Goal: Task Accomplishment & Management: Use online tool/utility

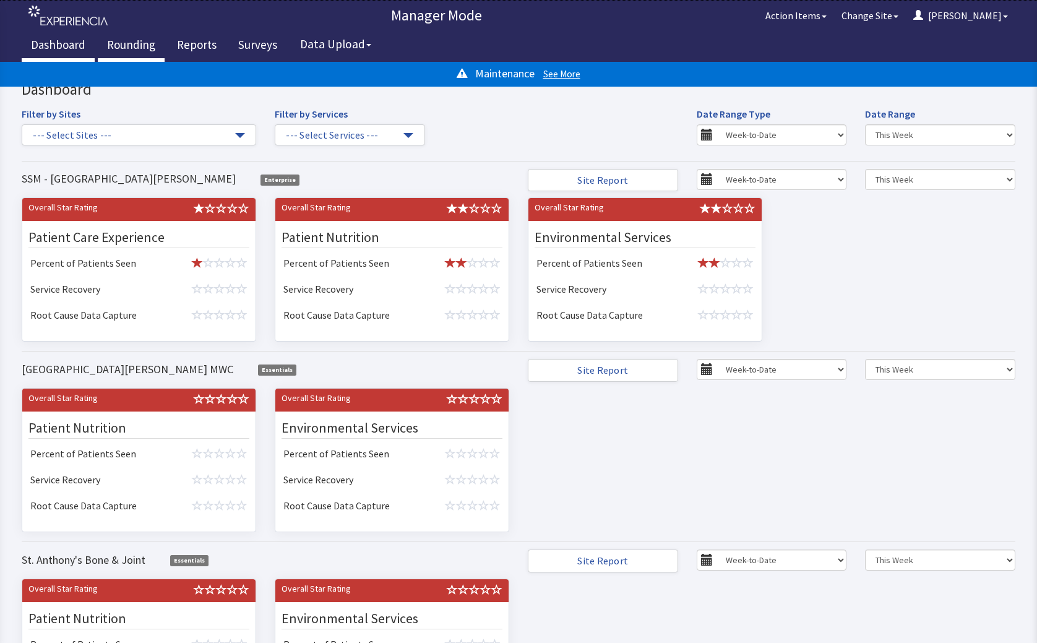
click at [114, 41] on link "Rounding" at bounding box center [131, 46] width 67 height 31
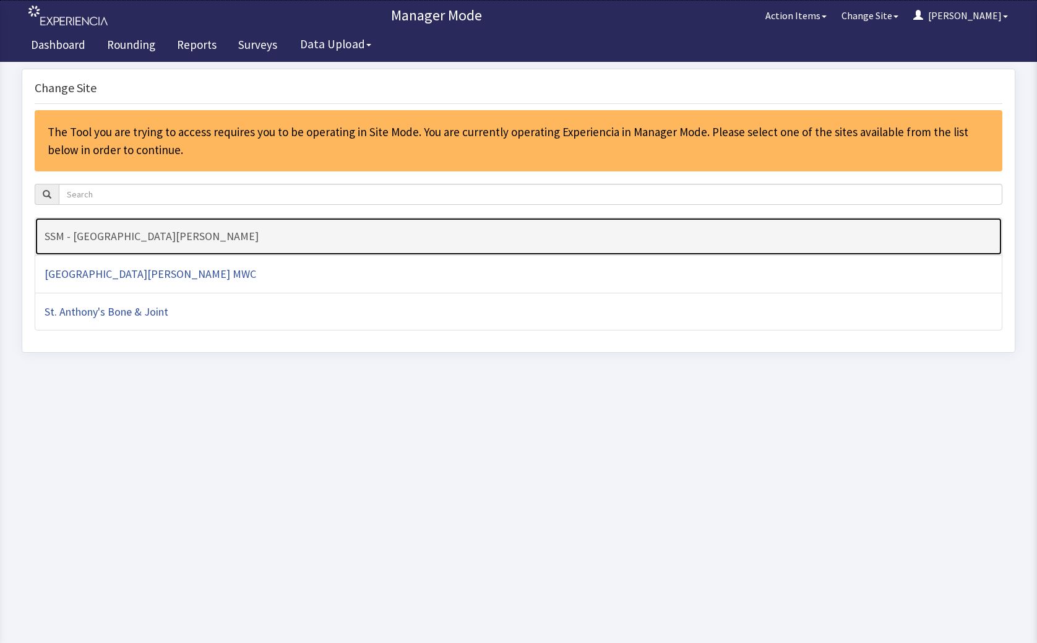
click at [156, 236] on h4 "SSM - [GEOGRAPHIC_DATA][PERSON_NAME]" at bounding box center [519, 236] width 948 height 12
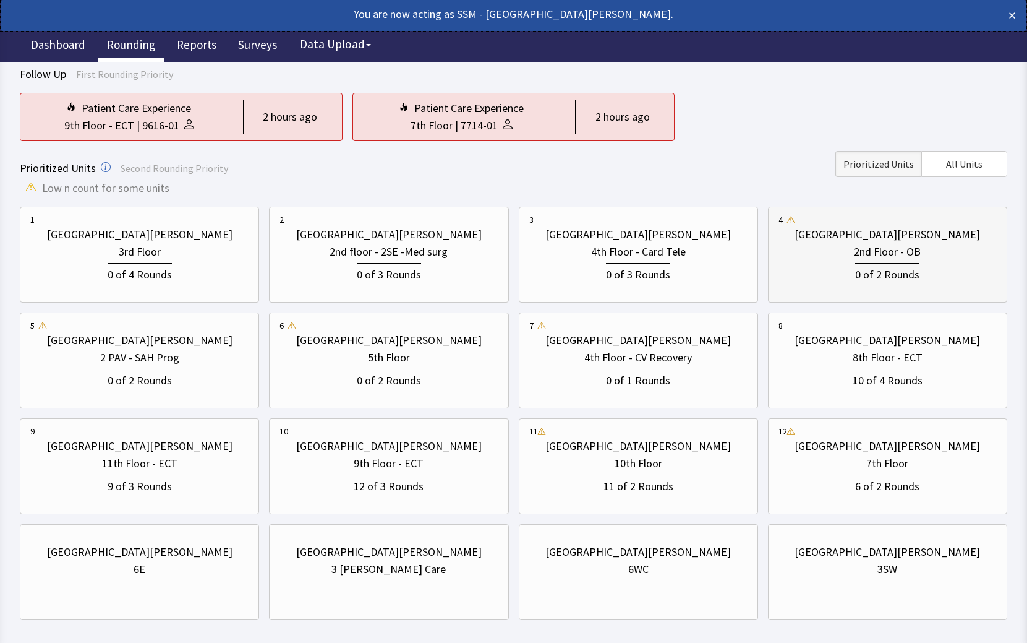
scroll to position [144, 0]
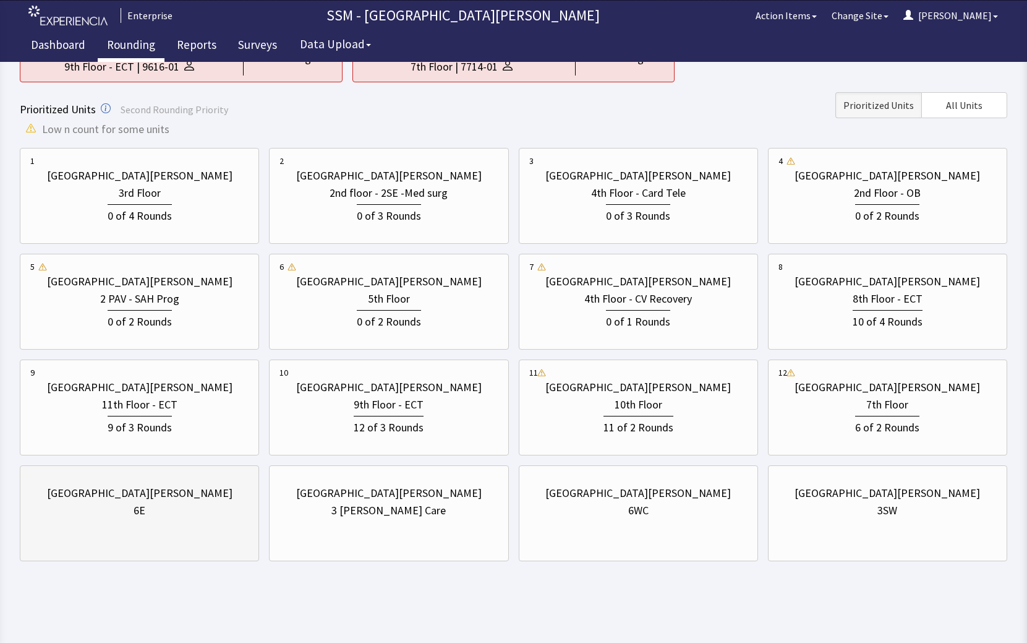
click at [130, 536] on div "St. Anthony Hospital 6E" at bounding box center [139, 513] width 239 height 96
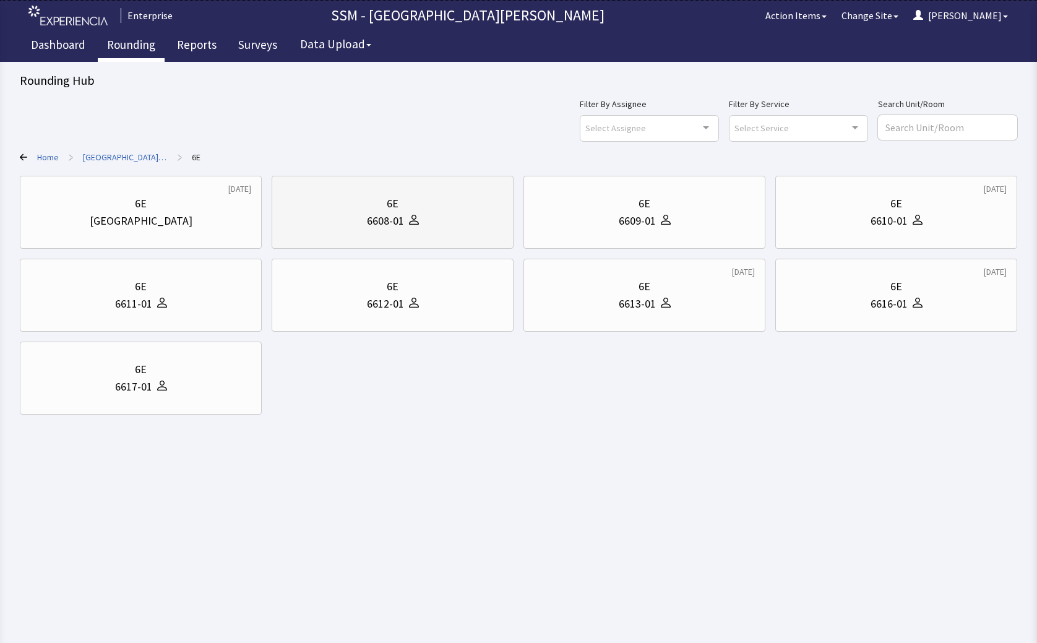
click at [427, 215] on div "6608-01" at bounding box center [392, 220] width 221 height 17
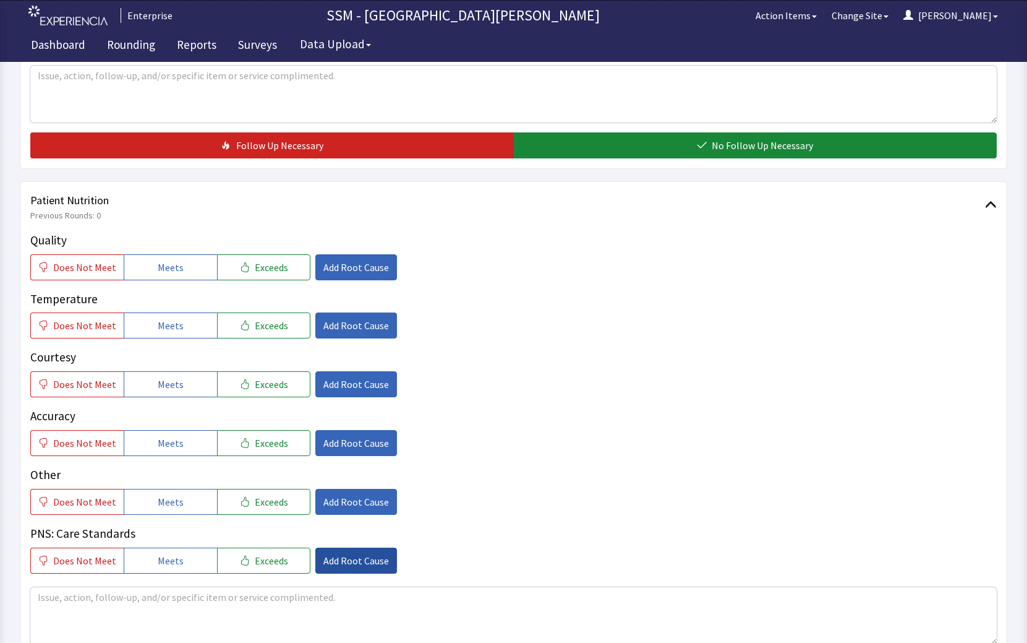
scroll to position [619, 0]
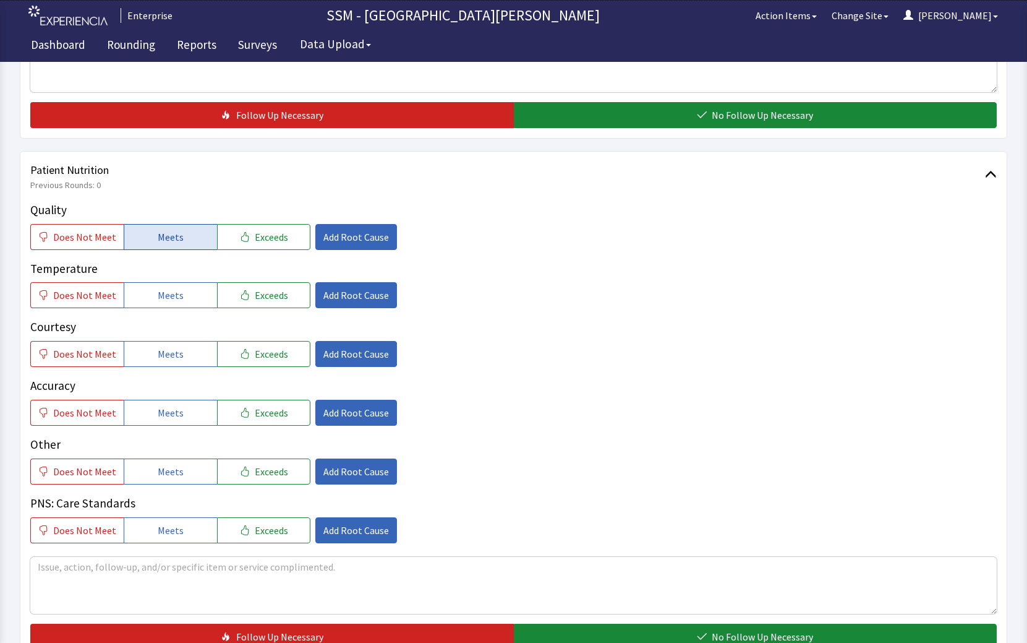
click at [137, 231] on button "Meets" at bounding box center [170, 237] width 93 height 26
click at [170, 301] on span "Meets" at bounding box center [171, 295] width 26 height 15
click at [178, 373] on div "Quality Does Not Meet Meets Exceeds Add Root Cause Temperature Does Not Meet Me…" at bounding box center [513, 372] width 967 height 342
click at [181, 354] on button "Meets" at bounding box center [170, 354] width 93 height 26
click at [186, 418] on button "Meets" at bounding box center [170, 413] width 93 height 26
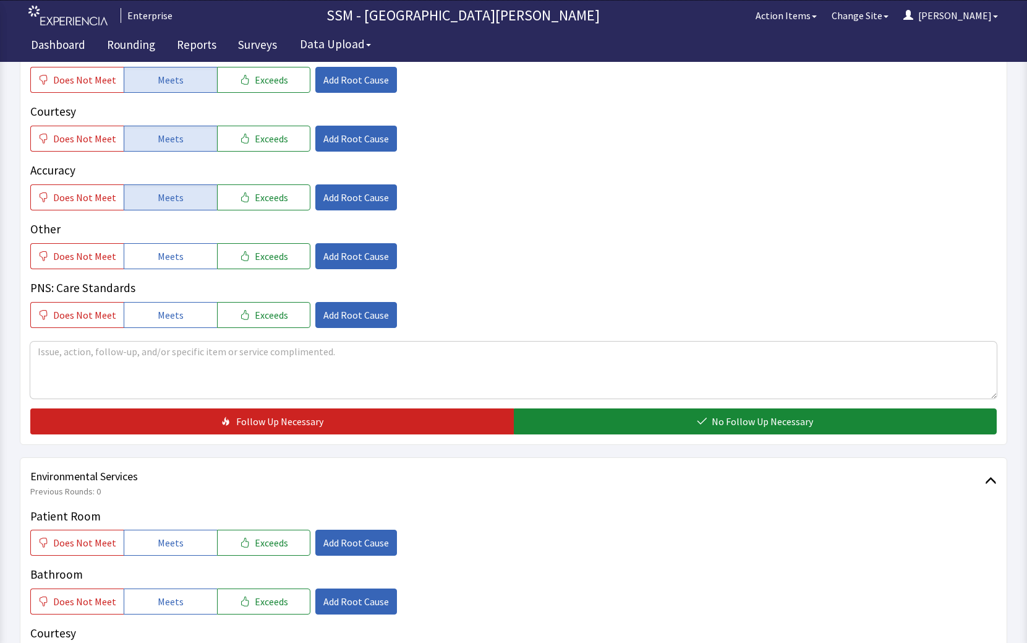
scroll to position [990, 0]
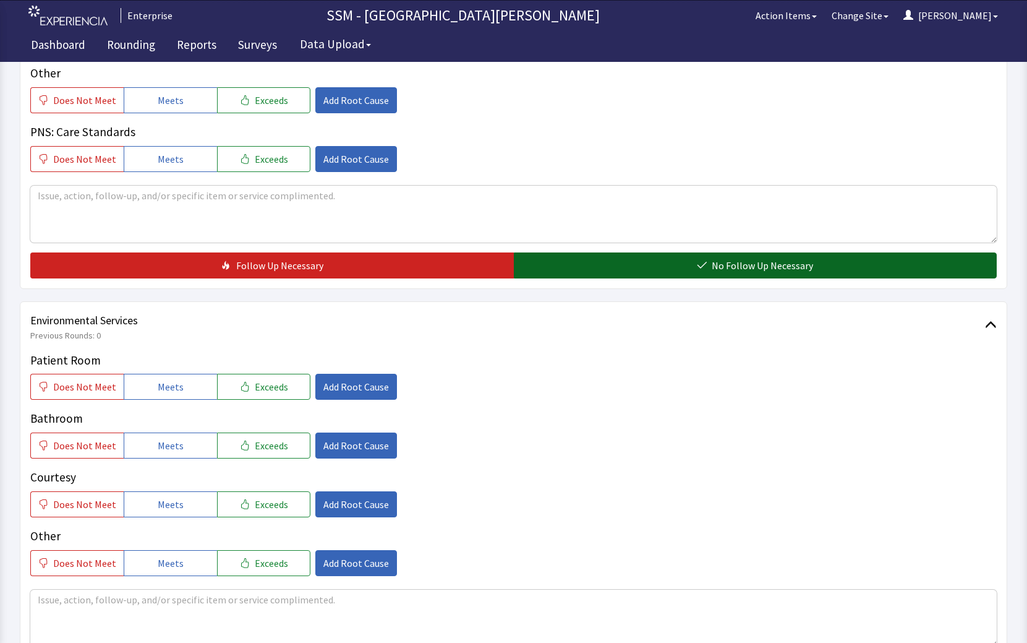
click at [699, 276] on button "No Follow Up Necessary" at bounding box center [756, 265] width 484 height 26
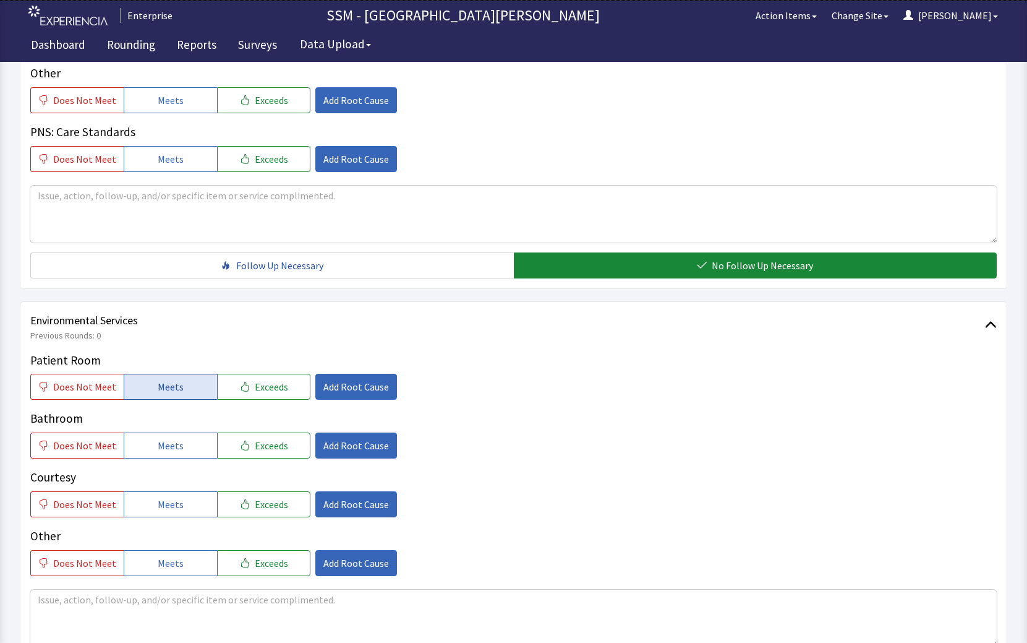
click at [186, 387] on button "Meets" at bounding box center [170, 387] width 93 height 26
drag, startPoint x: 194, startPoint y: 443, endPoint x: 195, endPoint y: 504, distance: 60.6
click at [194, 445] on button "Meets" at bounding box center [170, 445] width 93 height 26
click at [195, 506] on button "Meets" at bounding box center [170, 504] width 93 height 26
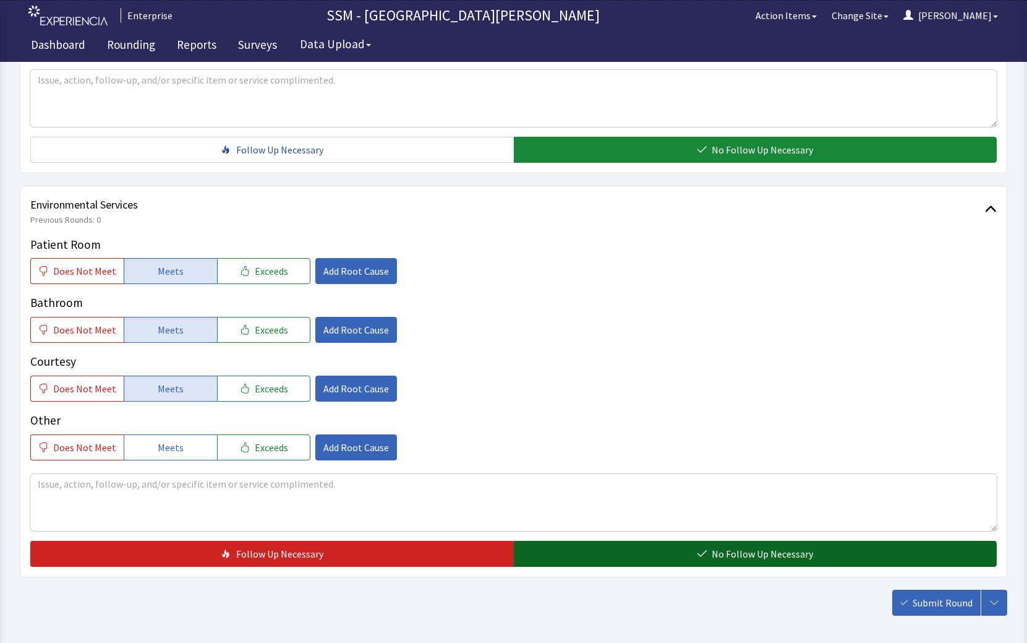
scroll to position [1160, 0]
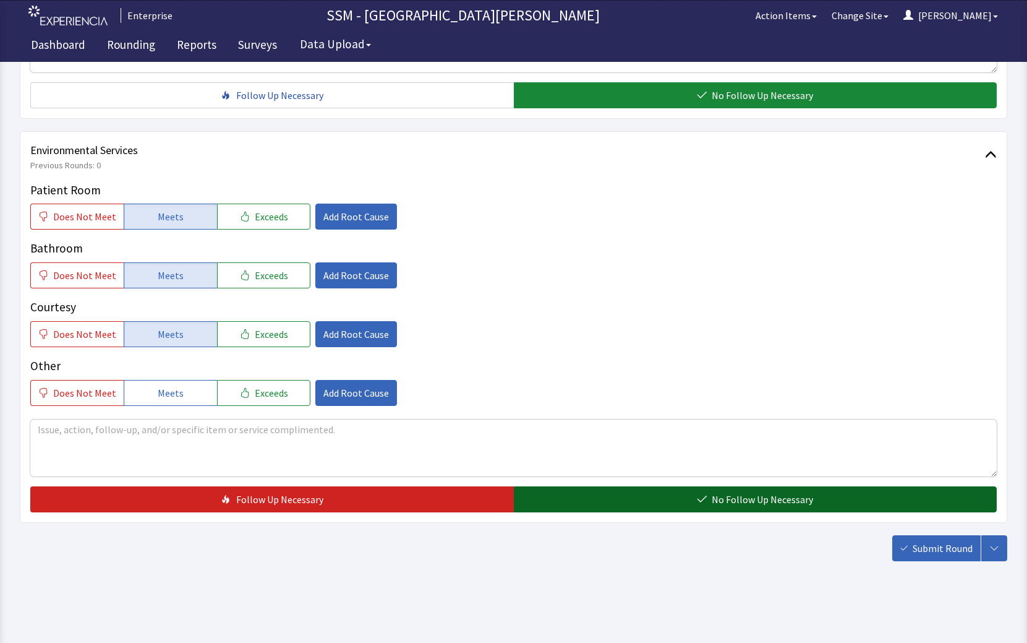
click at [760, 498] on span "No Follow Up Necessary" at bounding box center [762, 499] width 101 height 15
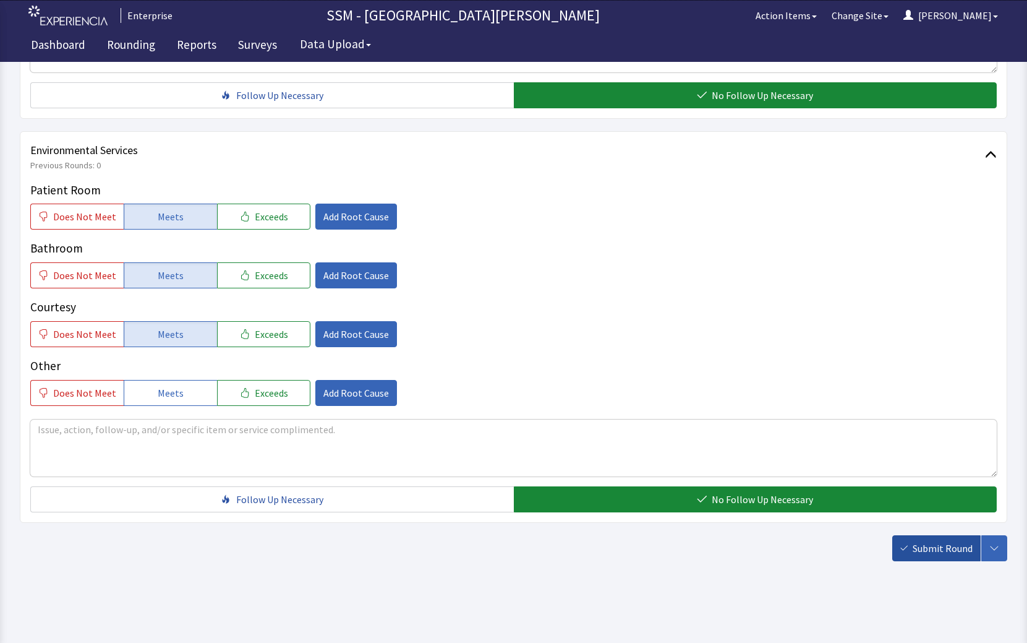
click at [897, 547] on button "Submit Round" at bounding box center [937, 548] width 88 height 26
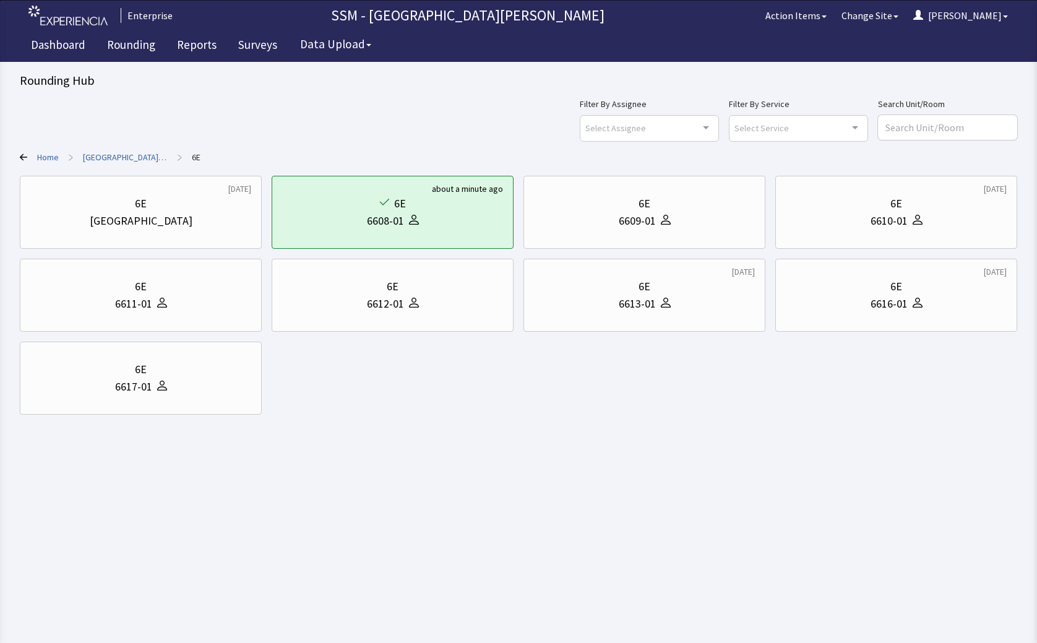
click at [331, 516] on html "Enterprise SSM - St. Anthony Hospital Action Items Change Site Dorothy Menu Men…" at bounding box center [518, 321] width 1037 height 643
click at [453, 399] on div "11 months ago 6E Nurse Station about a minute ago 6E 6608-01 6E 6609-01 5 days …" at bounding box center [518, 295] width 997 height 239
click at [377, 307] on div "6612-01" at bounding box center [385, 303] width 37 height 17
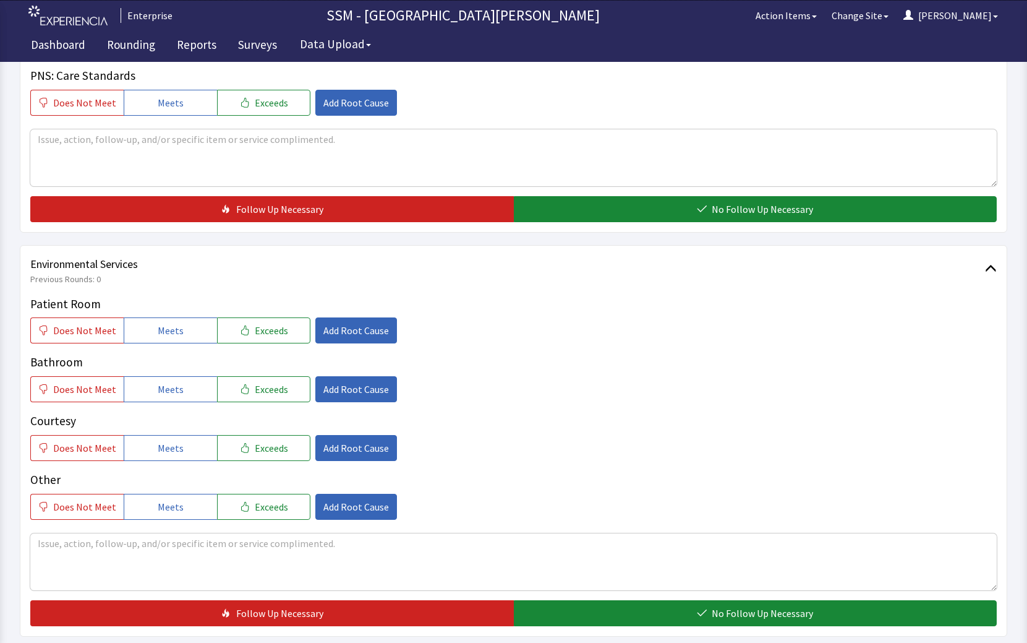
scroll to position [1113, 0]
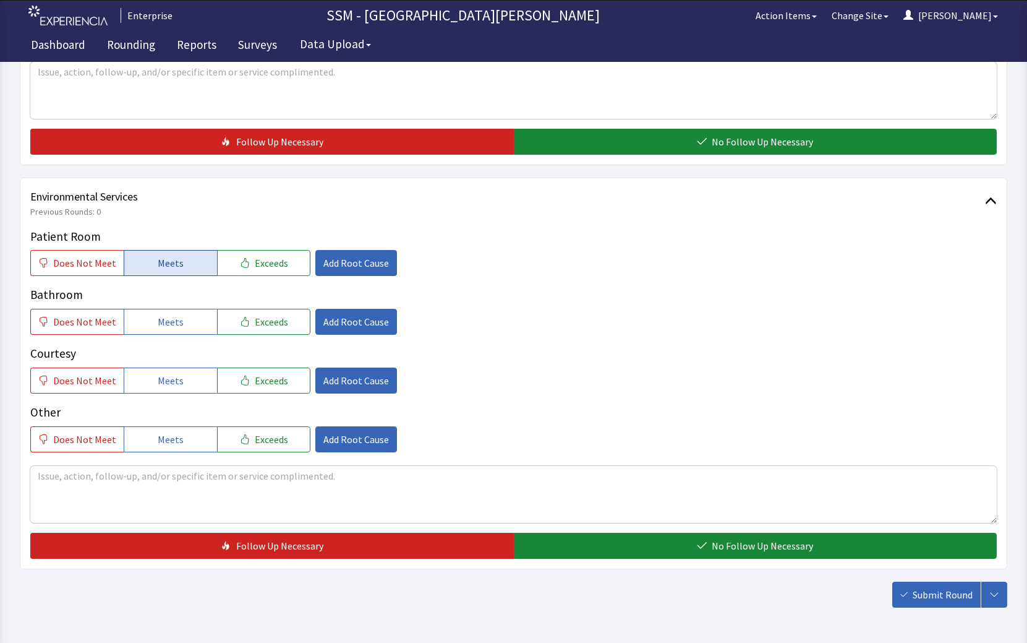
click at [187, 270] on button "Meets" at bounding box center [170, 263] width 93 height 26
click at [184, 327] on button "Meets" at bounding box center [170, 322] width 93 height 26
click at [182, 382] on button "Meets" at bounding box center [170, 380] width 93 height 26
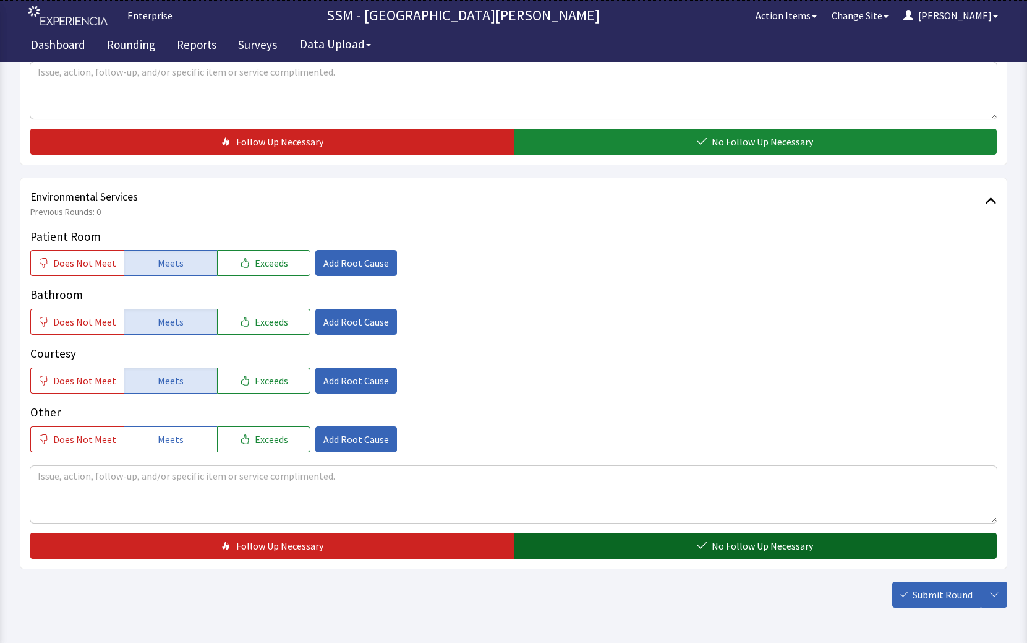
click at [749, 550] on span "No Follow Up Necessary" at bounding box center [762, 545] width 101 height 15
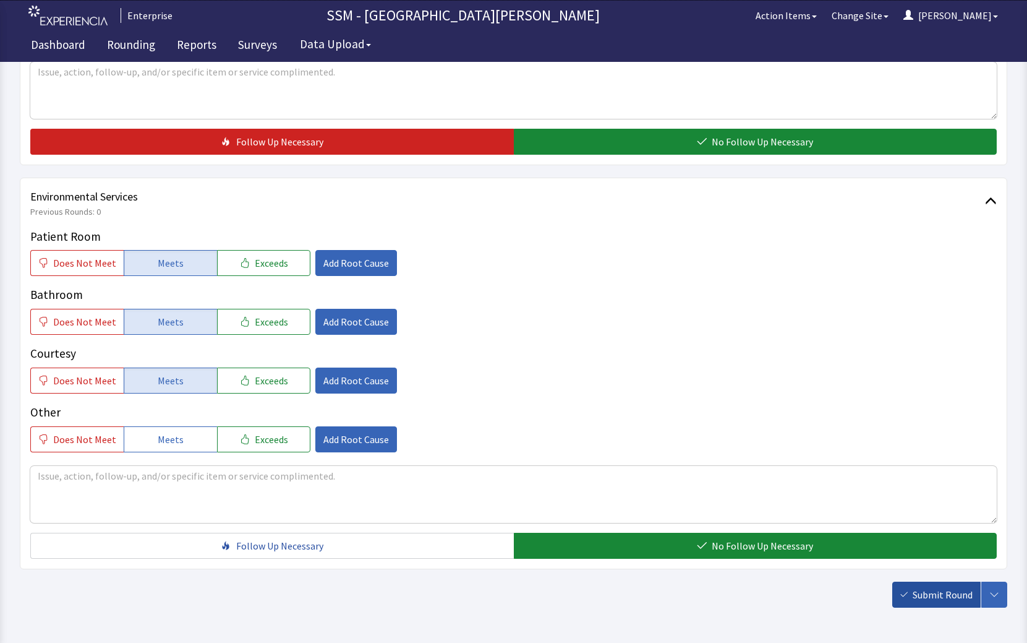
click at [917, 591] on span "Submit Round" at bounding box center [943, 594] width 60 height 15
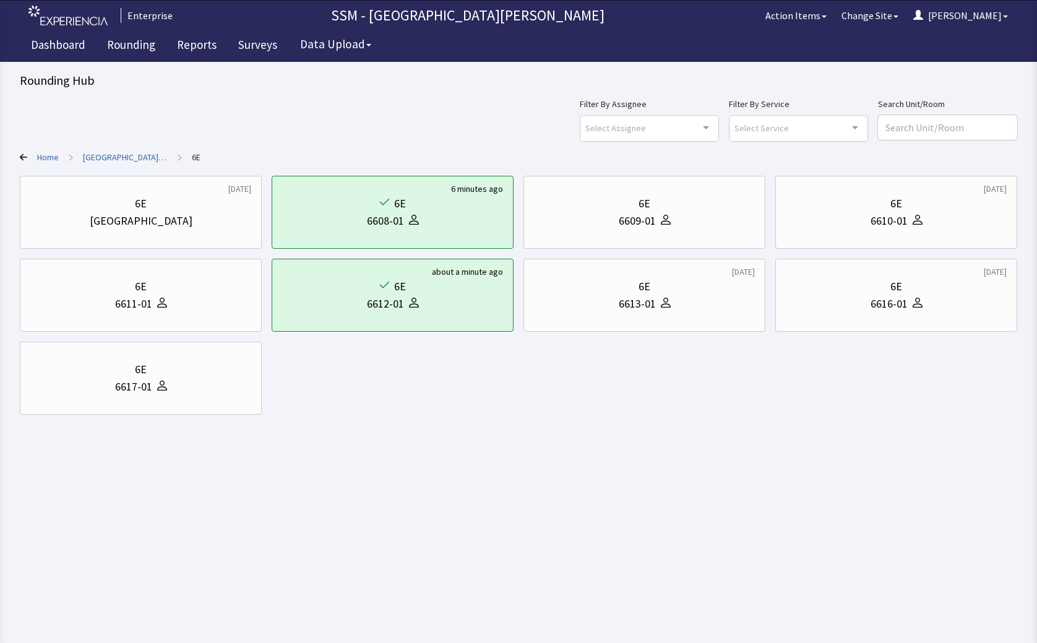
click at [25, 157] on icon at bounding box center [23, 157] width 7 height 7
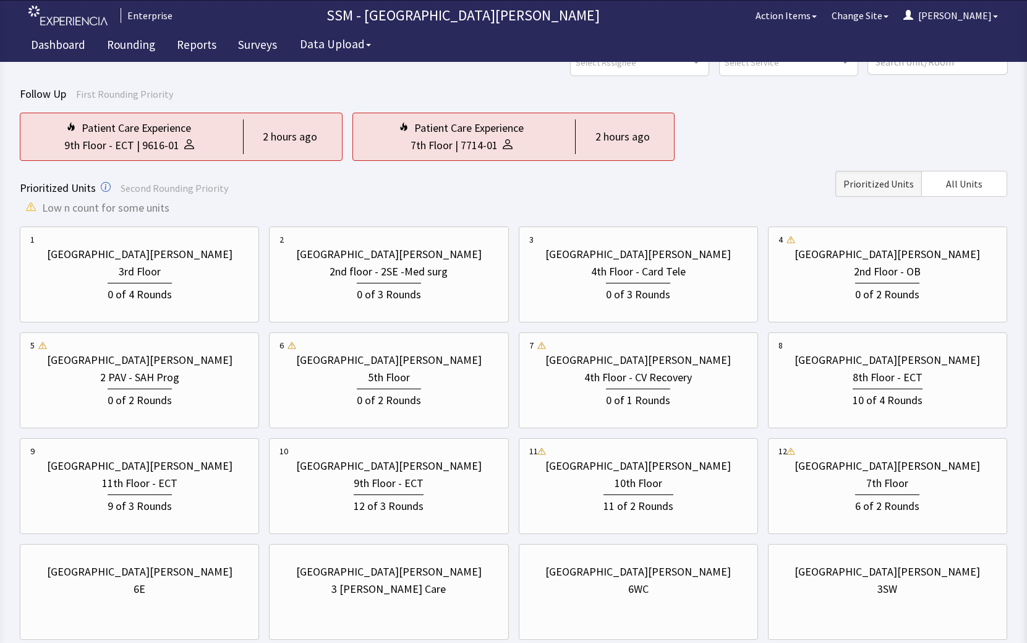
scroll to position [144, 0]
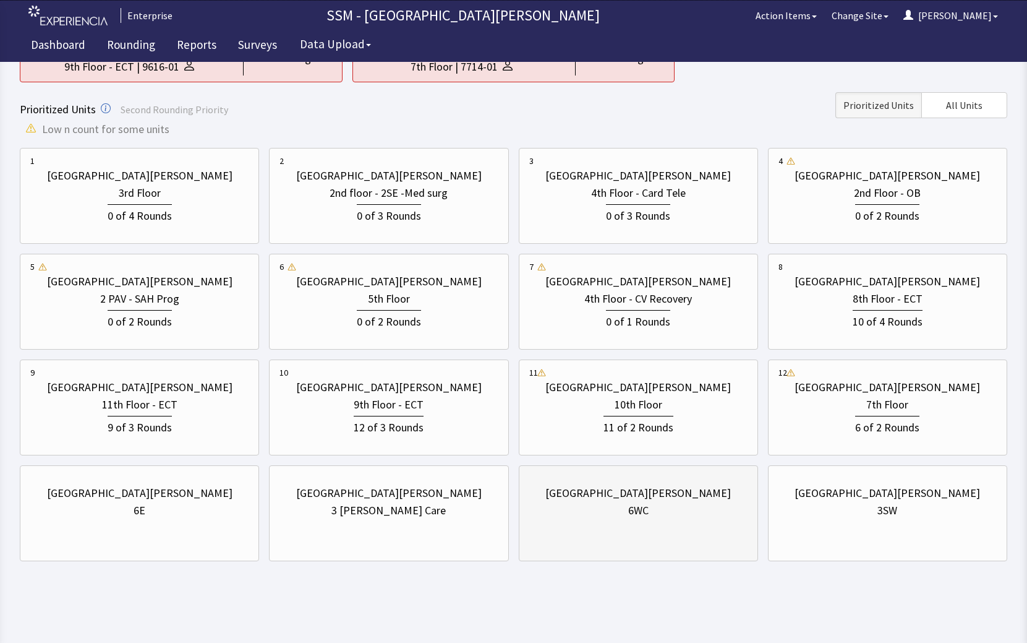
click at [686, 505] on div "6WC" at bounding box center [638, 510] width 218 height 17
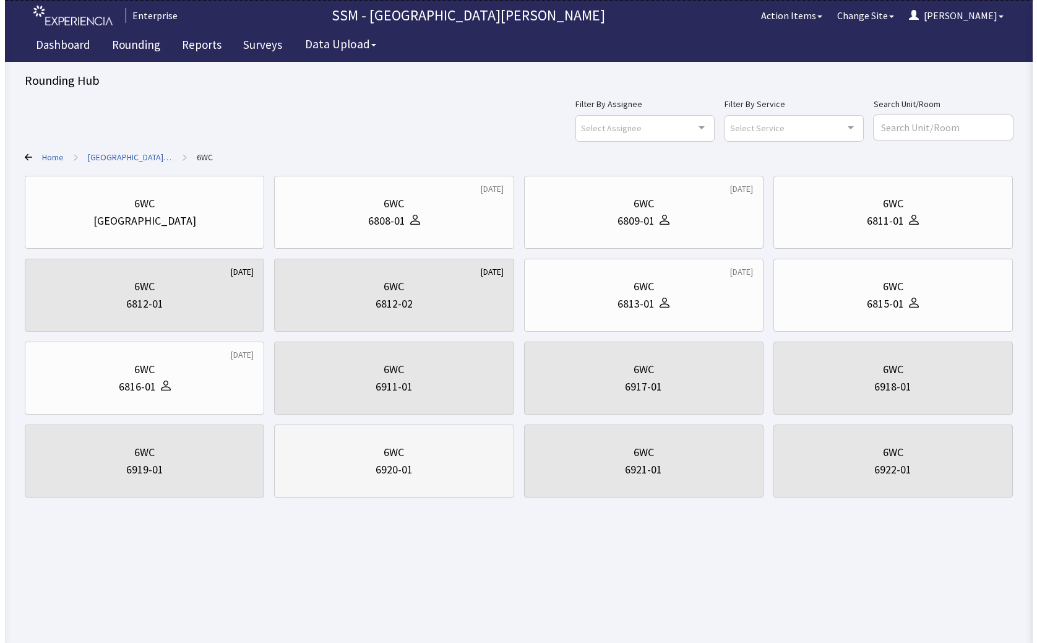
scroll to position [0, 0]
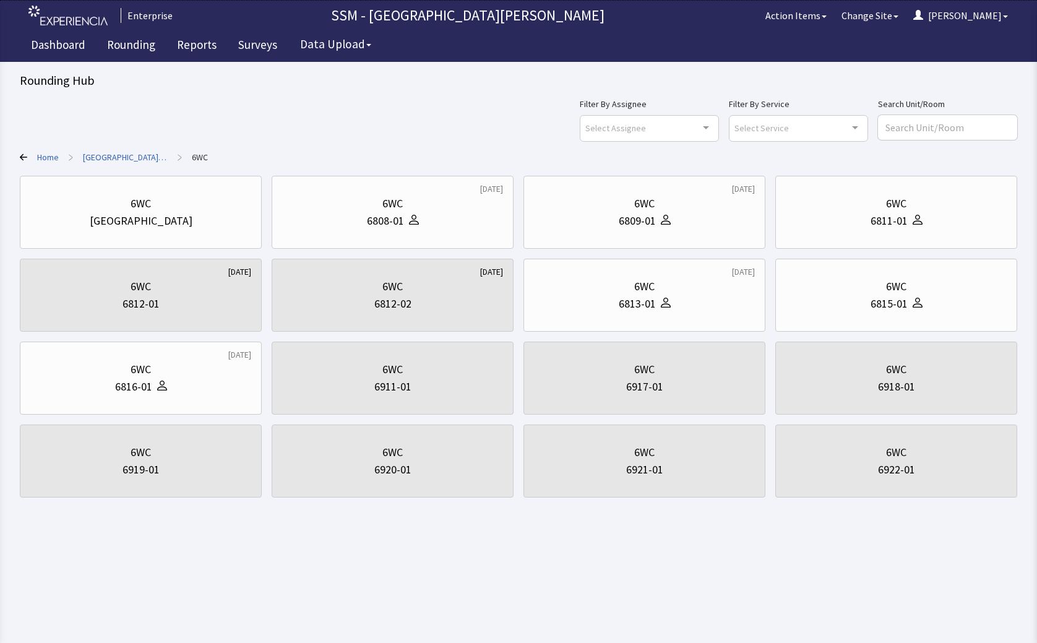
click at [505, 573] on html "Enterprise SSM - St. [PERSON_NAME] Hospital Action Items Change Site [PERSON_NA…" at bounding box center [518, 321] width 1037 height 643
click at [881, 301] on div "6815-01" at bounding box center [888, 303] width 37 height 17
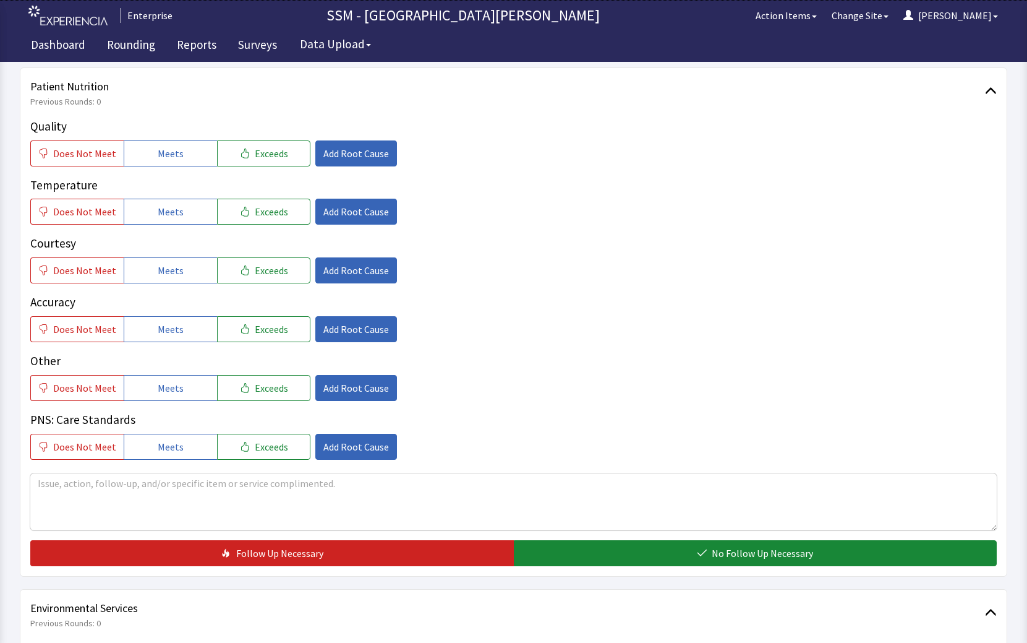
scroll to position [619, 0]
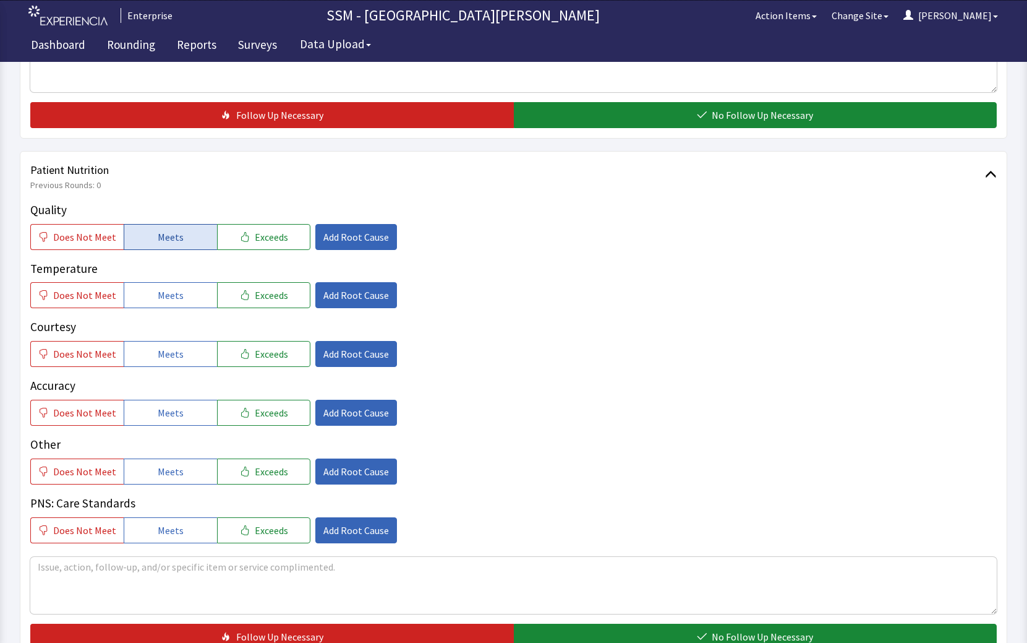
click at [171, 241] on span "Meets" at bounding box center [171, 236] width 26 height 15
click at [169, 294] on span "Meets" at bounding box center [171, 295] width 26 height 15
click at [169, 348] on span "Meets" at bounding box center [171, 353] width 26 height 15
click at [177, 417] on span "Meets" at bounding box center [171, 412] width 26 height 15
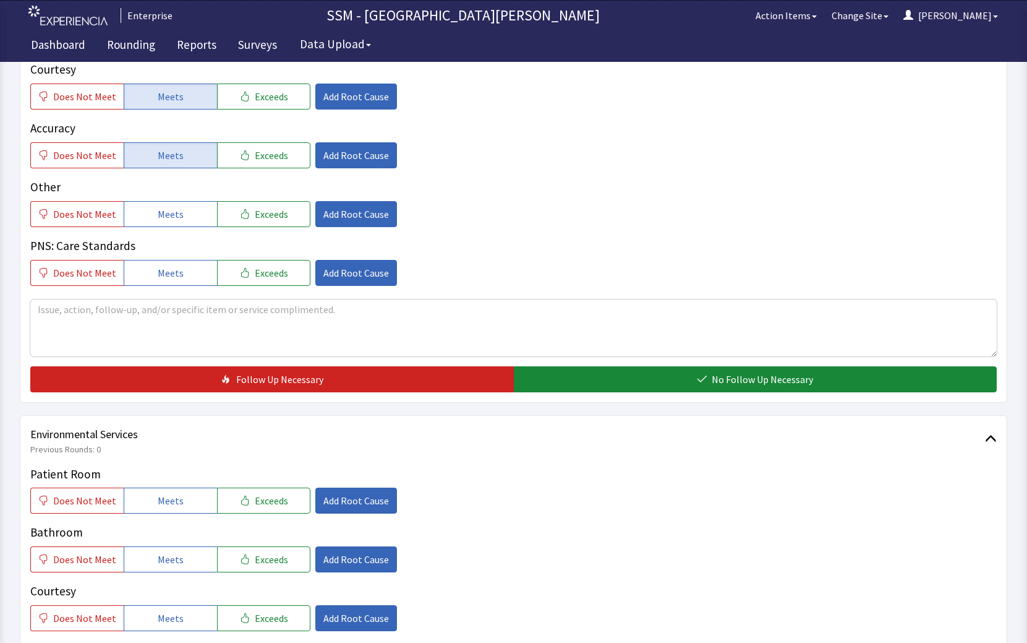
scroll to position [990, 0]
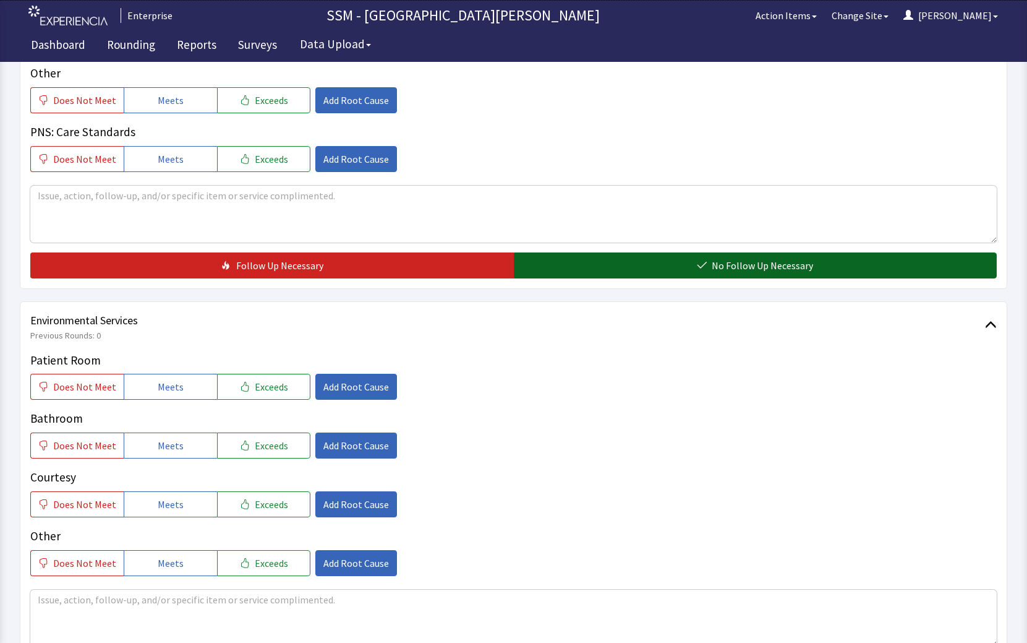
click at [662, 254] on button "No Follow Up Necessary" at bounding box center [756, 265] width 484 height 26
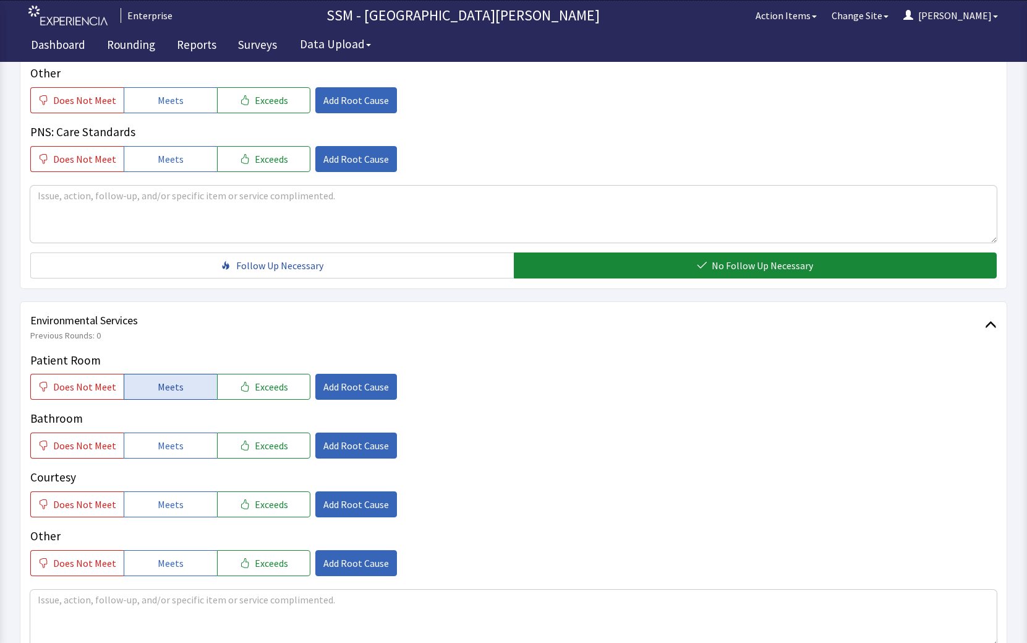
click at [175, 379] on span "Meets" at bounding box center [171, 386] width 26 height 15
click at [174, 445] on span "Meets" at bounding box center [171, 445] width 26 height 15
click at [172, 513] on button "Meets" at bounding box center [170, 504] width 93 height 26
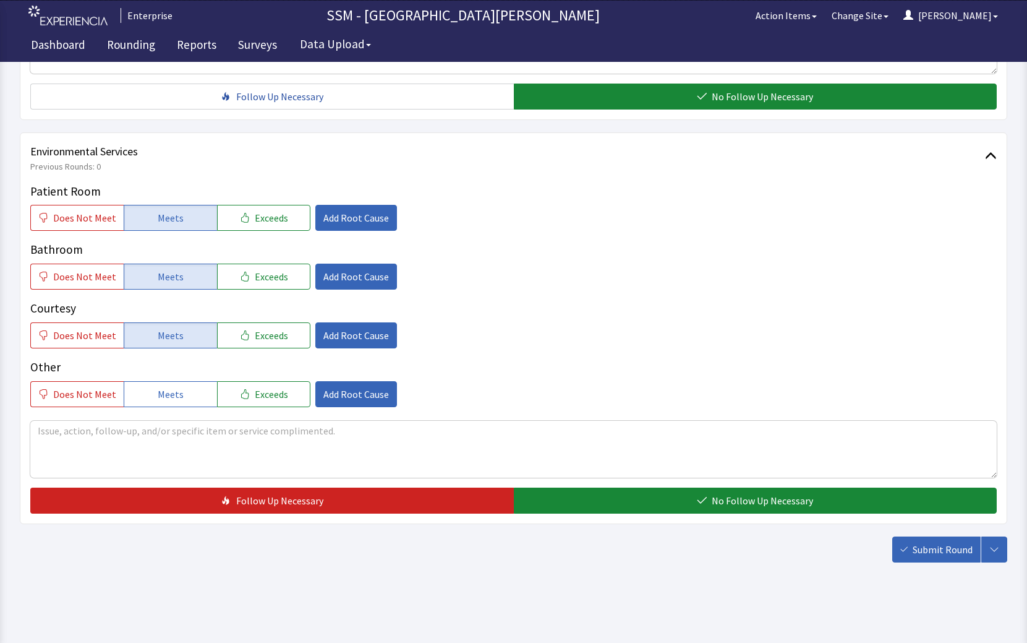
scroll to position [1160, 0]
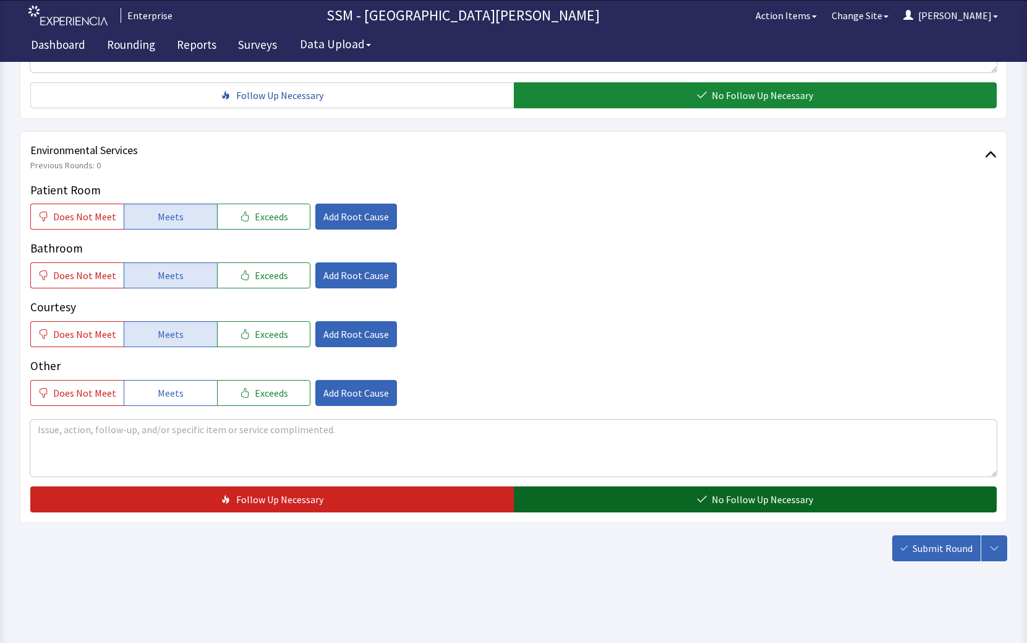
click at [667, 505] on button "No Follow Up Necessary" at bounding box center [756, 499] width 484 height 26
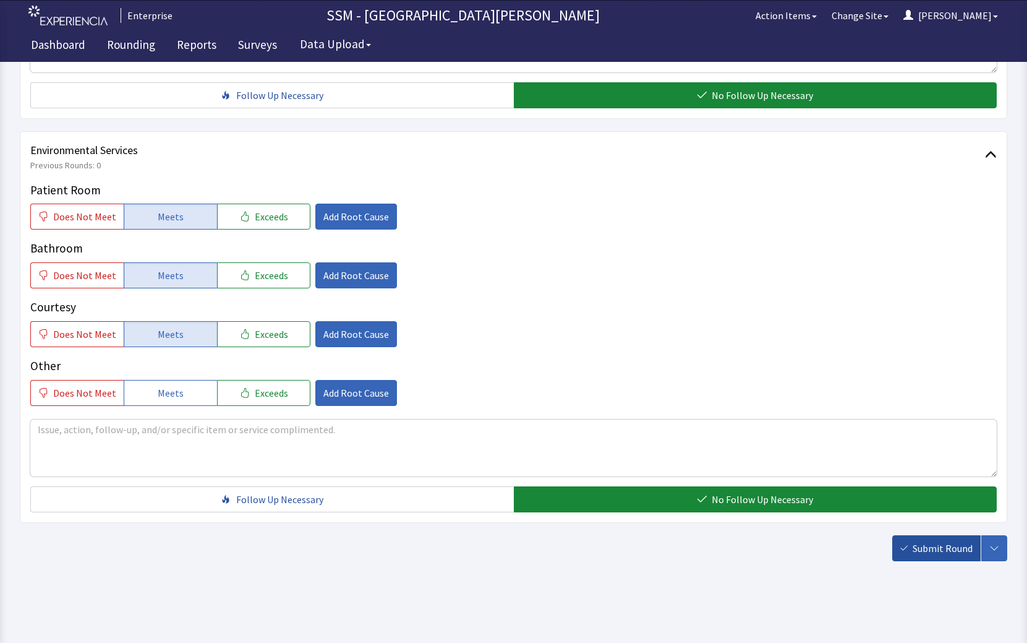
click at [907, 541] on button "Submit Round" at bounding box center [937, 548] width 88 height 26
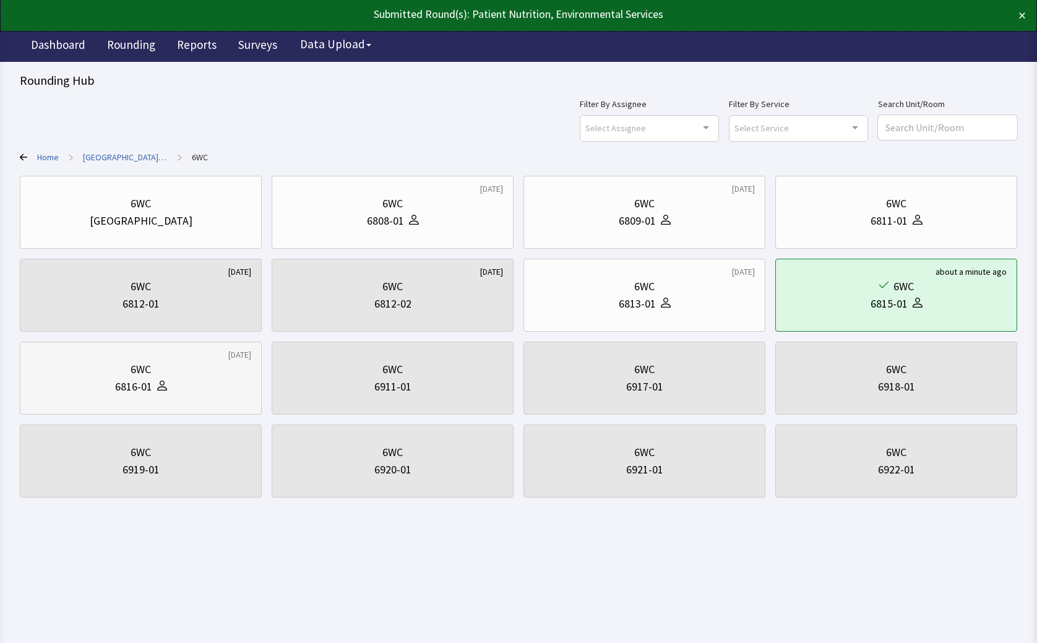
click at [172, 381] on div "6816-01" at bounding box center [140, 386] width 221 height 17
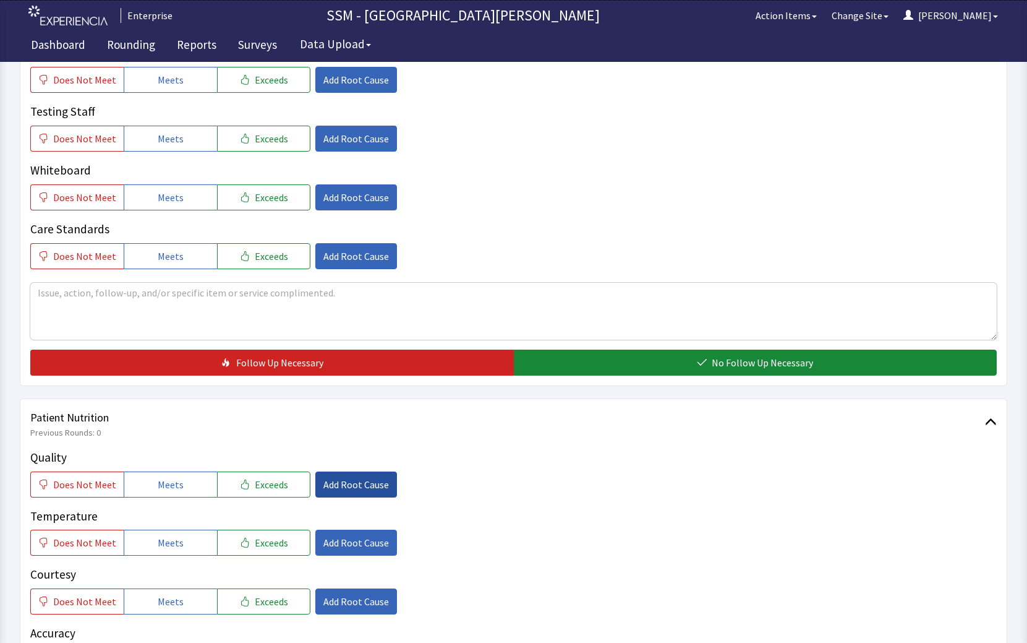
scroll to position [680, 0]
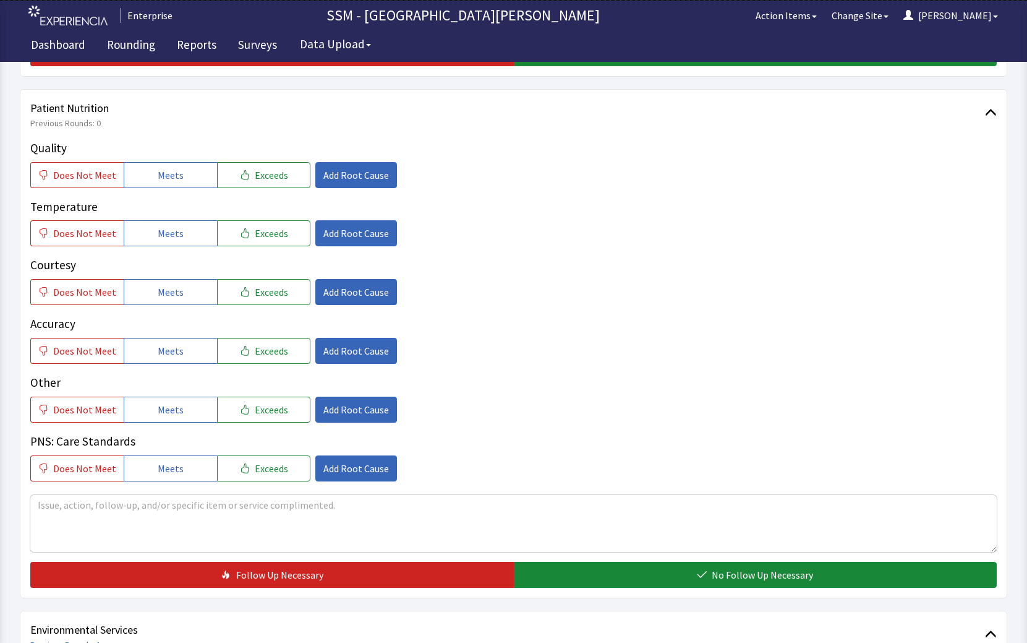
click at [174, 190] on div "Quality Does Not Meet Meets Exceeds Add Root Cause Temperature Does Not Meet Me…" at bounding box center [513, 310] width 967 height 342
click at [174, 178] on span "Meets" at bounding box center [171, 175] width 26 height 15
click at [170, 224] on button "Meets" at bounding box center [170, 233] width 93 height 26
click at [171, 303] on button "Meets" at bounding box center [170, 292] width 93 height 26
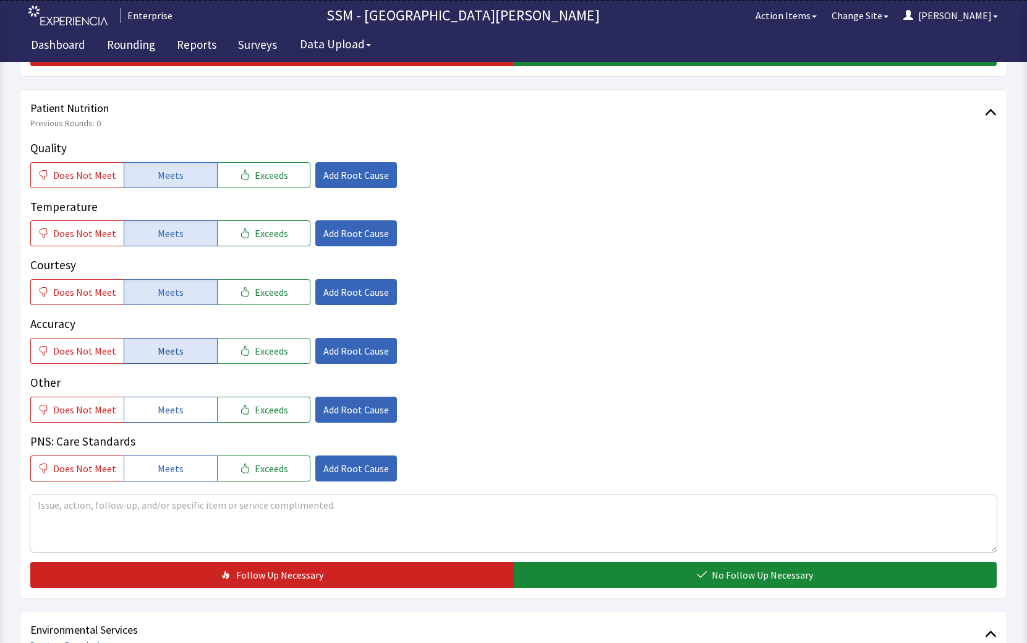
click at [173, 343] on span "Meets" at bounding box center [171, 350] width 26 height 15
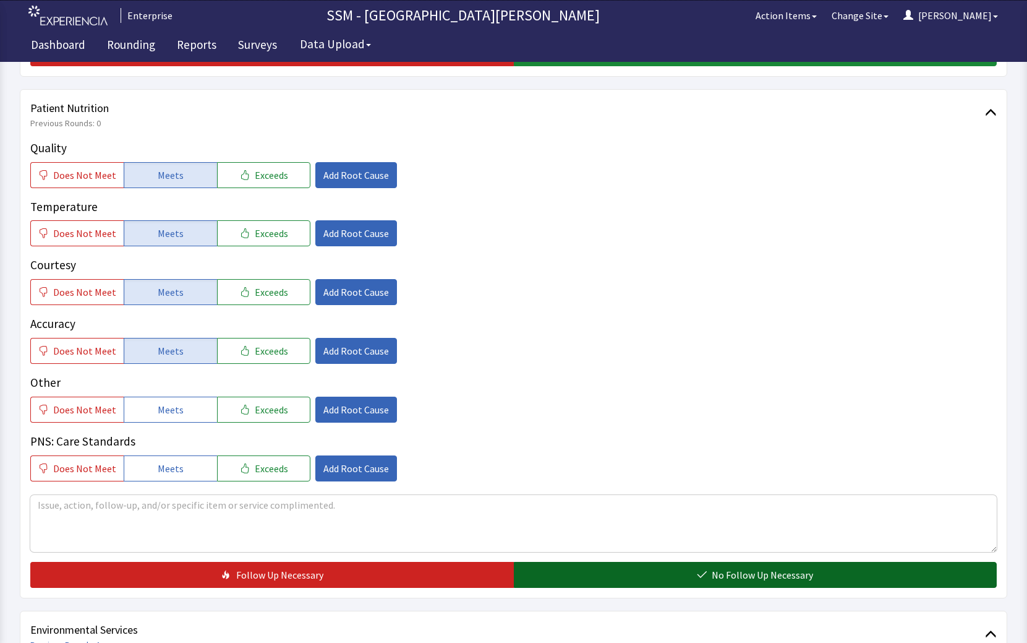
click at [652, 570] on button "No Follow Up Necessary" at bounding box center [756, 575] width 484 height 26
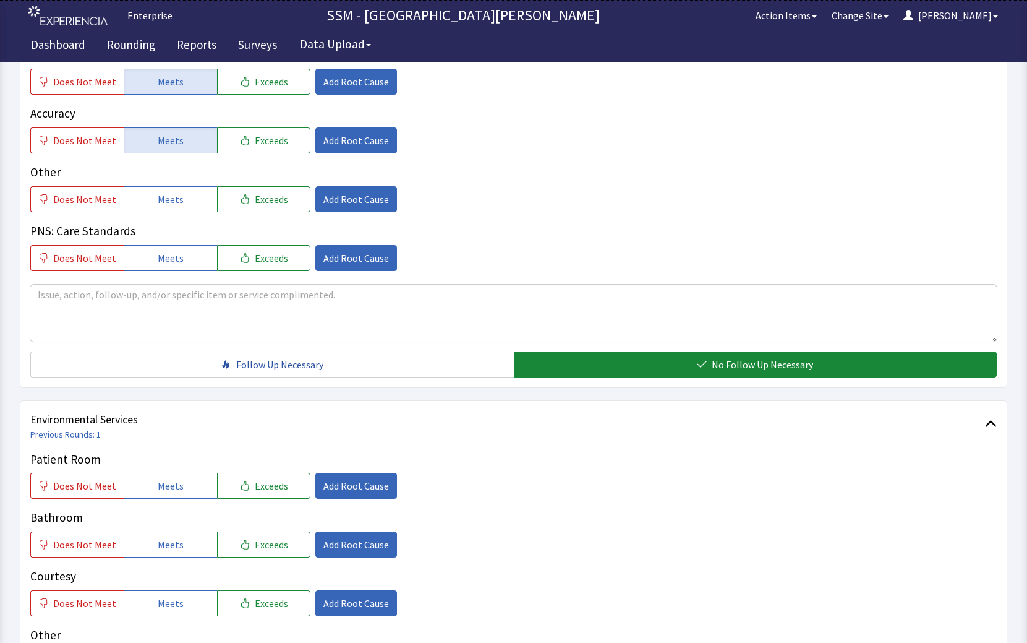
scroll to position [1052, 0]
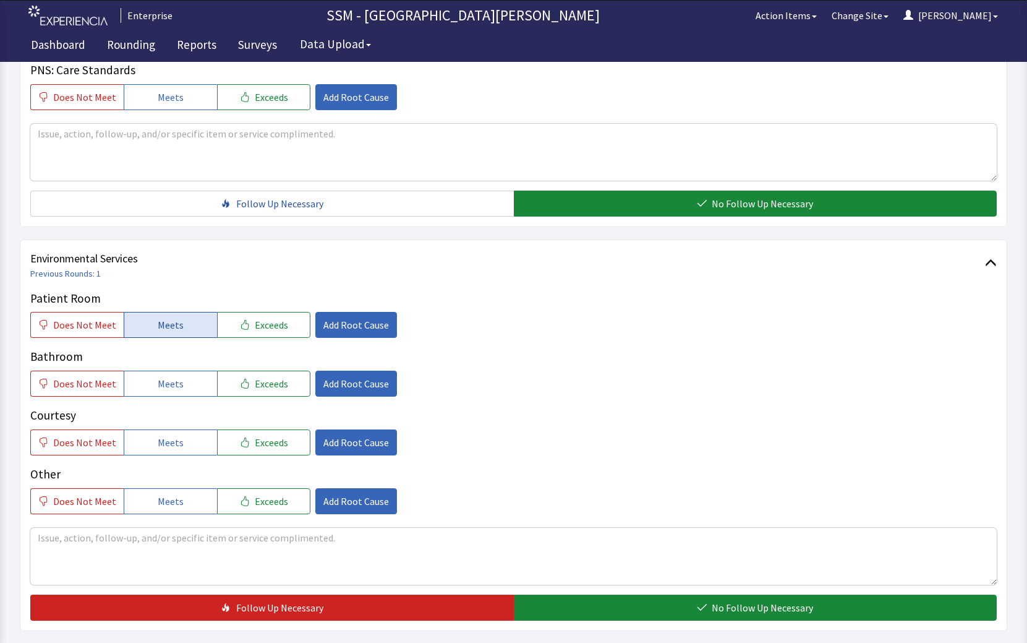
click at [168, 323] on span "Meets" at bounding box center [171, 324] width 26 height 15
click at [169, 378] on span "Meets" at bounding box center [171, 383] width 26 height 15
click at [176, 442] on span "Meets" at bounding box center [171, 442] width 26 height 15
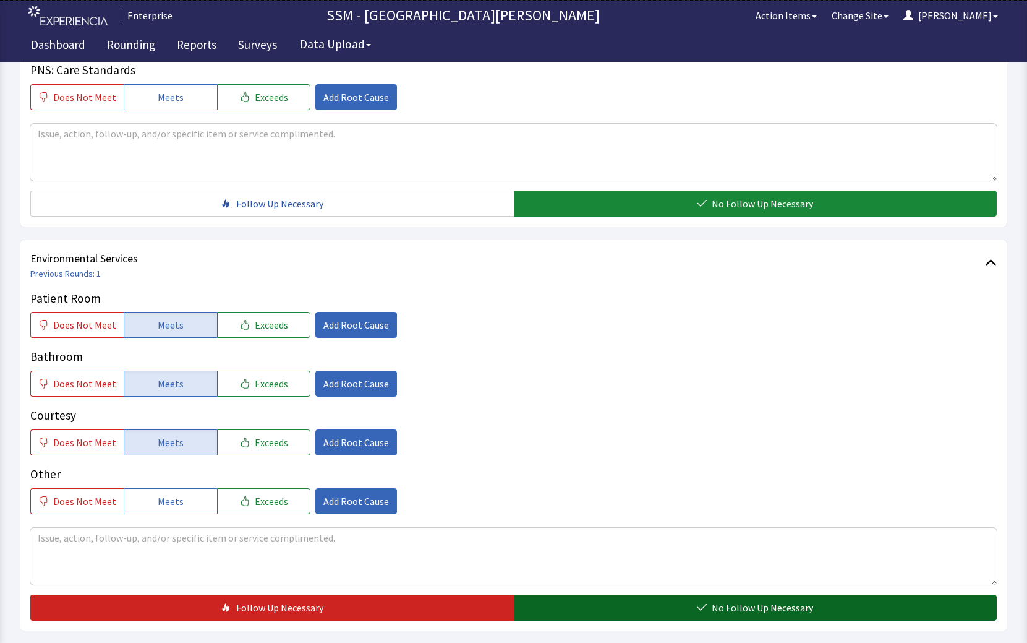
click at [718, 607] on span "No Follow Up Necessary" at bounding box center [762, 607] width 101 height 15
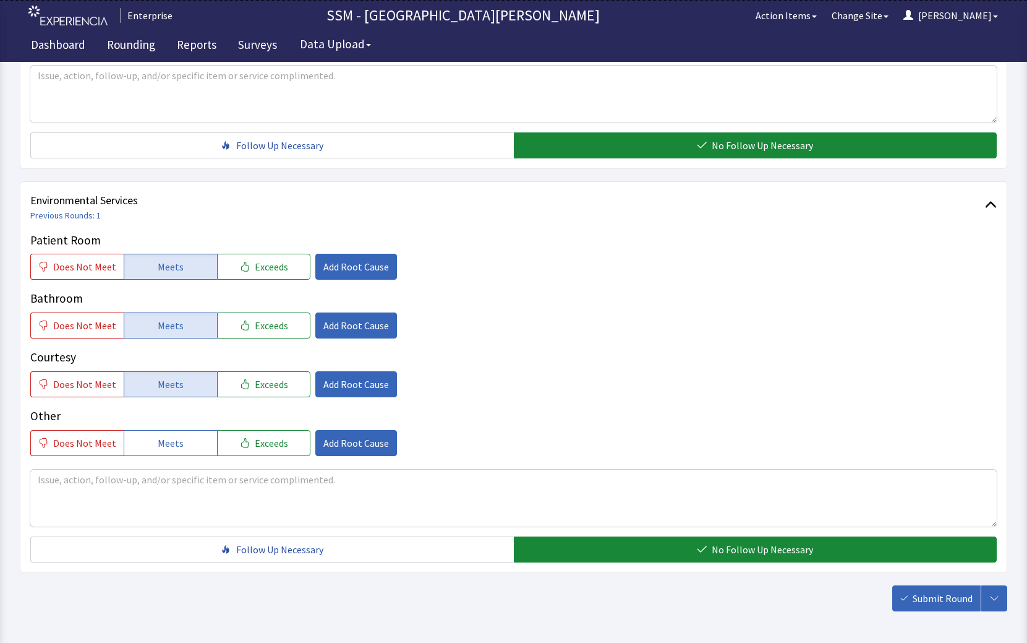
scroll to position [1160, 0]
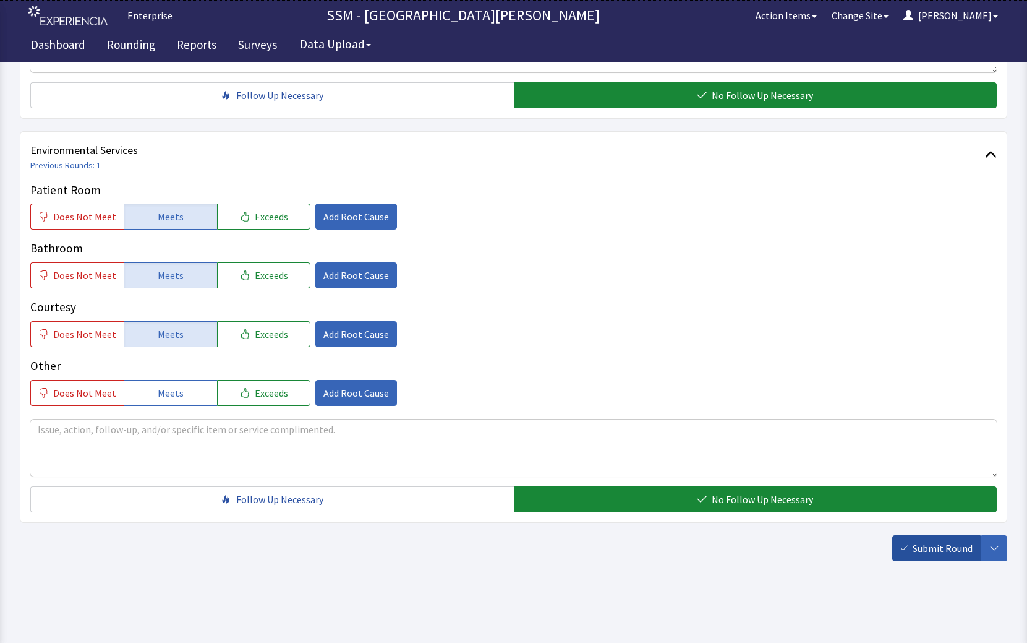
click at [957, 543] on span "Submit Round" at bounding box center [943, 548] width 60 height 15
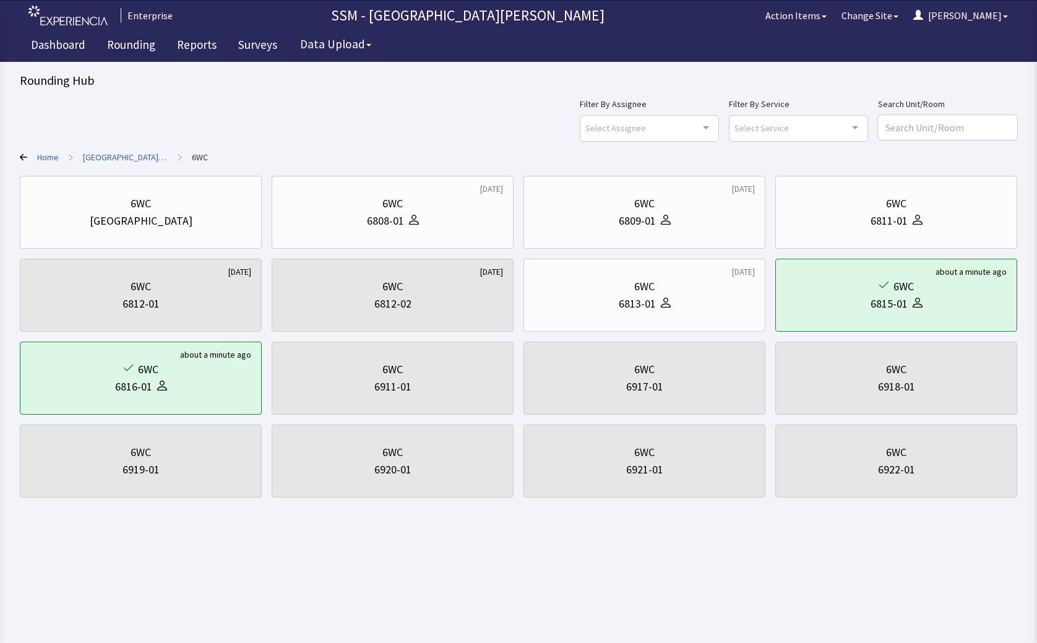
click at [22, 155] on icon at bounding box center [23, 157] width 7 height 7
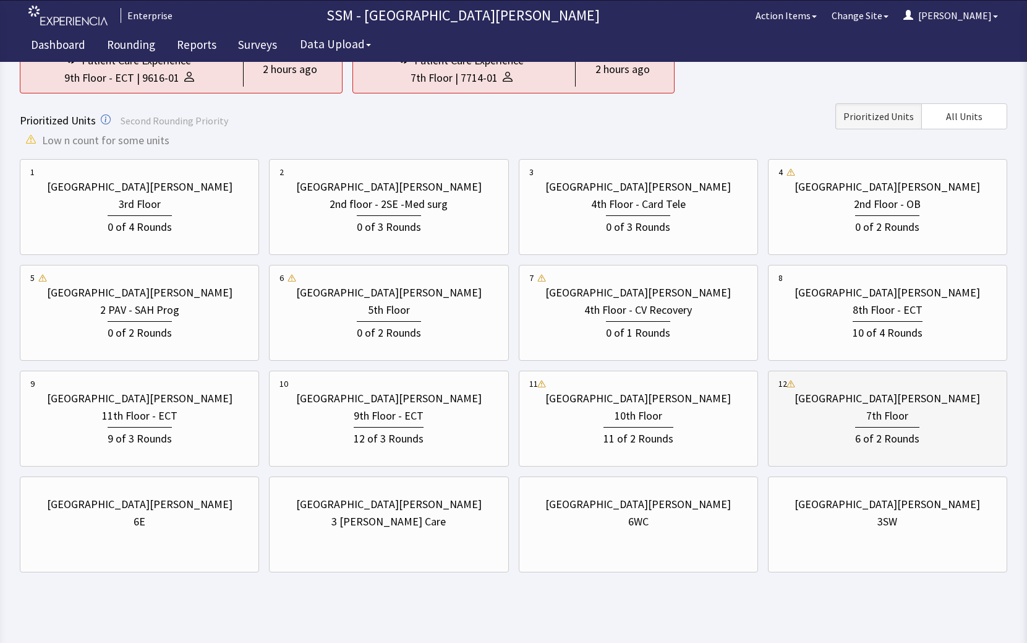
scroll to position [144, 0]
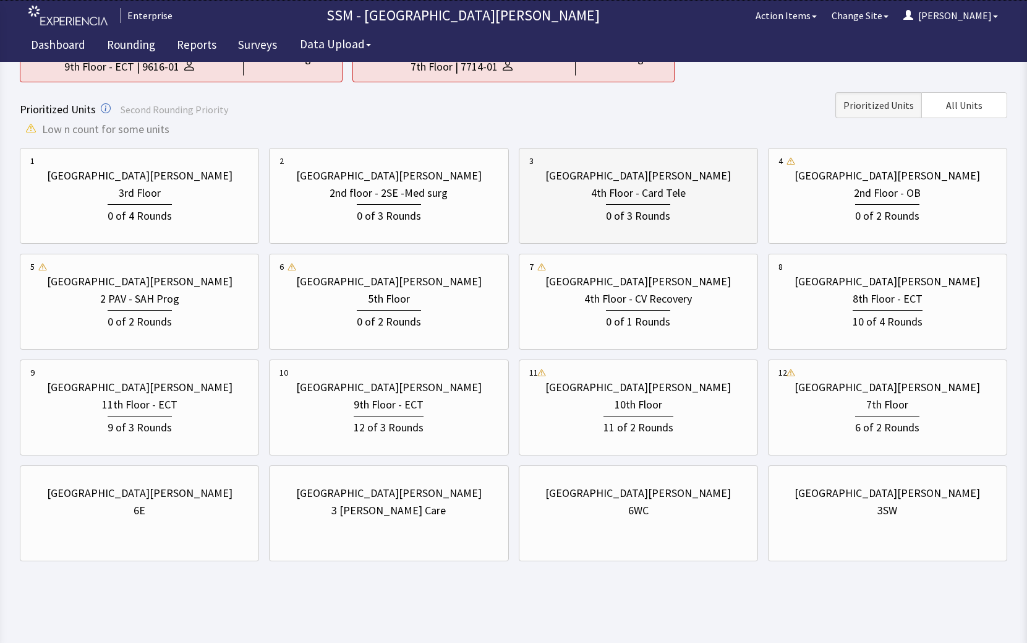
click at [589, 215] on div "0 of 3 Rounds" at bounding box center [638, 213] width 218 height 23
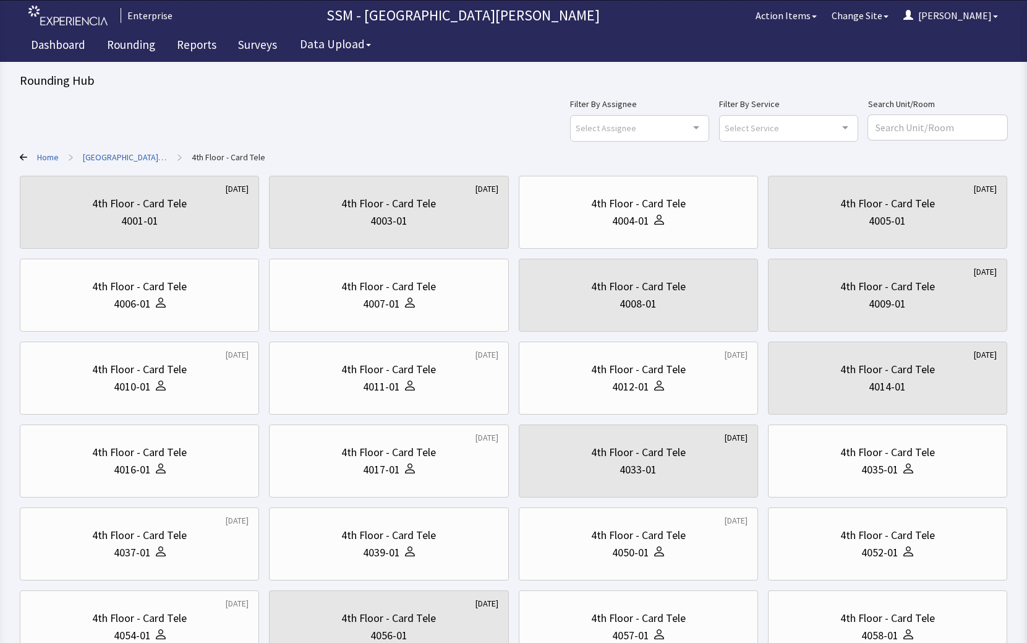
click at [305, 121] on div "Filter By Assignee Select Assignee Clear Selection Dorothy Littleton Allan Bell…" at bounding box center [514, 118] width 988 height 45
click at [656, 232] on div "4th Floor - Card Tele 4004-01" at bounding box center [638, 211] width 218 height 59
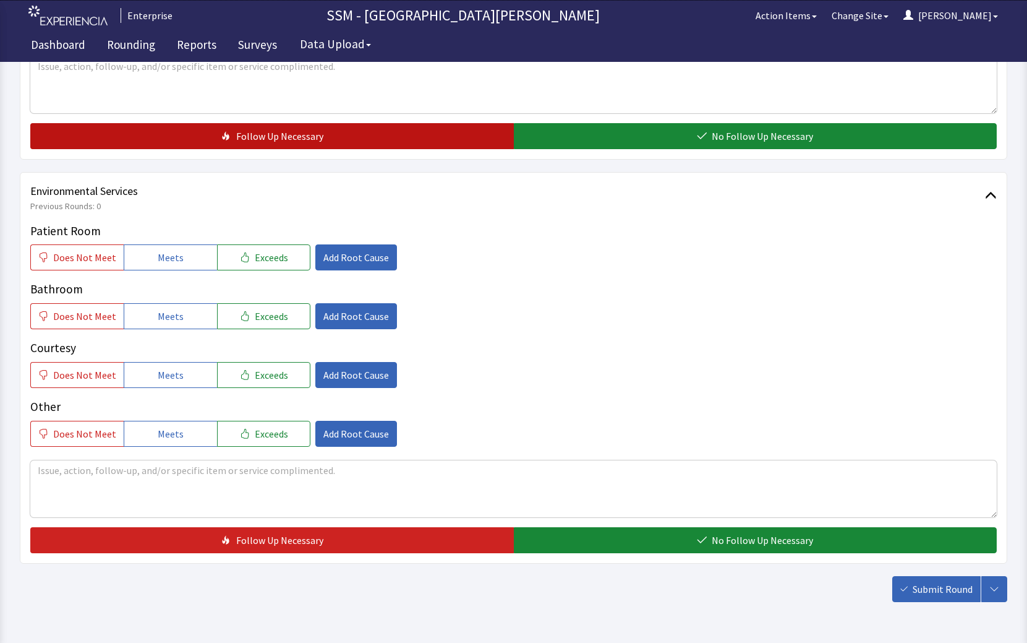
scroll to position [1160, 0]
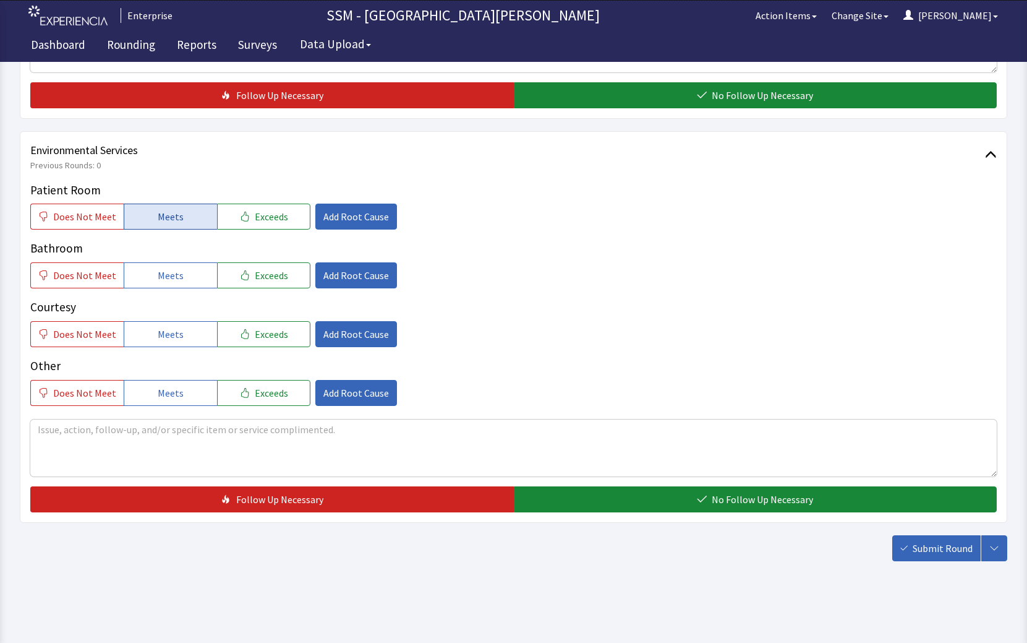
click at [159, 211] on span "Meets" at bounding box center [171, 216] width 26 height 15
click at [166, 278] on span "Meets" at bounding box center [171, 275] width 26 height 15
click at [173, 343] on button "Meets" at bounding box center [170, 334] width 93 height 26
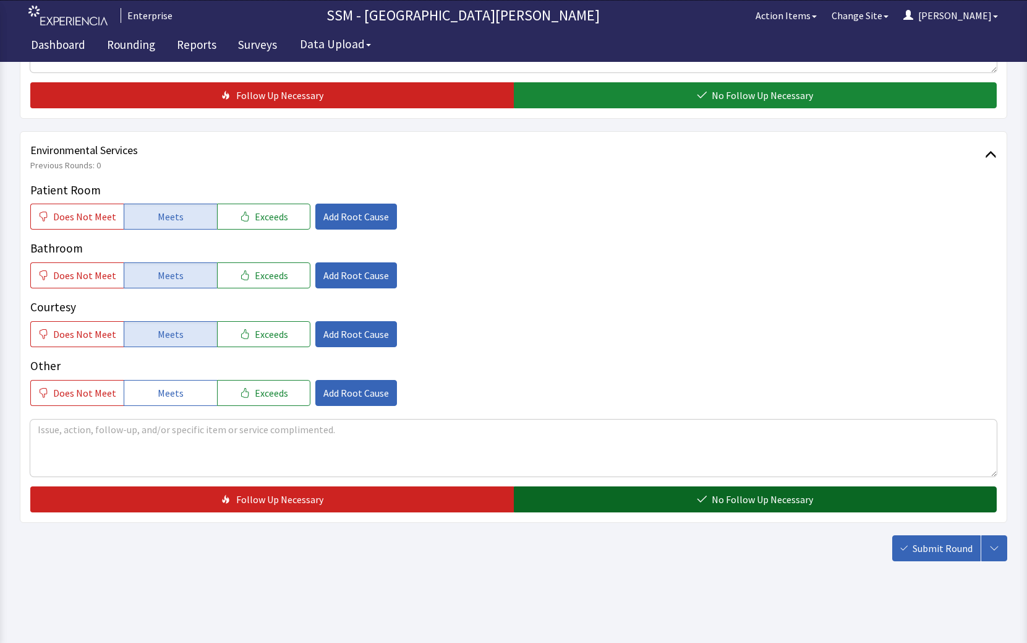
click at [808, 500] on span "No Follow Up Necessary" at bounding box center [762, 499] width 101 height 15
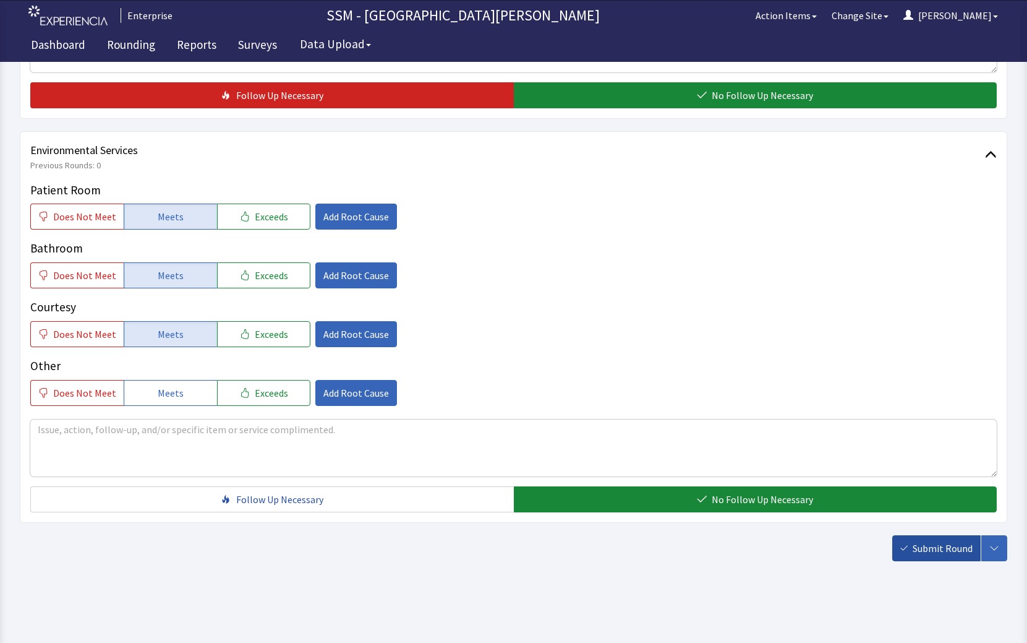
click at [923, 554] on span "Submit Round" at bounding box center [943, 548] width 60 height 15
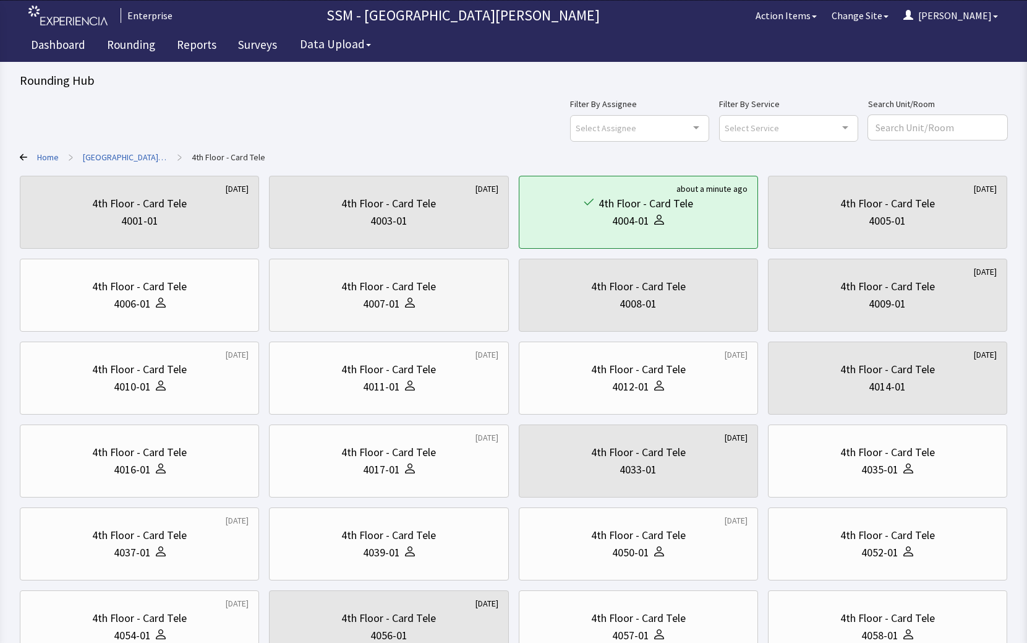
click at [366, 309] on div "4007-01" at bounding box center [381, 303] width 37 height 17
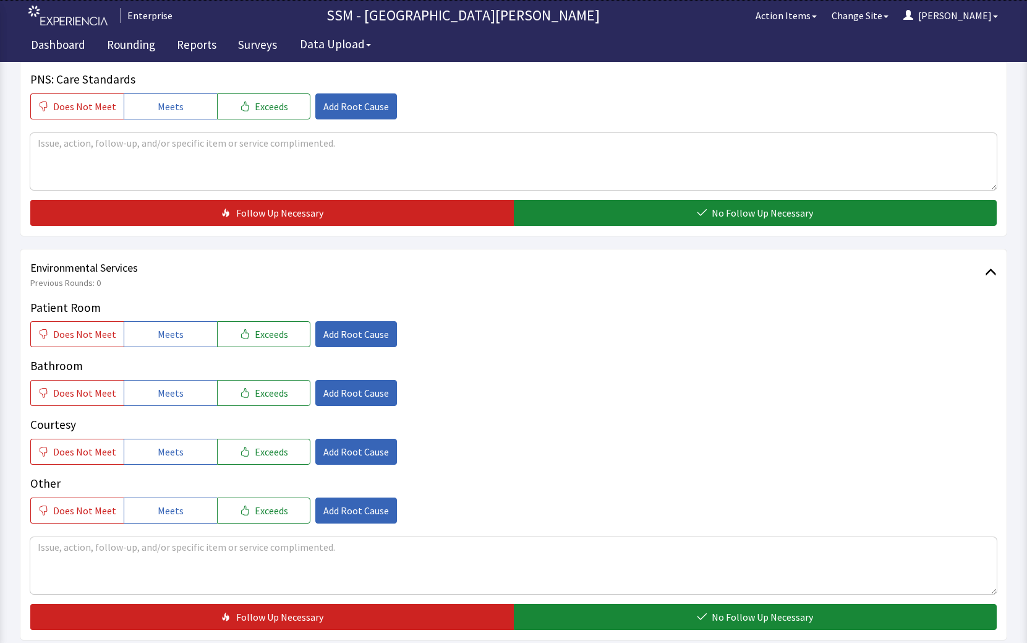
scroll to position [1113, 0]
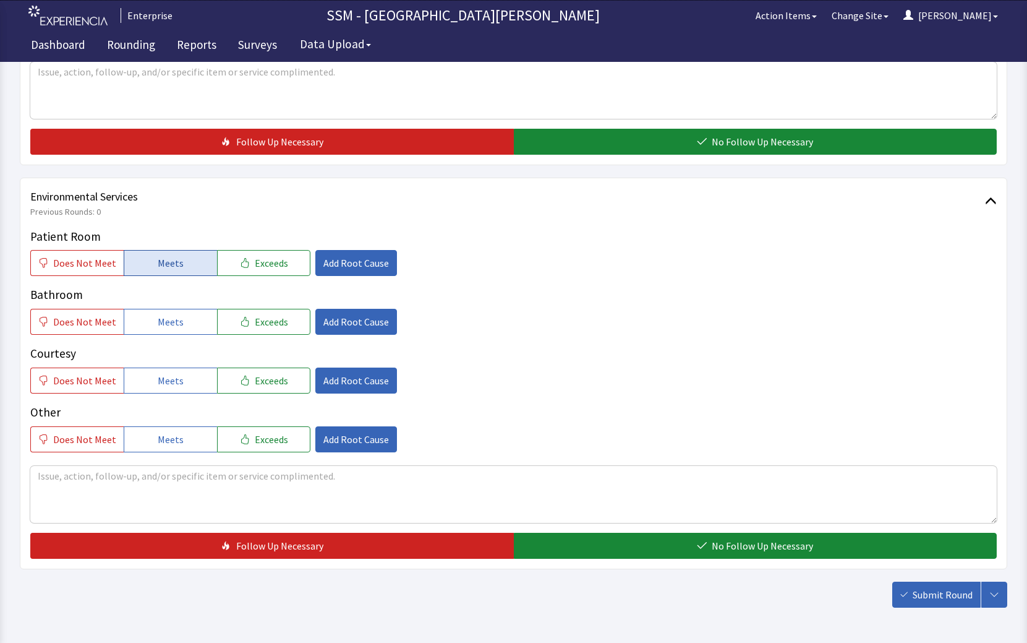
click at [168, 257] on span "Meets" at bounding box center [171, 262] width 26 height 15
click at [166, 314] on button "Meets" at bounding box center [170, 322] width 93 height 26
click at [176, 387] on span "Meets" at bounding box center [171, 380] width 26 height 15
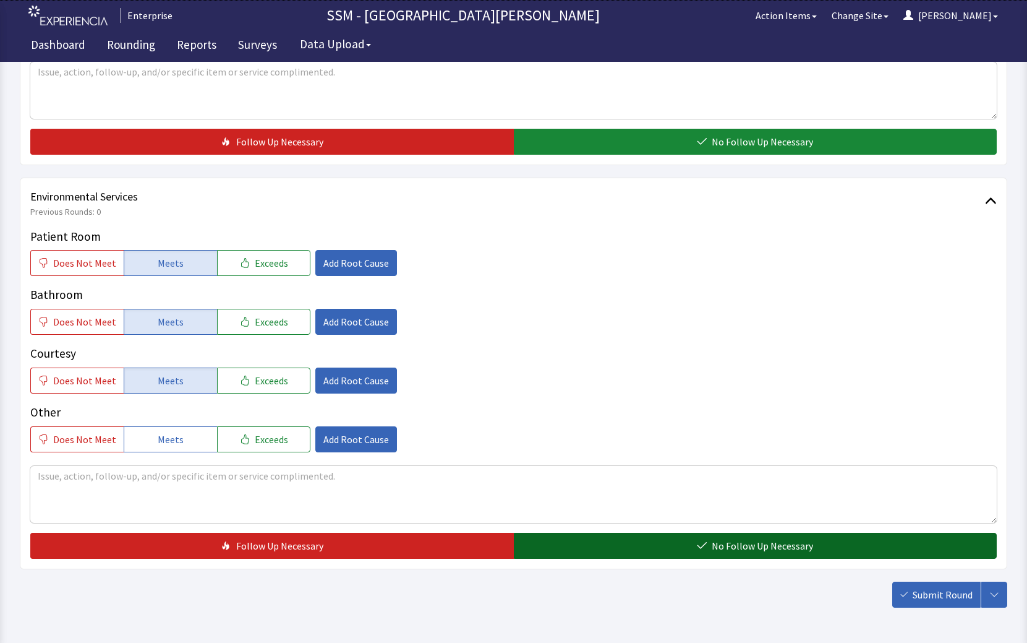
click at [643, 541] on button "No Follow Up Necessary" at bounding box center [756, 546] width 484 height 26
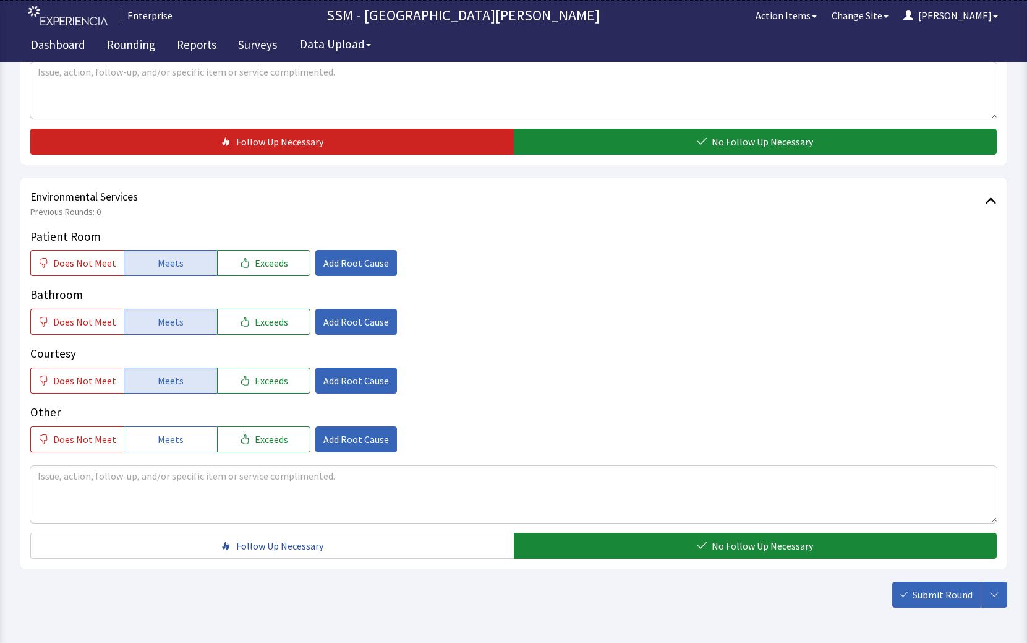
click at [938, 599] on span "Submit Round" at bounding box center [943, 594] width 60 height 15
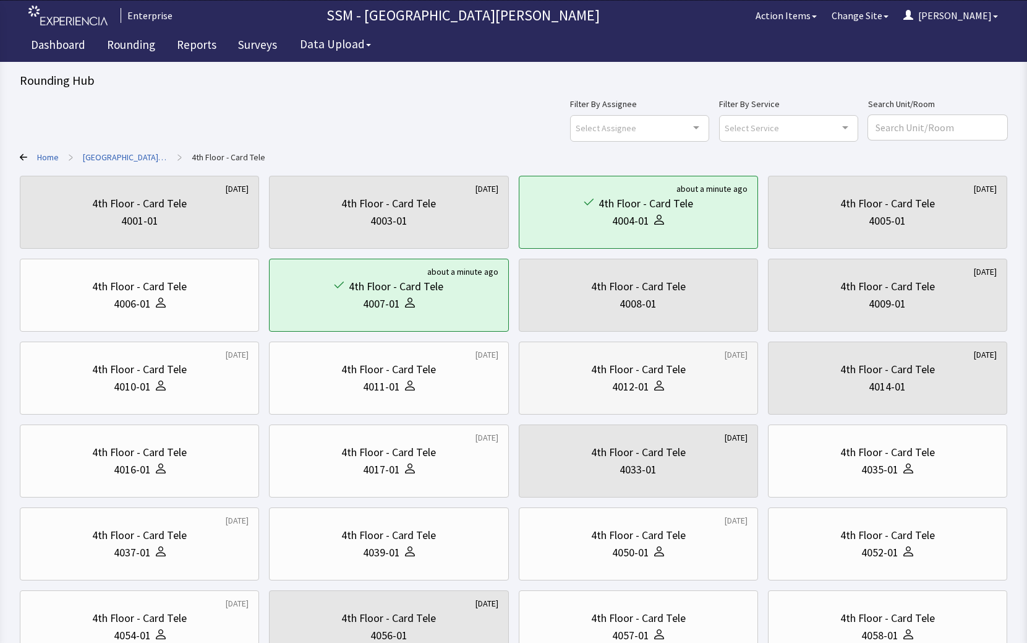
click at [711, 376] on div "4th Floor - Card Tele" at bounding box center [638, 369] width 218 height 17
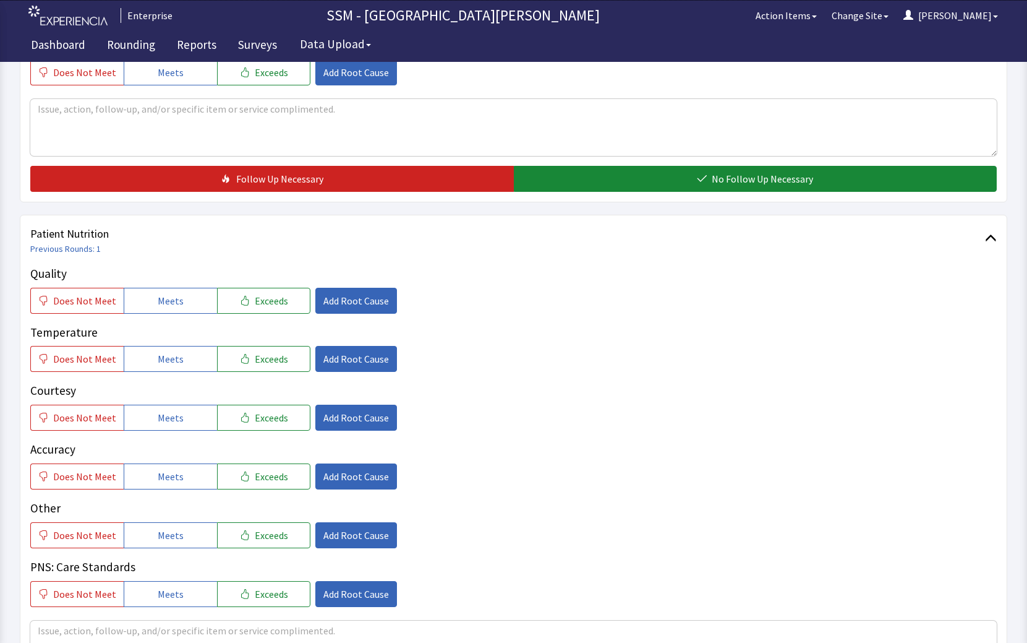
scroll to position [680, 0]
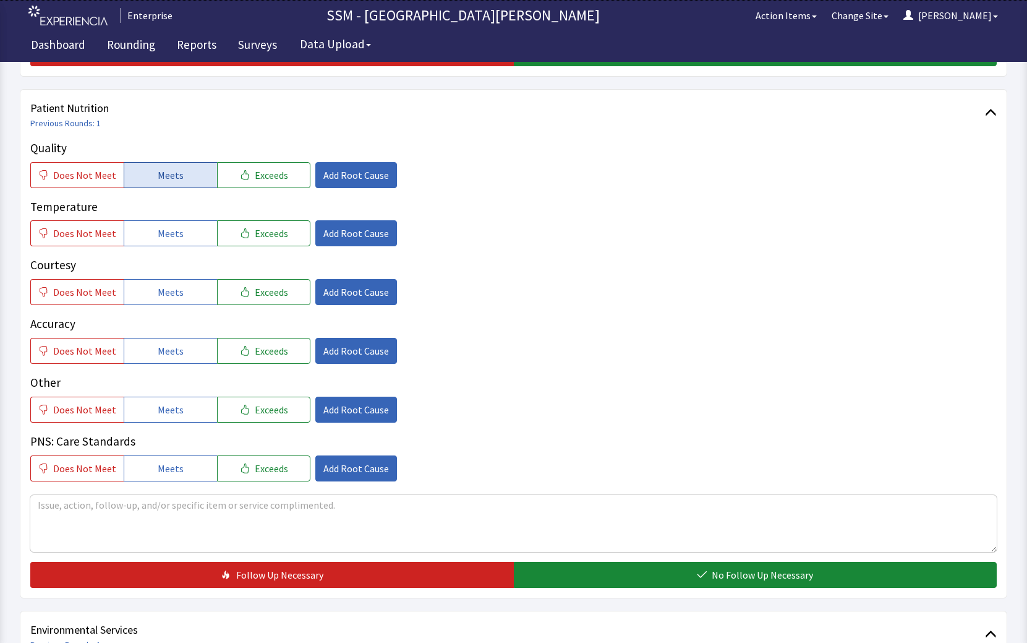
click at [173, 163] on button "Meets" at bounding box center [170, 175] width 93 height 26
click at [161, 228] on span "Meets" at bounding box center [171, 233] width 26 height 15
drag, startPoint x: 166, startPoint y: 293, endPoint x: 170, endPoint y: 320, distance: 28.2
click at [166, 294] on span "Meets" at bounding box center [171, 292] width 26 height 15
click at [174, 346] on span "Meets" at bounding box center [171, 350] width 26 height 15
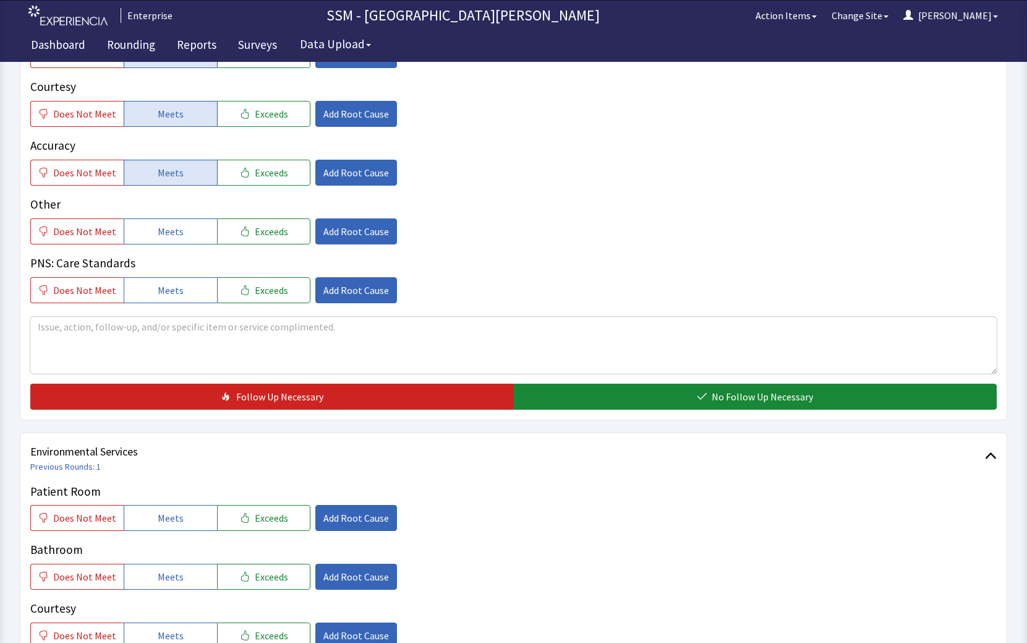
scroll to position [866, 0]
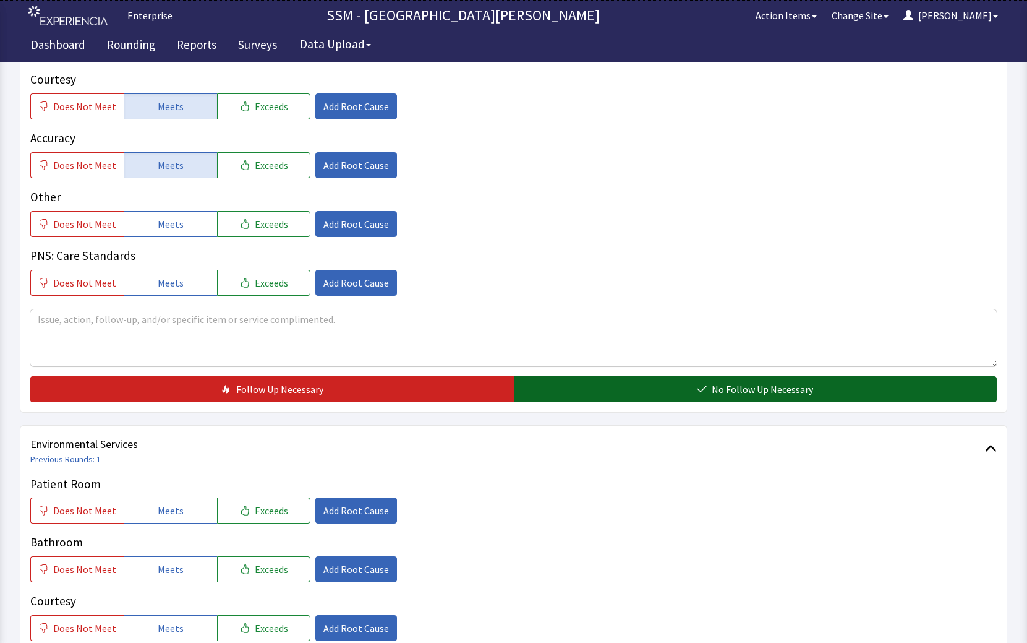
click at [800, 383] on span "No Follow Up Necessary" at bounding box center [762, 389] width 101 height 15
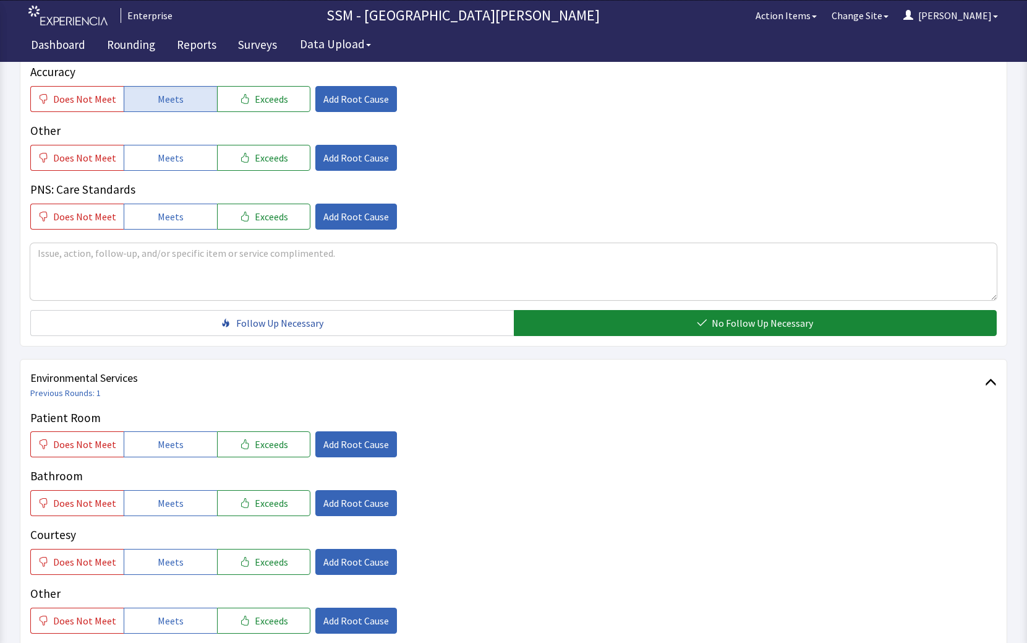
scroll to position [1113, 0]
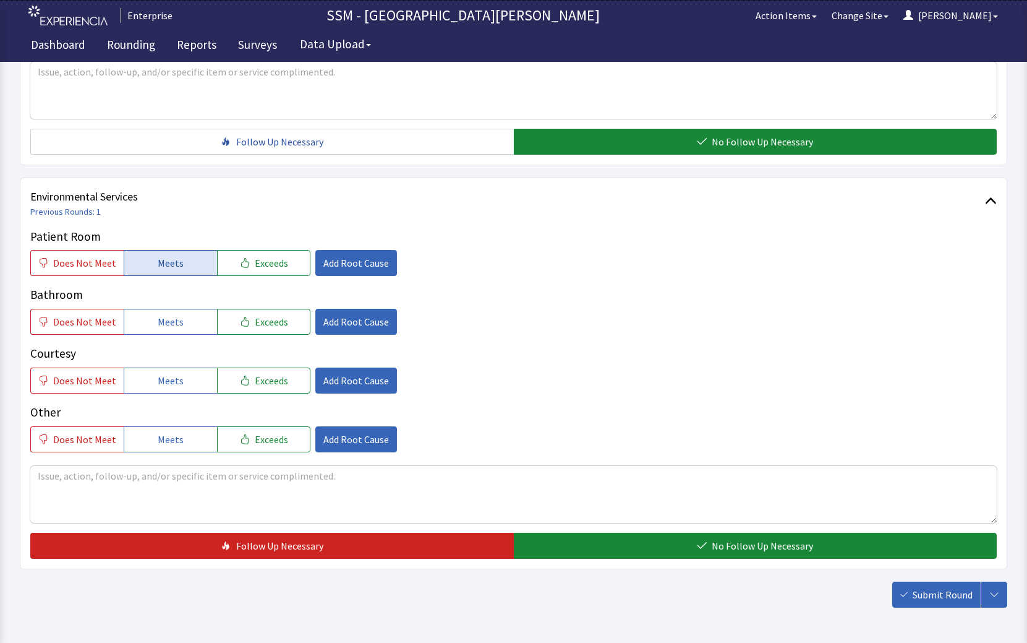
click at [176, 273] on button "Meets" at bounding box center [170, 263] width 93 height 26
click at [168, 327] on span "Meets" at bounding box center [171, 321] width 26 height 15
click at [166, 377] on span "Meets" at bounding box center [171, 380] width 26 height 15
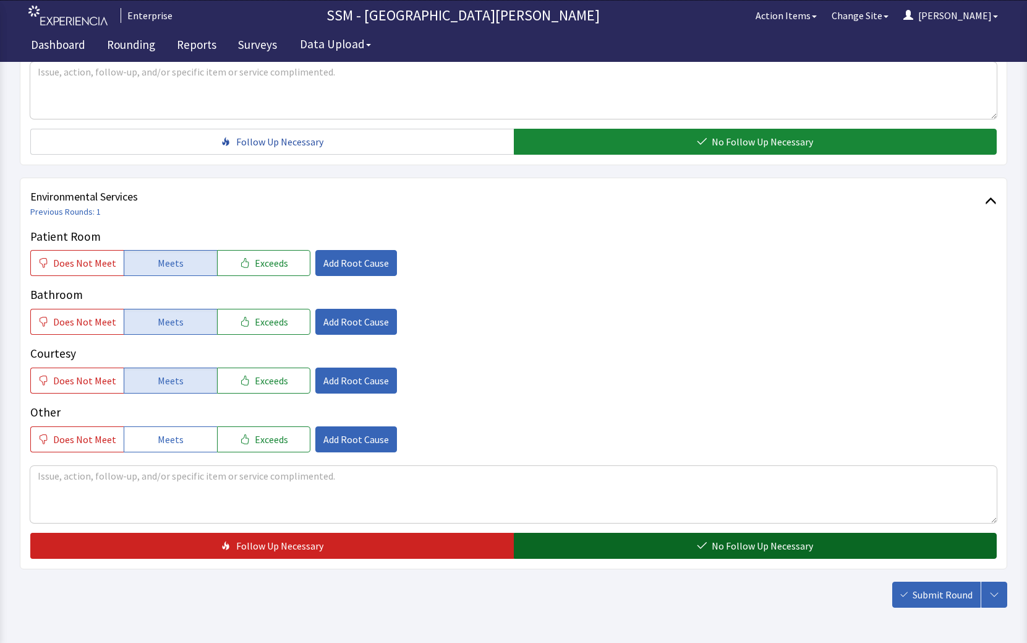
click at [696, 543] on button "No Follow Up Necessary" at bounding box center [756, 546] width 484 height 26
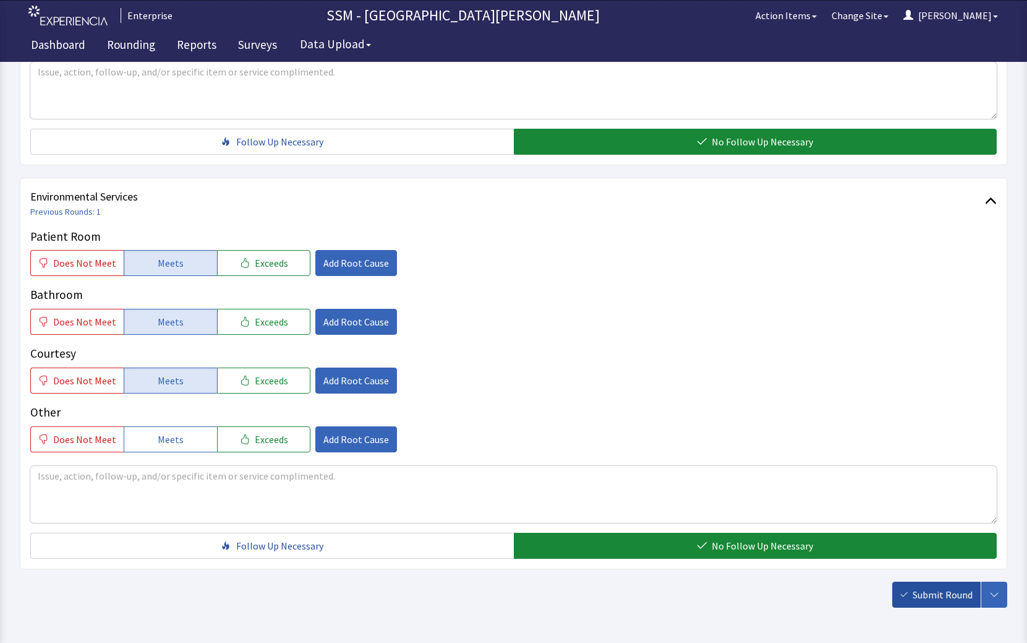
click at [941, 595] on span "Submit Round" at bounding box center [943, 594] width 60 height 15
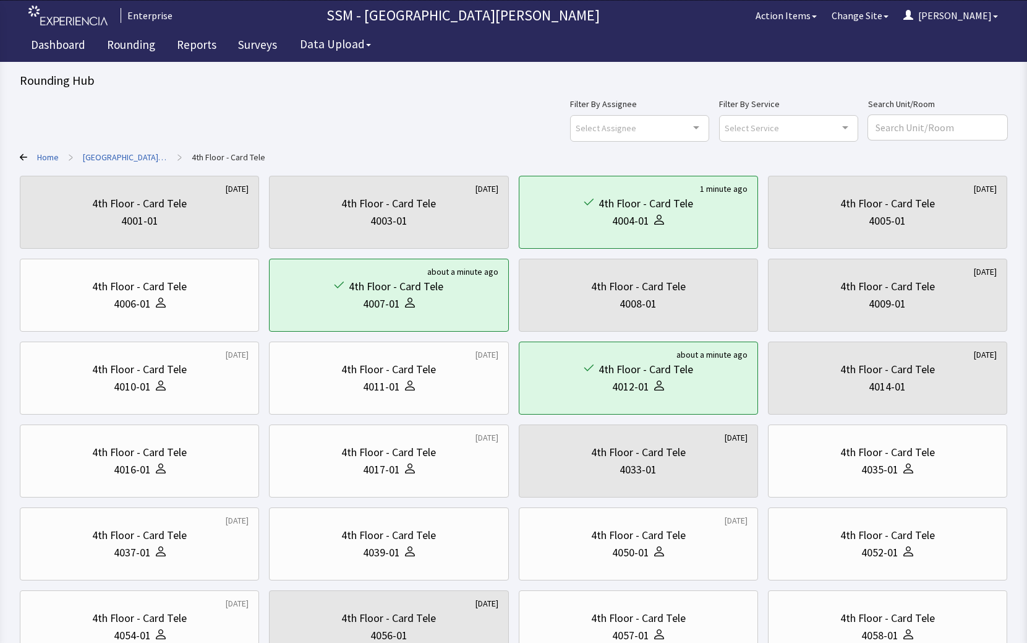
click at [363, 136] on div "Filter By Assignee Select Assignee Clear Selection [PERSON_NAME] [PERSON_NAME] …" at bounding box center [514, 118] width 988 height 45
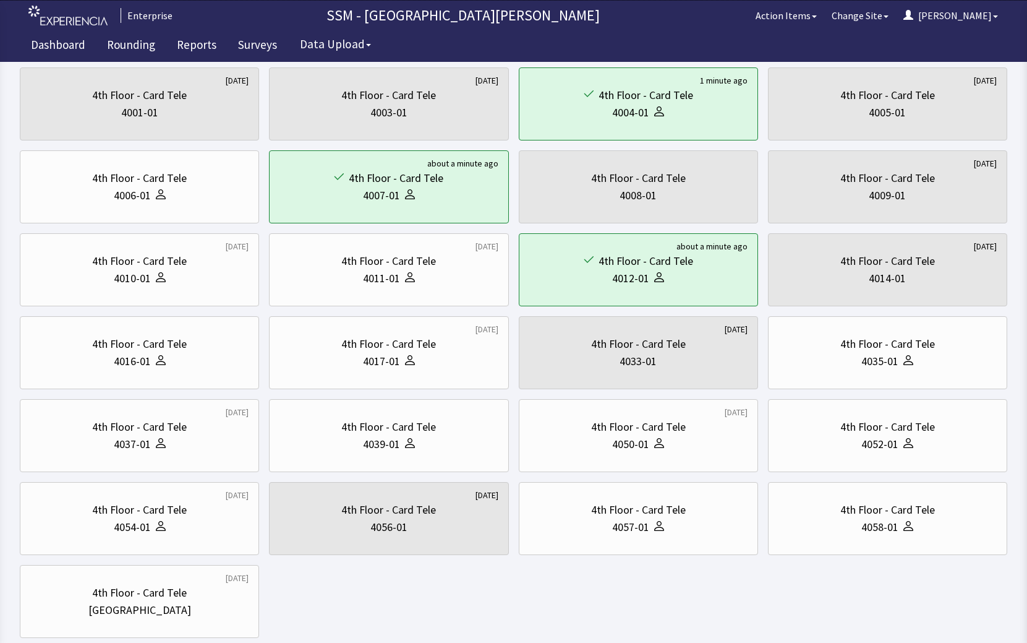
scroll to position [185, 0]
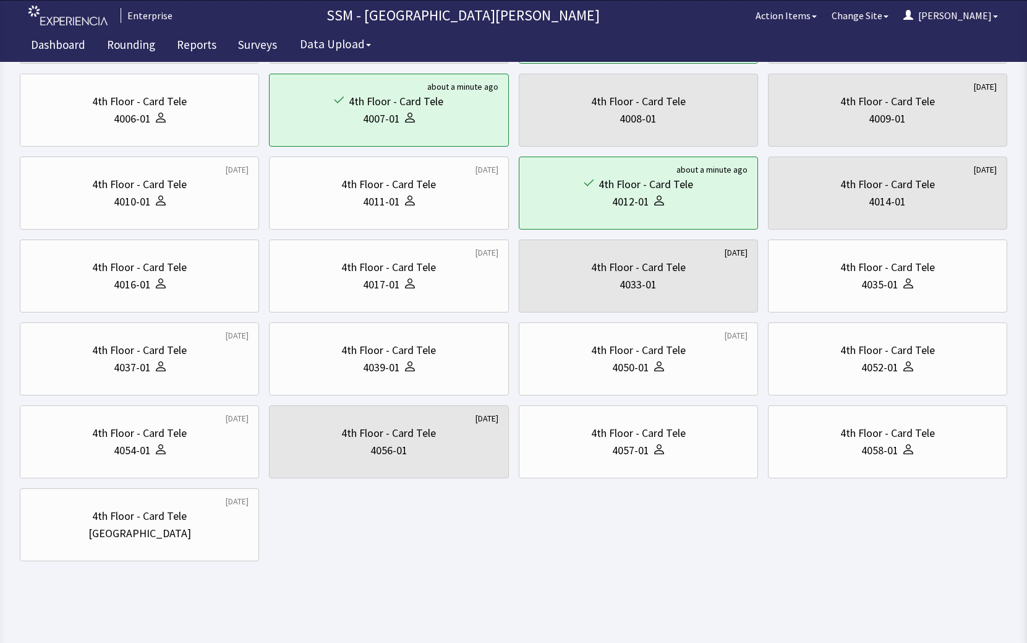
click at [507, 570] on body "Enterprise SSM - St. Anthony Hospital Action Items Change Site Dorothy Menu Men…" at bounding box center [513, 199] width 1027 height 768
click at [421, 284] on div "4017-01" at bounding box center [389, 284] width 218 height 17
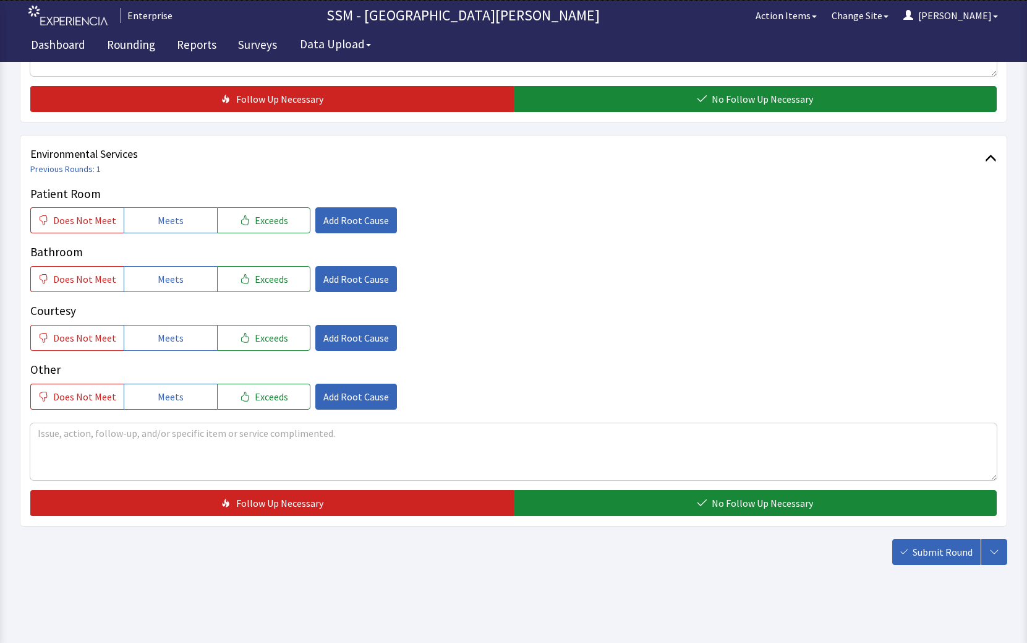
scroll to position [1160, 0]
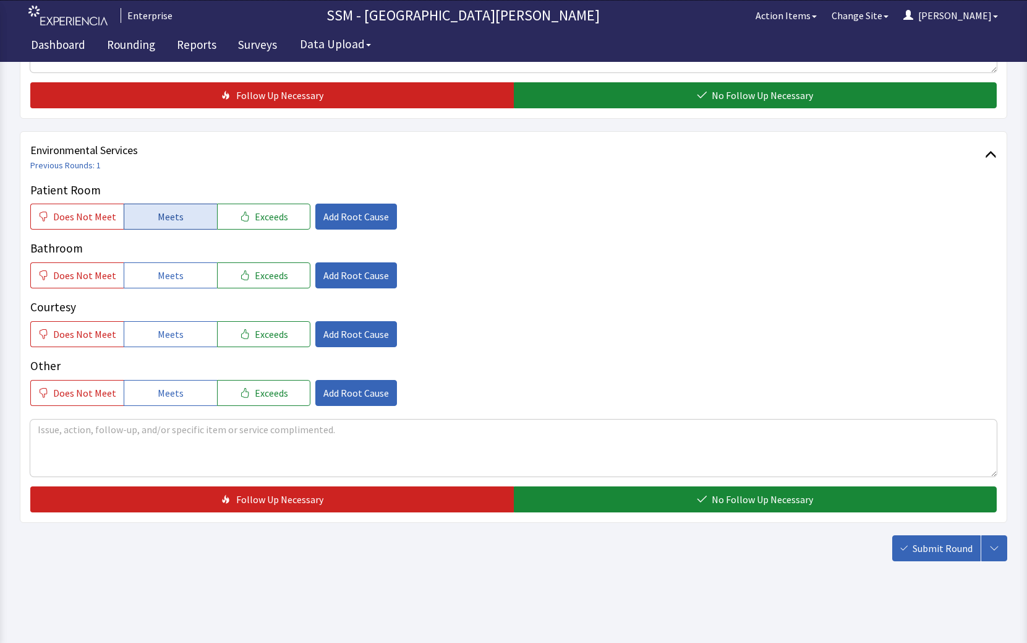
click at [171, 218] on span "Meets" at bounding box center [171, 216] width 26 height 15
click at [171, 278] on span "Meets" at bounding box center [171, 275] width 26 height 15
click at [171, 321] on button "Meets" at bounding box center [170, 334] width 93 height 26
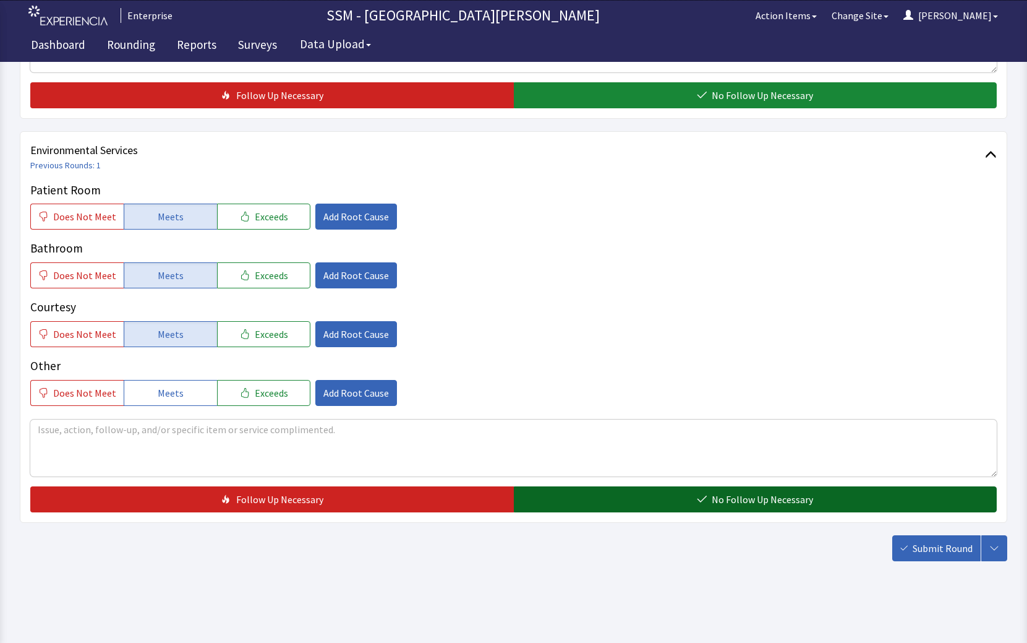
click at [625, 500] on button "No Follow Up Necessary" at bounding box center [756, 499] width 484 height 26
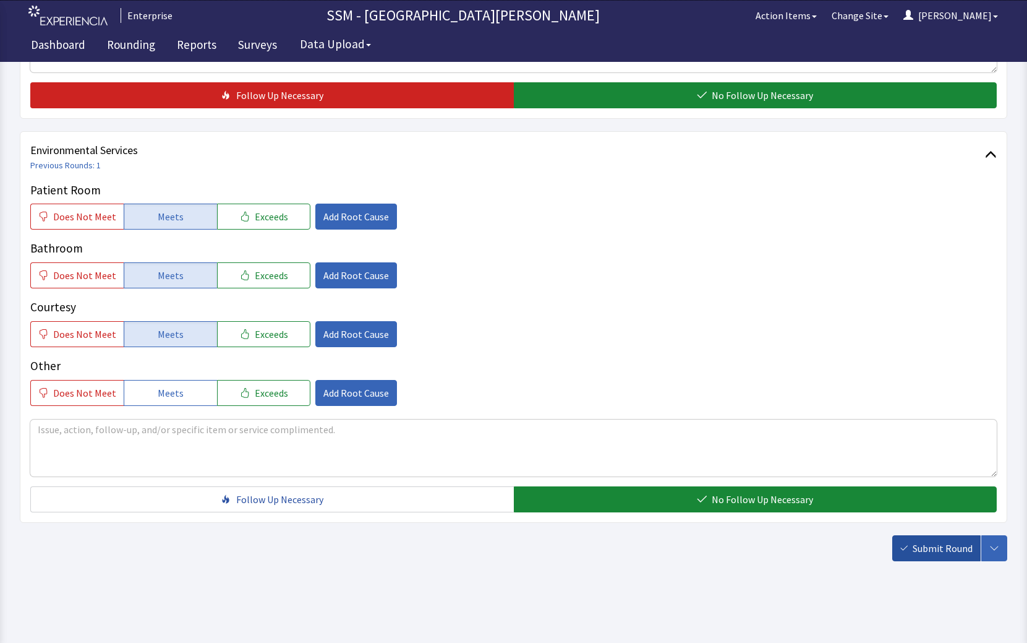
click at [907, 547] on icon "button" at bounding box center [904, 547] width 7 height 5
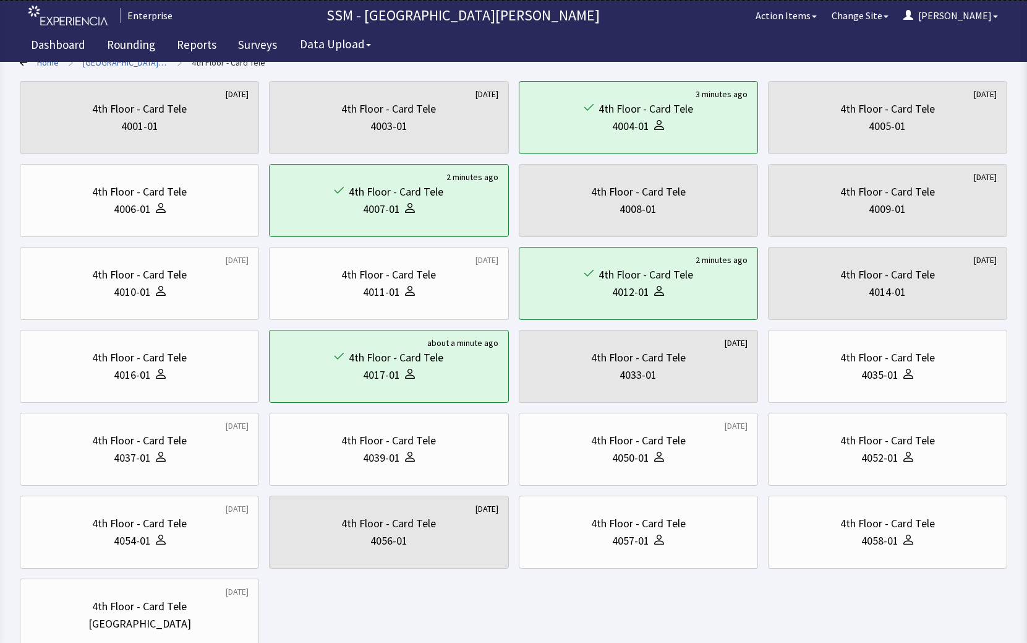
scroll to position [185, 0]
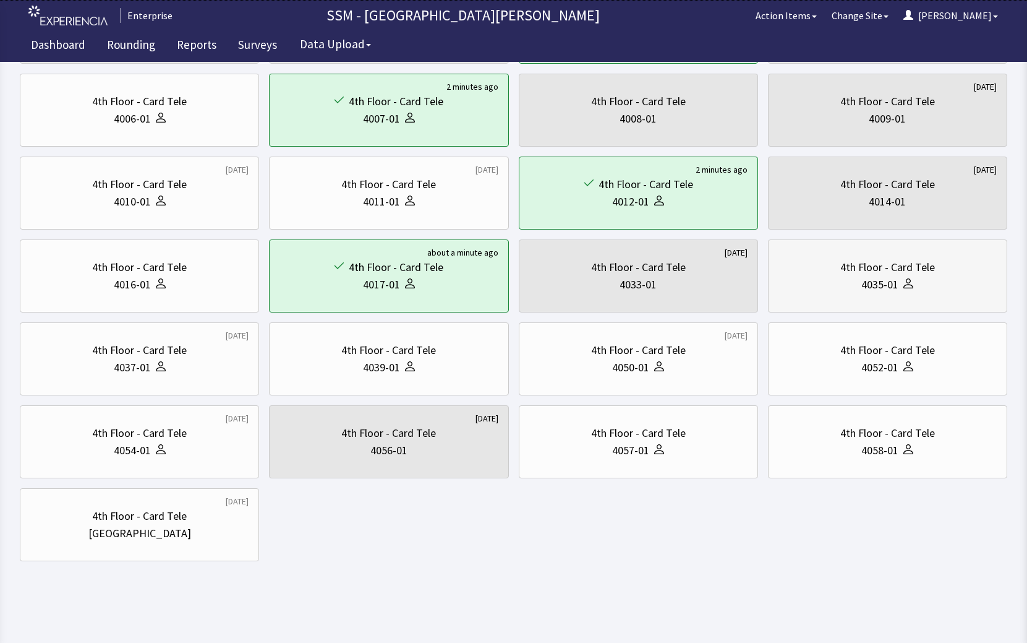
click at [894, 277] on div "4035-01" at bounding box center [880, 284] width 37 height 17
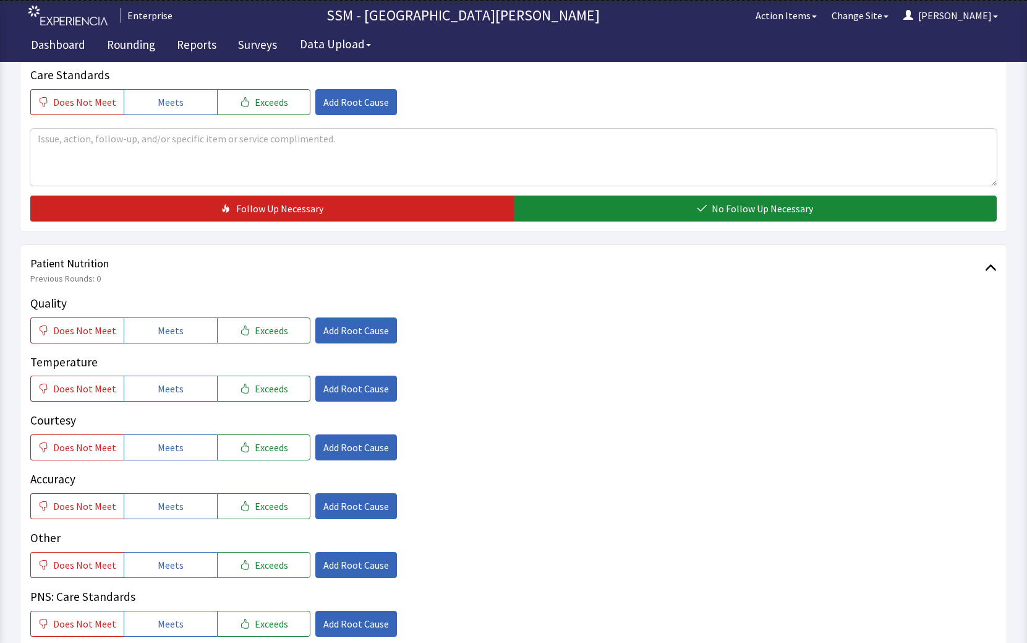
scroll to position [619, 0]
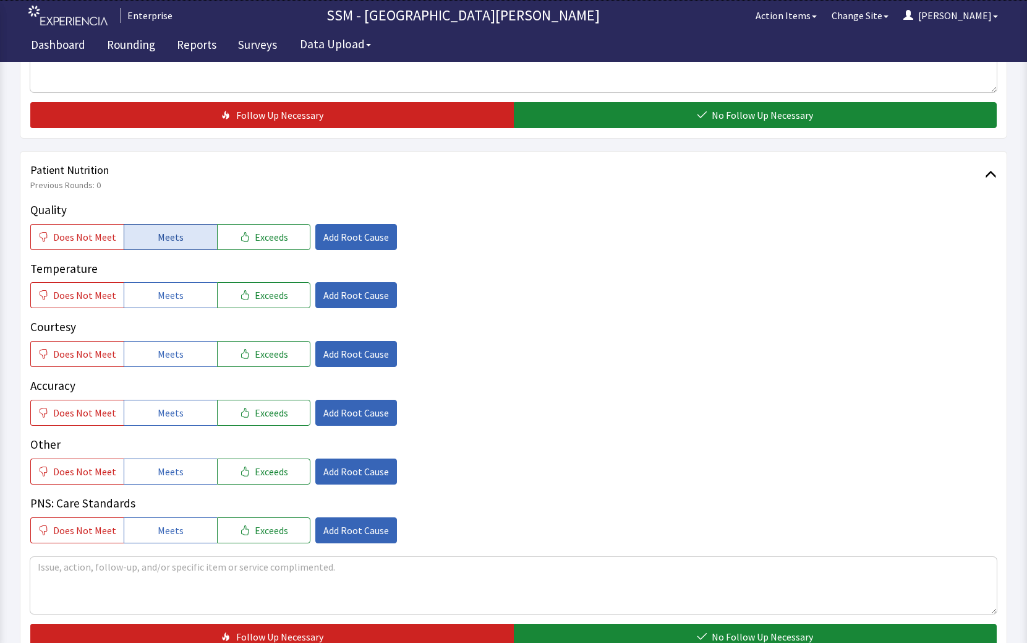
click at [161, 236] on span "Meets" at bounding box center [171, 236] width 26 height 15
click at [174, 302] on span "Meets" at bounding box center [171, 295] width 26 height 15
click at [174, 367] on div "Quality Does Not Meet Meets Exceeds Add Root Cause Temperature Does Not Meet Me…" at bounding box center [513, 372] width 967 height 342
click at [174, 359] on span "Meets" at bounding box center [171, 353] width 26 height 15
click at [173, 409] on span "Meets" at bounding box center [171, 412] width 26 height 15
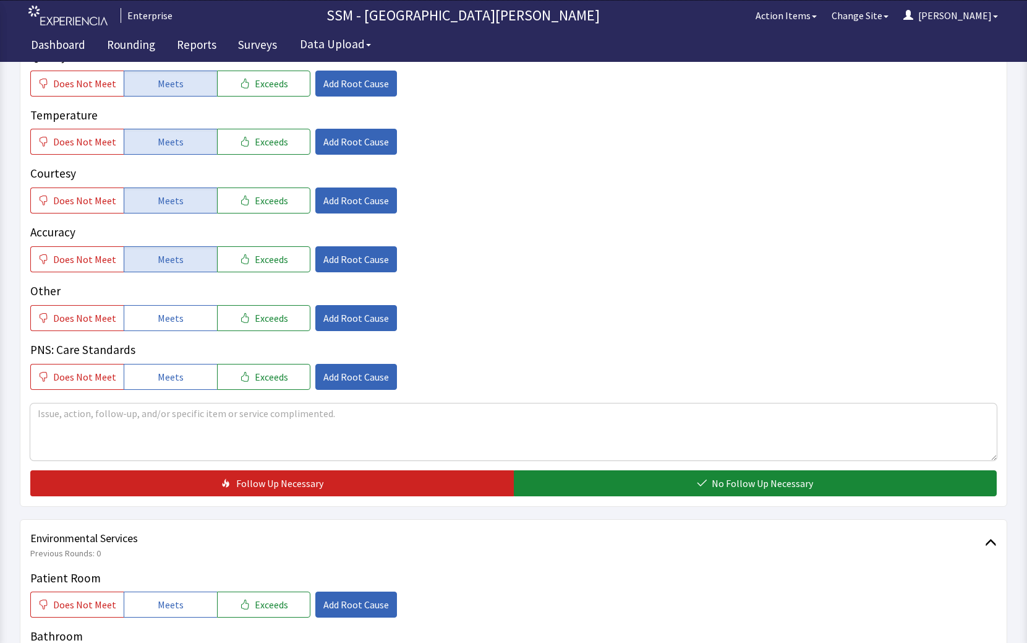
scroll to position [866, 0]
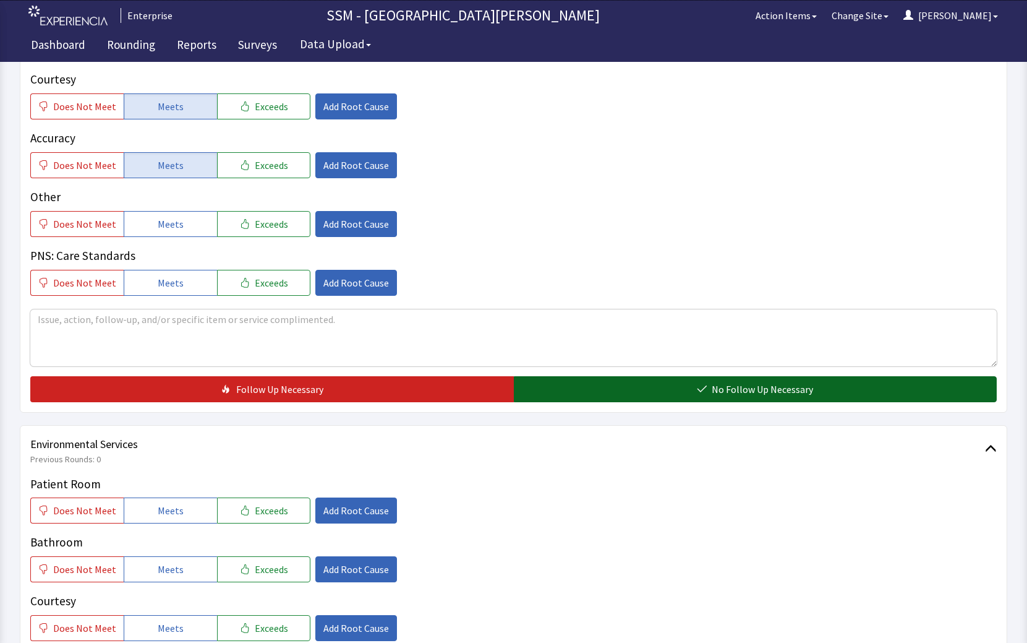
click at [696, 393] on button "No Follow Up Necessary" at bounding box center [756, 389] width 484 height 26
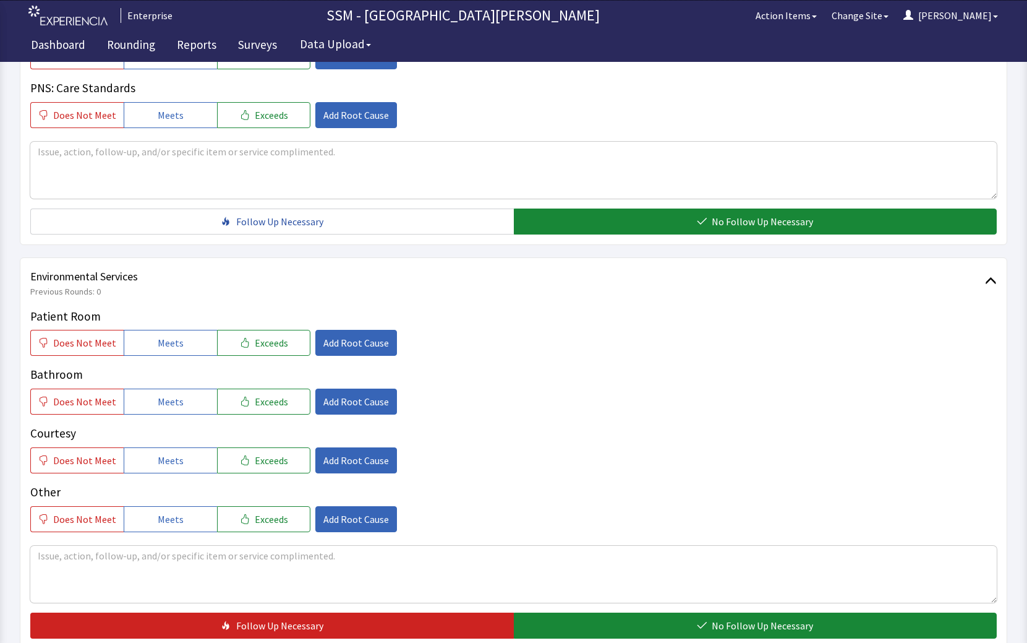
scroll to position [1160, 0]
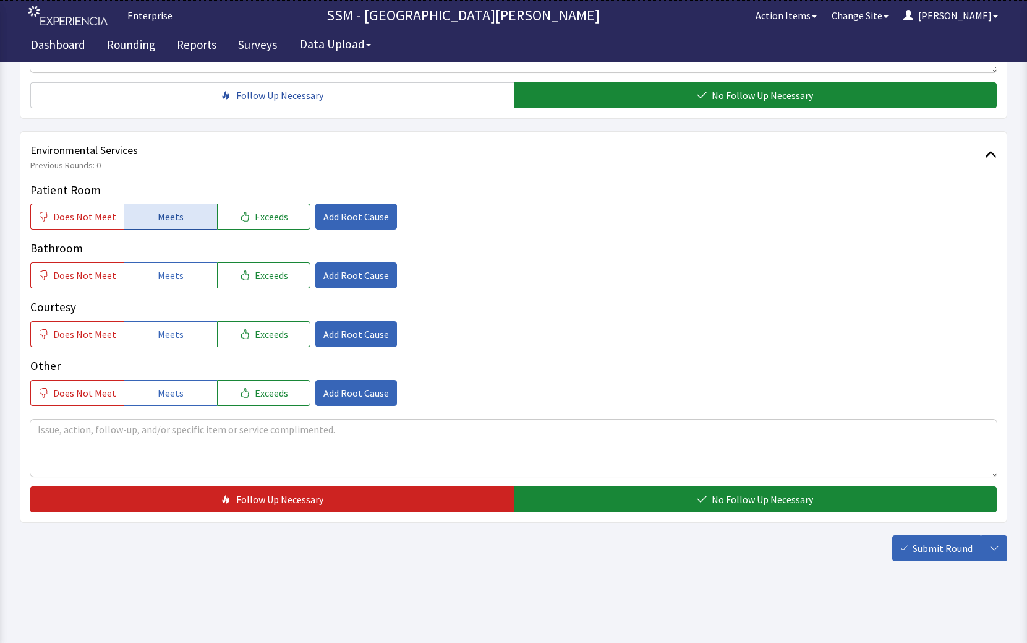
click at [170, 219] on span "Meets" at bounding box center [171, 216] width 26 height 15
click at [163, 276] on span "Meets" at bounding box center [171, 275] width 26 height 15
click at [169, 333] on span "Meets" at bounding box center [171, 334] width 26 height 15
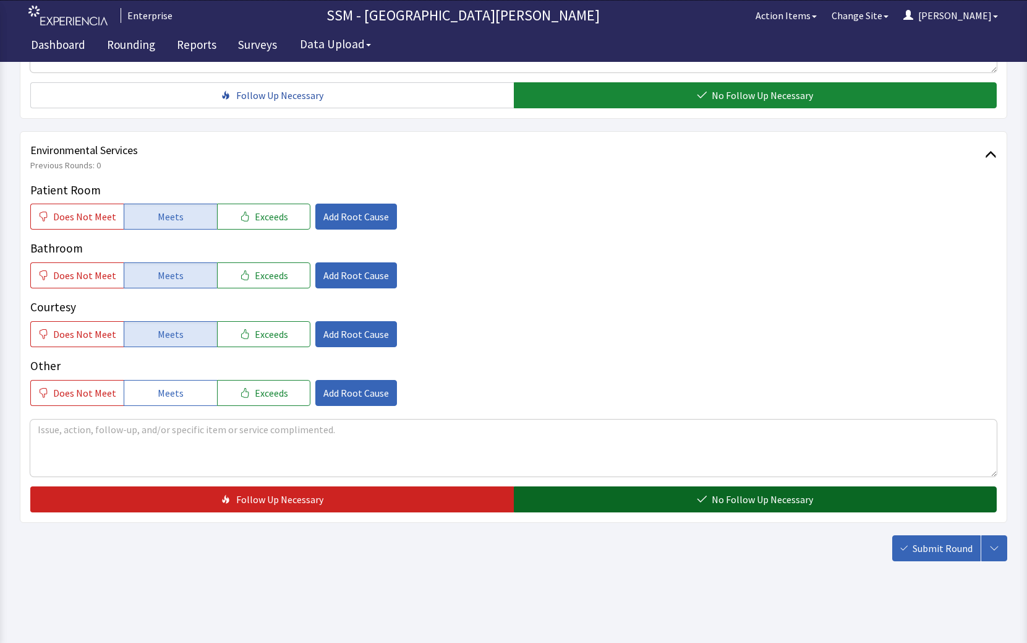
click at [612, 487] on button "No Follow Up Necessary" at bounding box center [756, 499] width 484 height 26
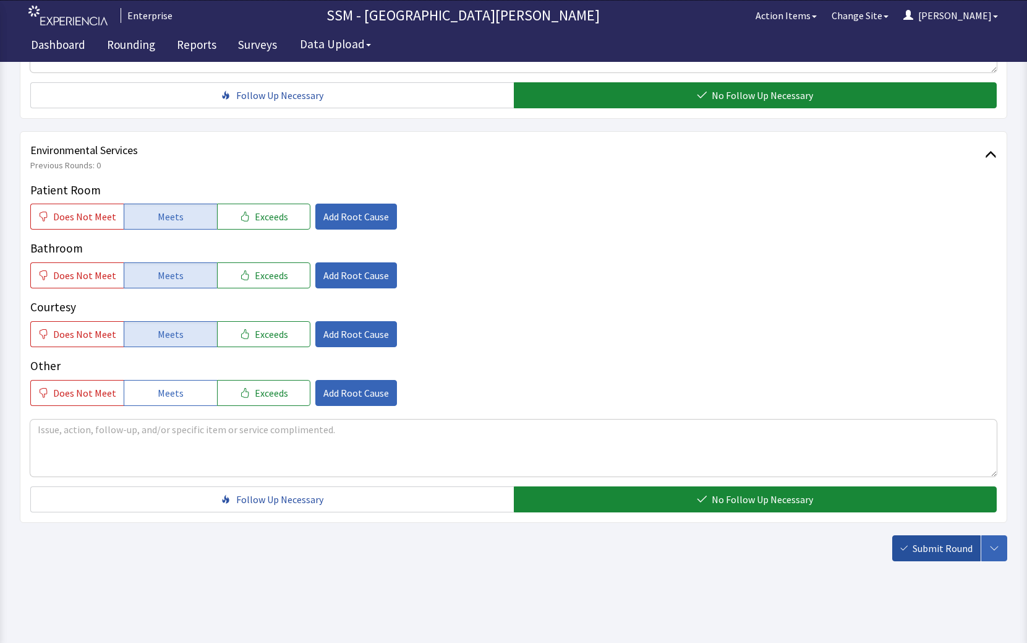
click at [936, 542] on span "Submit Round" at bounding box center [943, 548] width 60 height 15
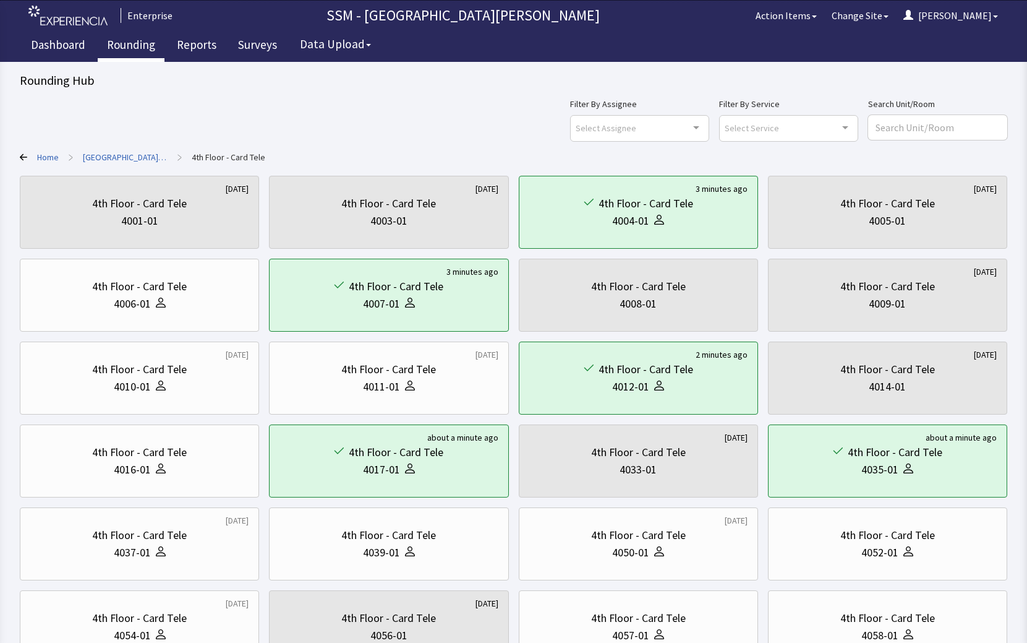
click at [128, 45] on link "Rounding" at bounding box center [131, 46] width 67 height 31
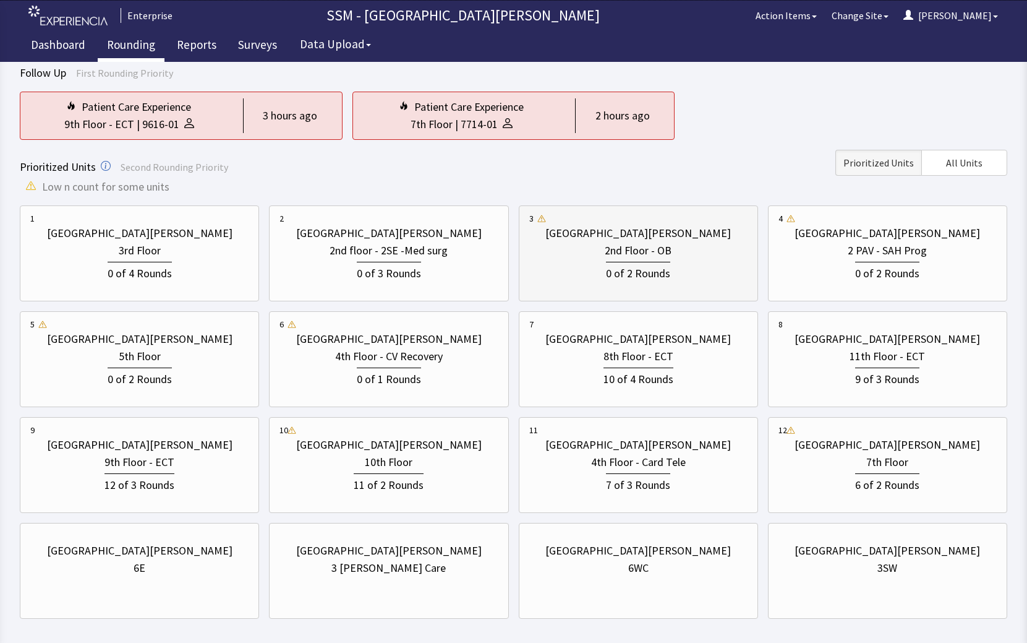
scroll to position [144, 0]
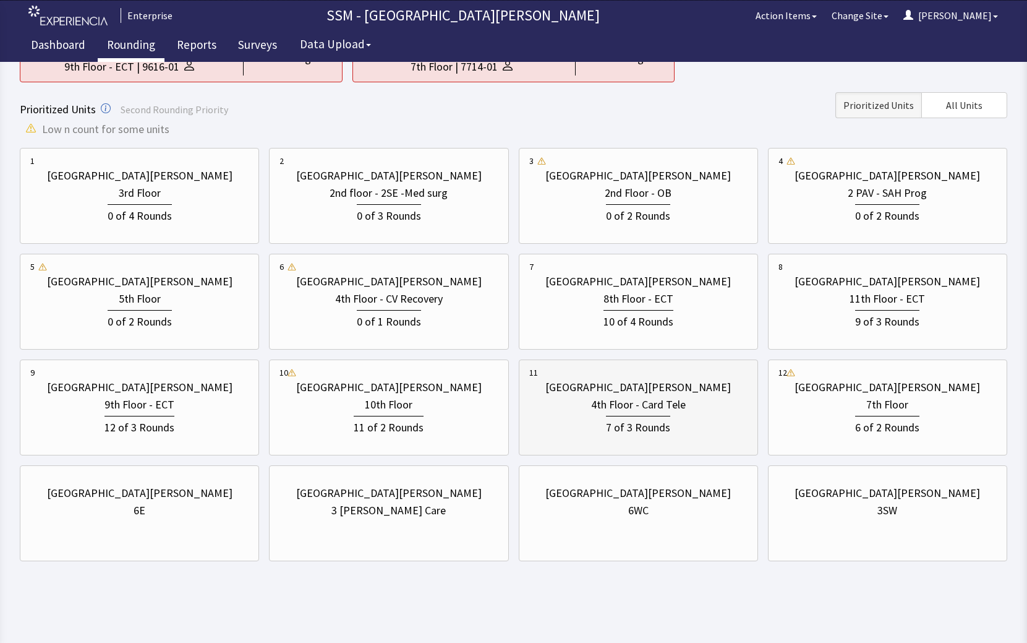
click at [674, 428] on div "7 of 3 Rounds" at bounding box center [638, 424] width 218 height 23
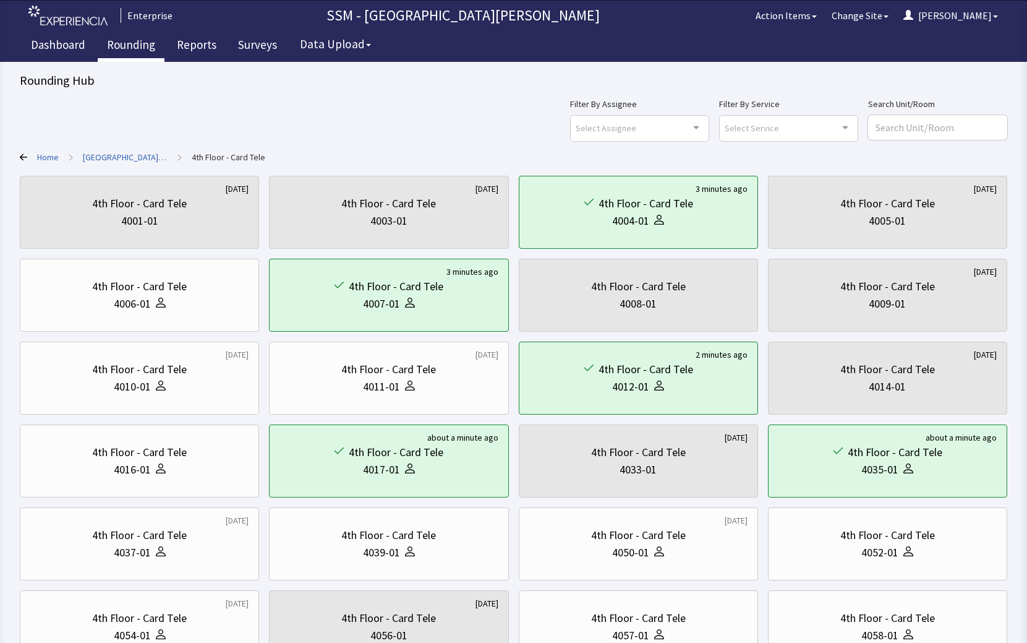
click at [322, 118] on div "Filter By Assignee Select Assignee Clear Selection [PERSON_NAME] [PERSON_NAME] …" at bounding box center [514, 118] width 988 height 45
click at [404, 131] on div "Filter By Assignee Select Assignee Clear Selection [PERSON_NAME] [PERSON_NAME] …" at bounding box center [514, 118] width 988 height 45
click at [113, 45] on link "Rounding" at bounding box center [131, 46] width 67 height 31
click at [293, 95] on div "Rounding Hub Filter By Assignee Select Assignee Clear Selection Dorothy Littlet…" at bounding box center [514, 409] width 988 height 674
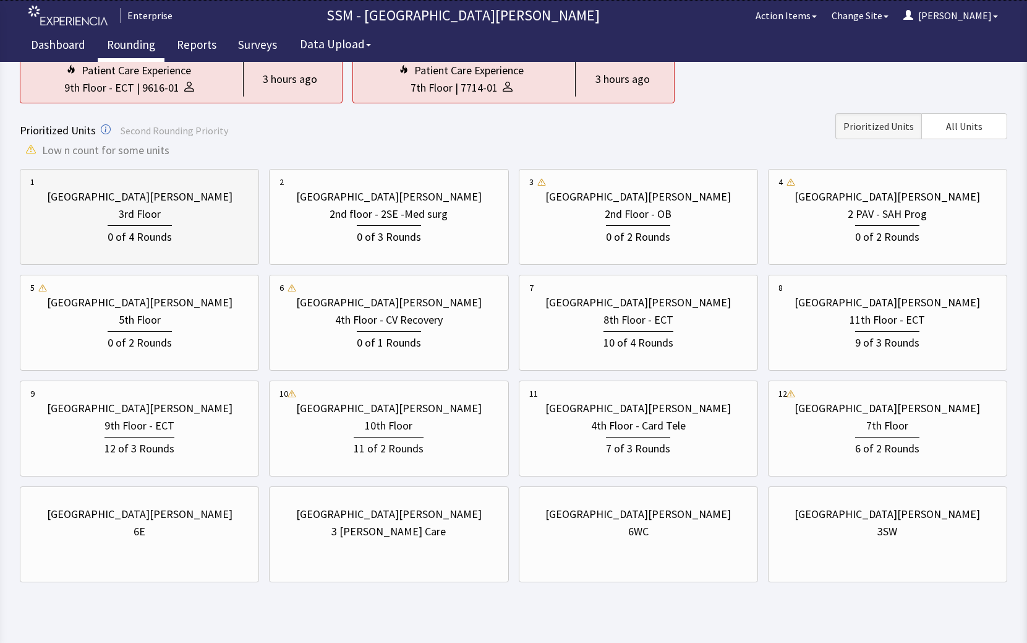
scroll to position [124, 0]
click at [115, 197] on div "[GEOGRAPHIC_DATA][PERSON_NAME]" at bounding box center [140, 195] width 186 height 17
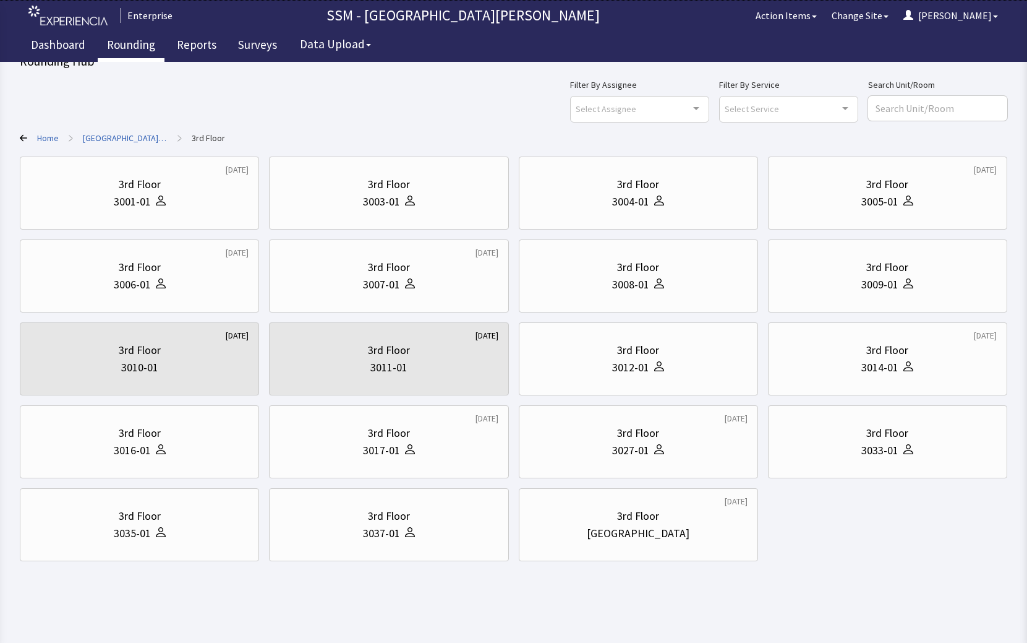
scroll to position [0, 0]
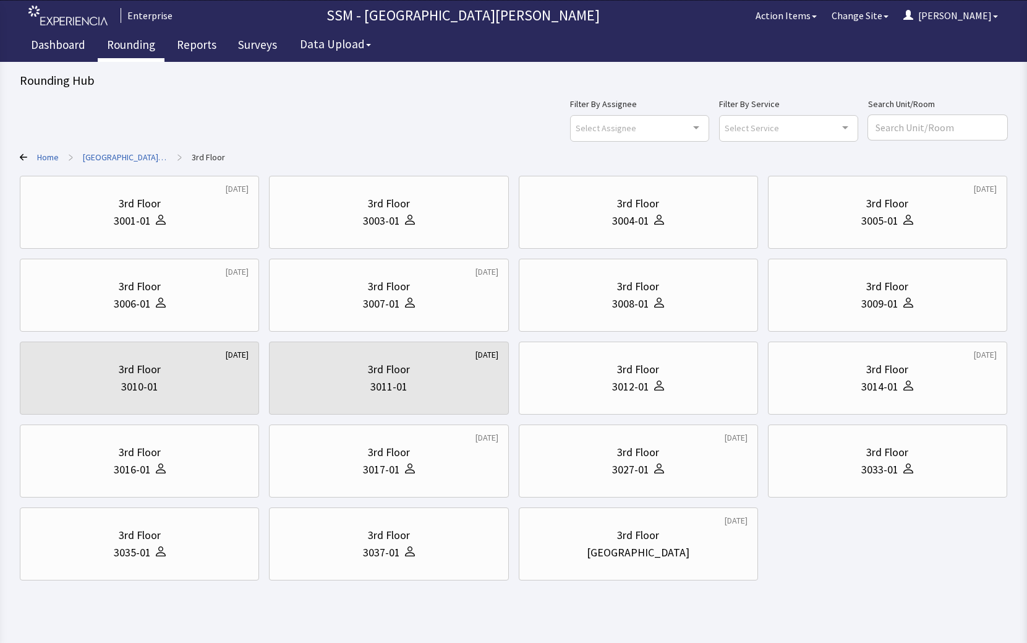
click at [884, 593] on body "Enterprise SSM - St. [PERSON_NAME] Hospital Action Items Change Site [PERSON_NA…" at bounding box center [513, 301] width 1027 height 602
click at [438, 229] on div "3003-01" at bounding box center [389, 220] width 218 height 17
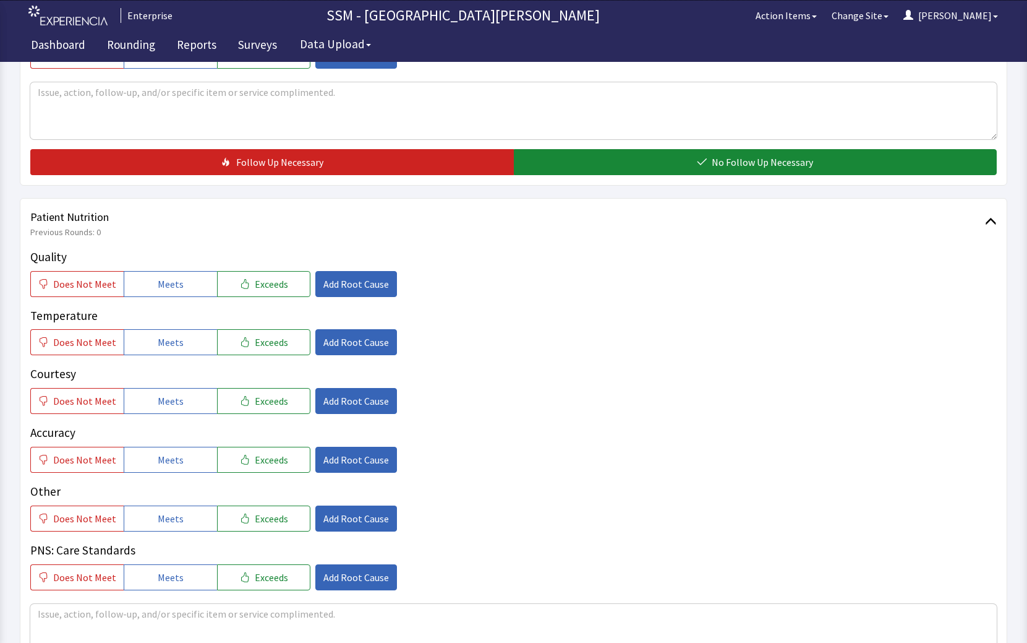
scroll to position [680, 0]
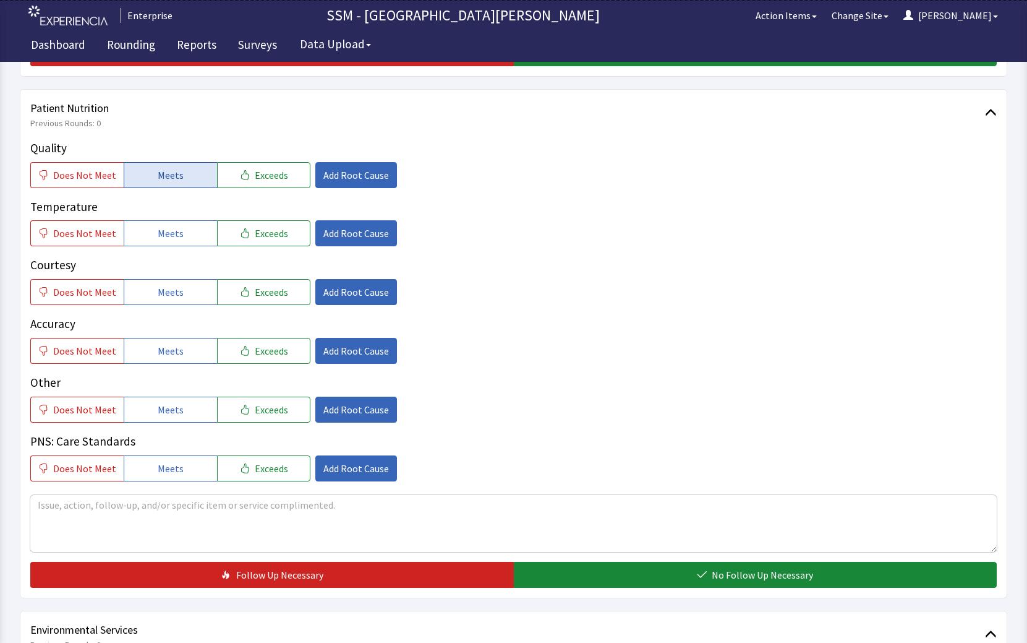
click at [186, 174] on button "Meets" at bounding box center [170, 175] width 93 height 26
click at [168, 234] on span "Meets" at bounding box center [171, 233] width 26 height 15
click at [166, 294] on span "Meets" at bounding box center [171, 292] width 26 height 15
click at [178, 362] on button "Meets" at bounding box center [170, 351] width 93 height 26
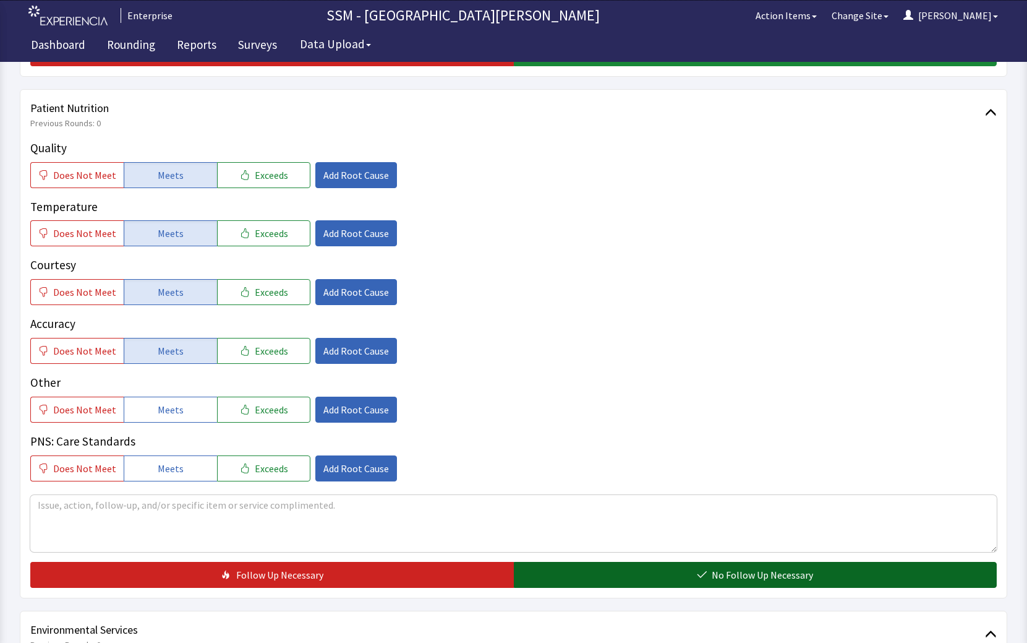
click at [695, 568] on button "No Follow Up Necessary" at bounding box center [756, 575] width 484 height 26
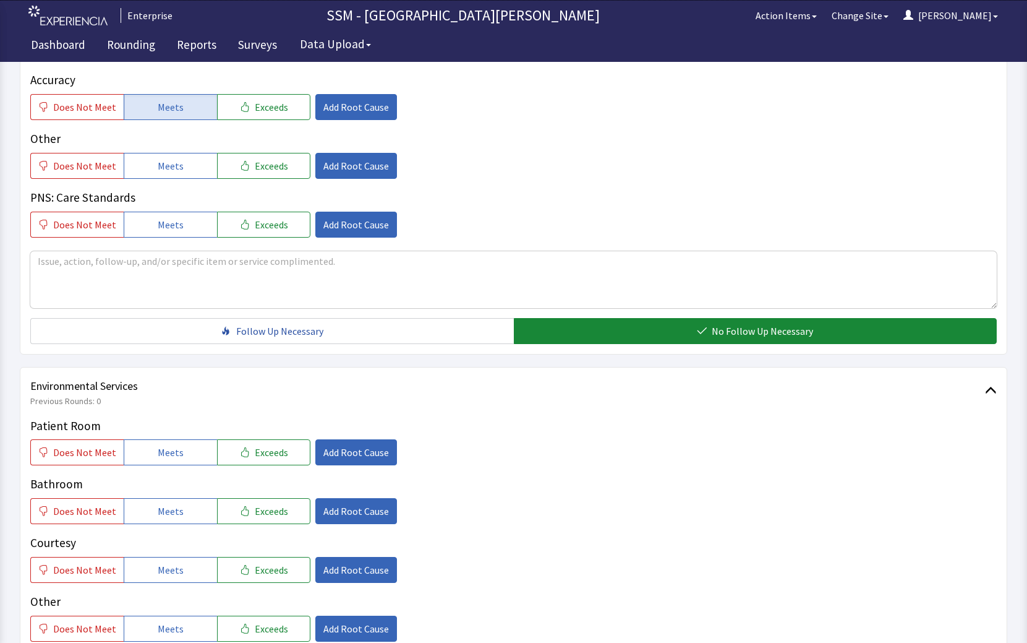
scroll to position [1113, 0]
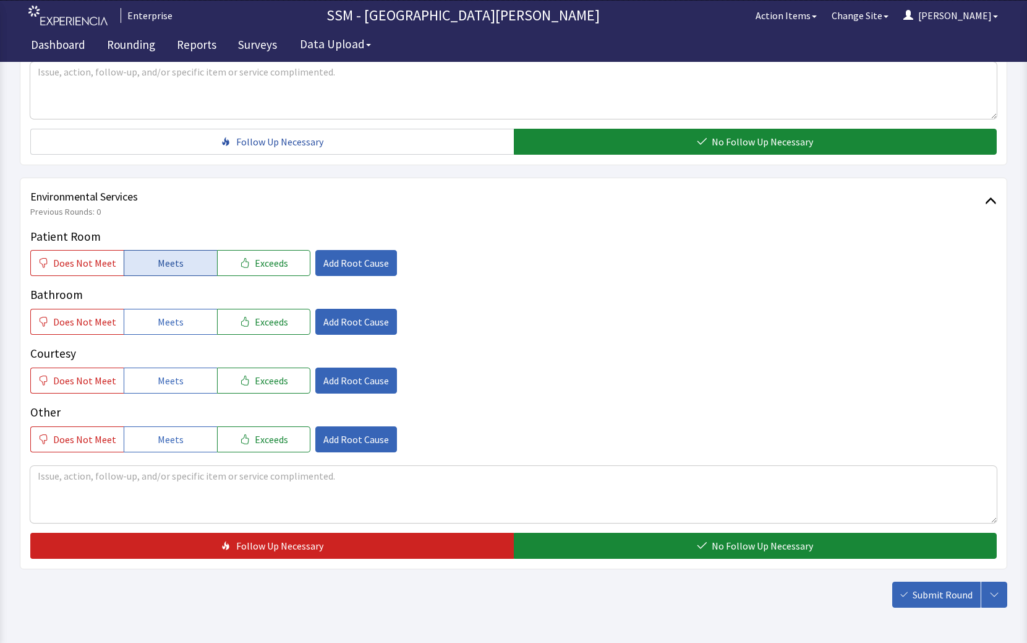
click at [151, 264] on button "Meets" at bounding box center [170, 263] width 93 height 26
drag, startPoint x: 164, startPoint y: 320, endPoint x: 172, endPoint y: 387, distance: 67.9
click at [164, 323] on span "Meets" at bounding box center [171, 321] width 26 height 15
click at [172, 388] on button "Meets" at bounding box center [170, 380] width 93 height 26
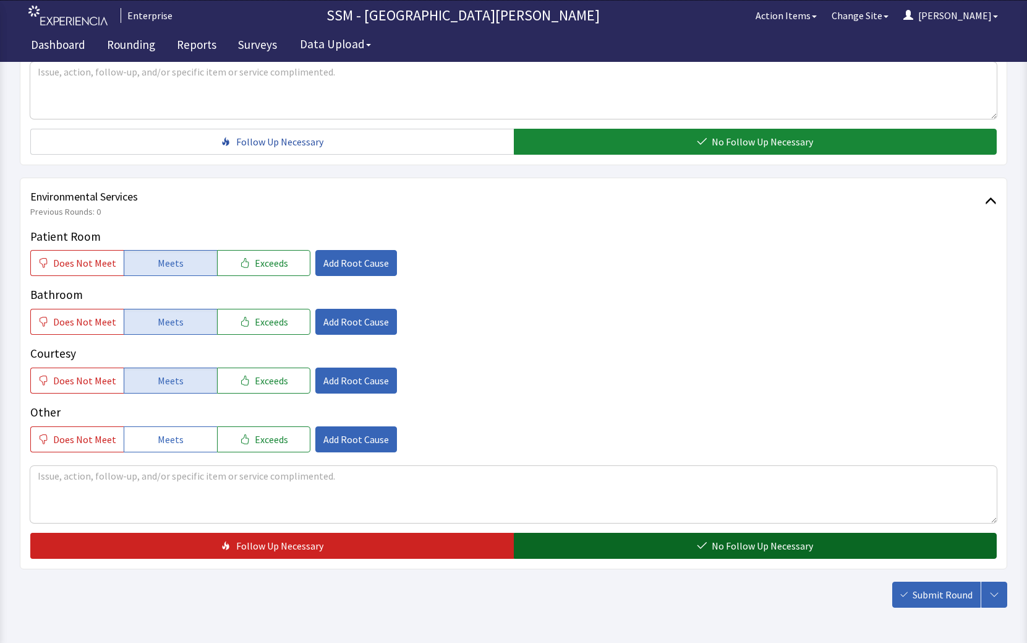
click at [681, 552] on button "No Follow Up Necessary" at bounding box center [756, 546] width 484 height 26
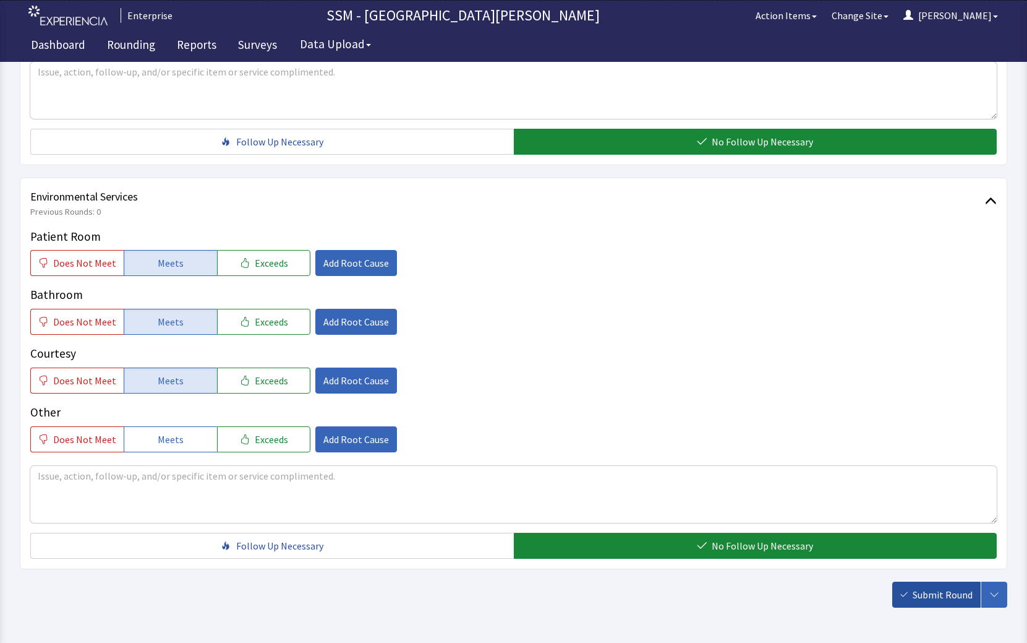
click at [953, 602] on button "Submit Round" at bounding box center [937, 594] width 88 height 26
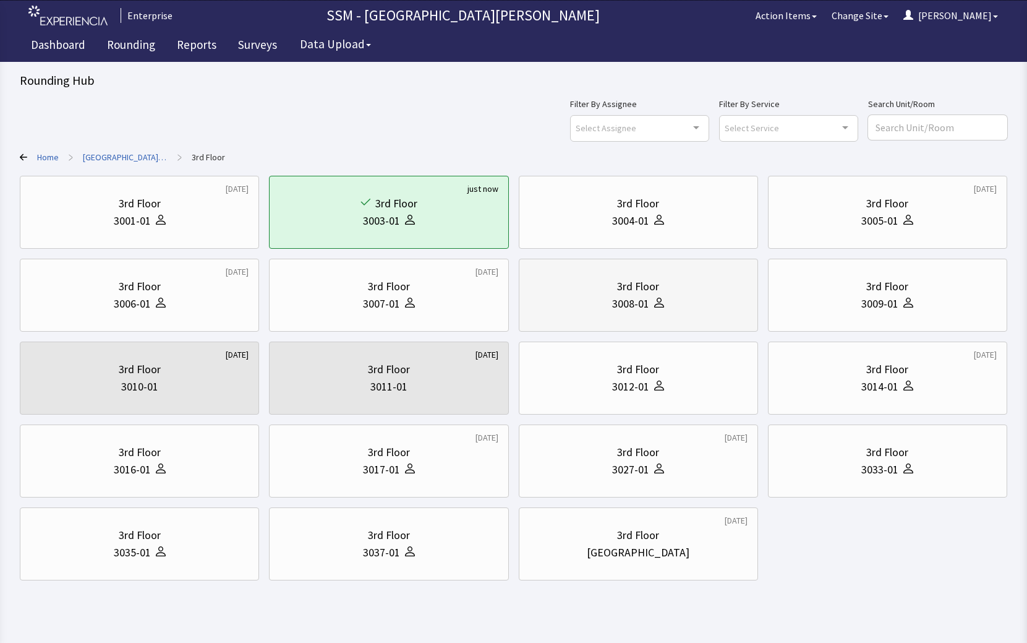
click at [694, 296] on div "3008-01" at bounding box center [638, 303] width 218 height 17
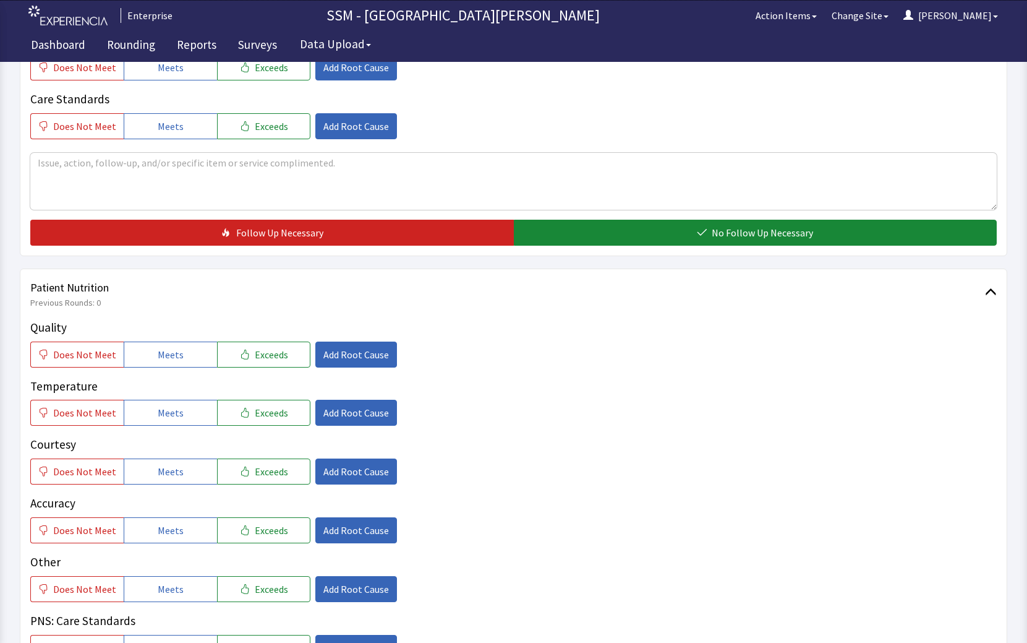
scroll to position [619, 0]
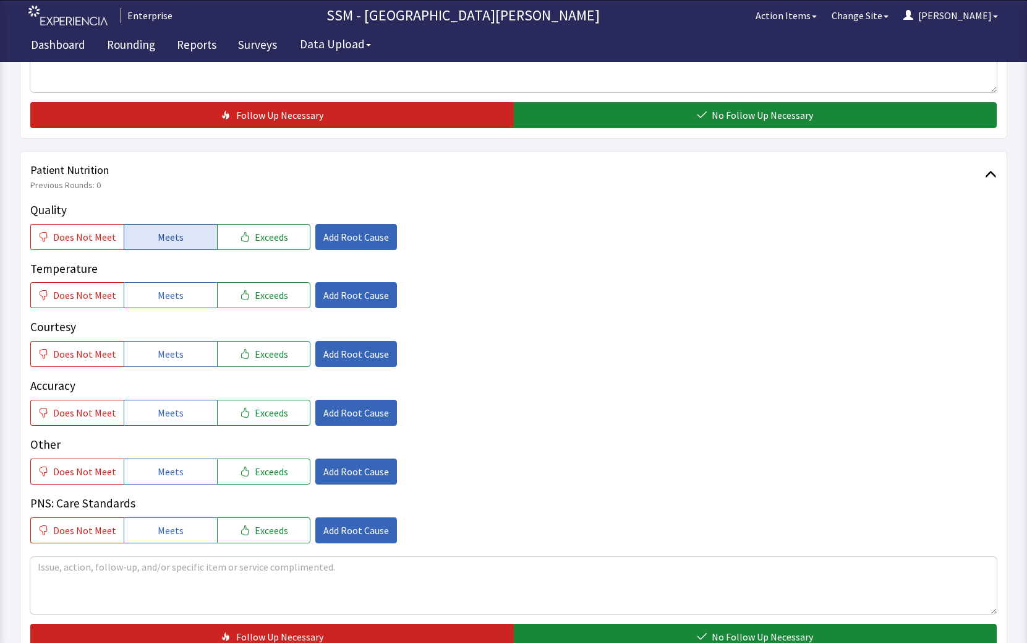
click at [153, 236] on button "Meets" at bounding box center [170, 237] width 93 height 26
click at [158, 291] on span "Meets" at bounding box center [171, 295] width 26 height 15
click at [161, 356] on span "Meets" at bounding box center [171, 353] width 26 height 15
click at [162, 418] on span "Meets" at bounding box center [171, 412] width 26 height 15
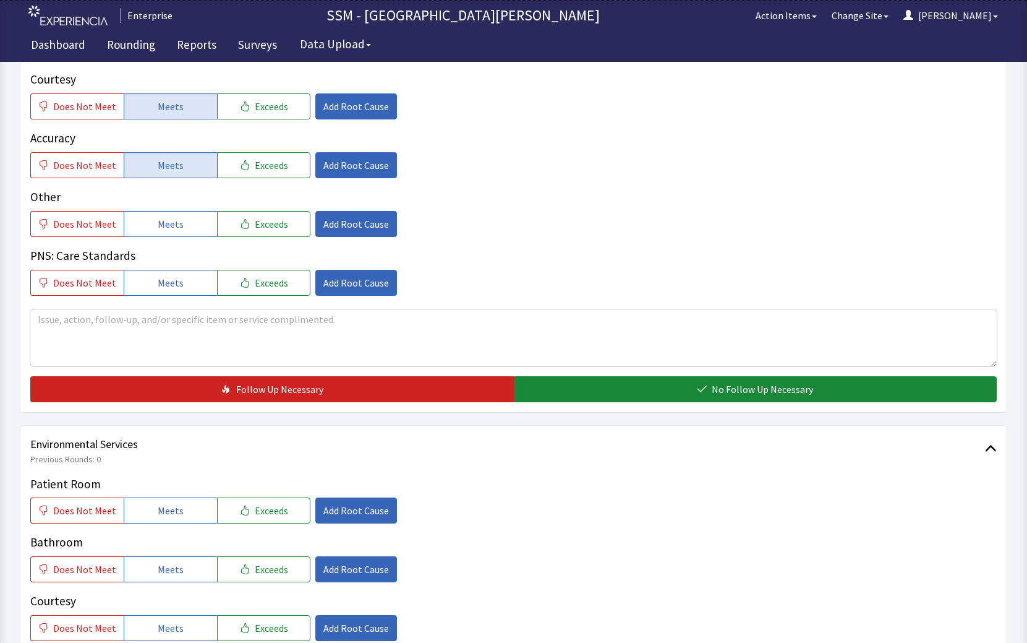
scroll to position [1113, 0]
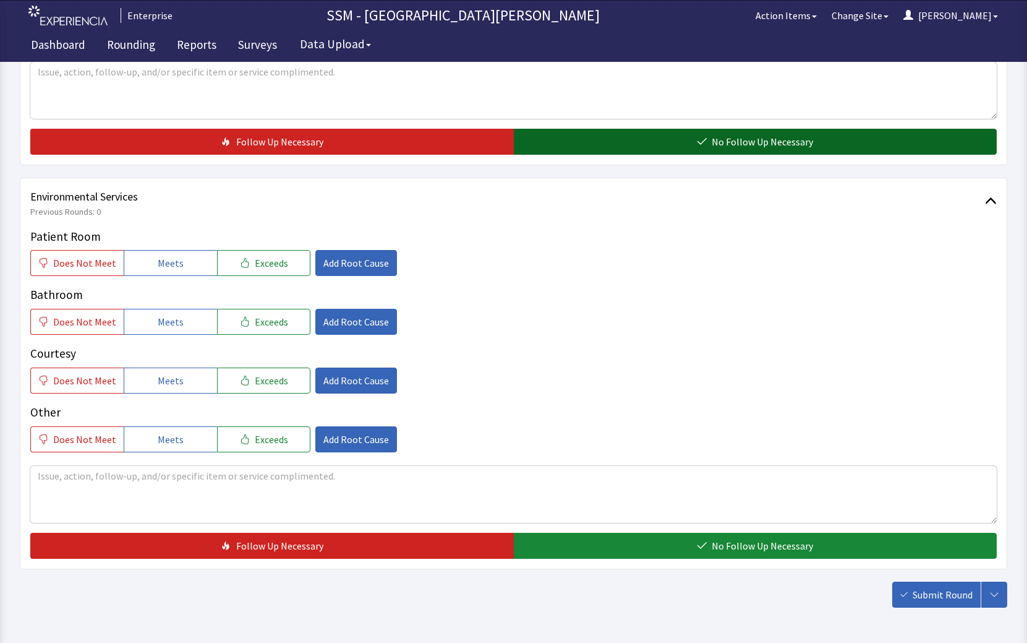
click at [599, 150] on button "No Follow Up Necessary" at bounding box center [756, 142] width 484 height 26
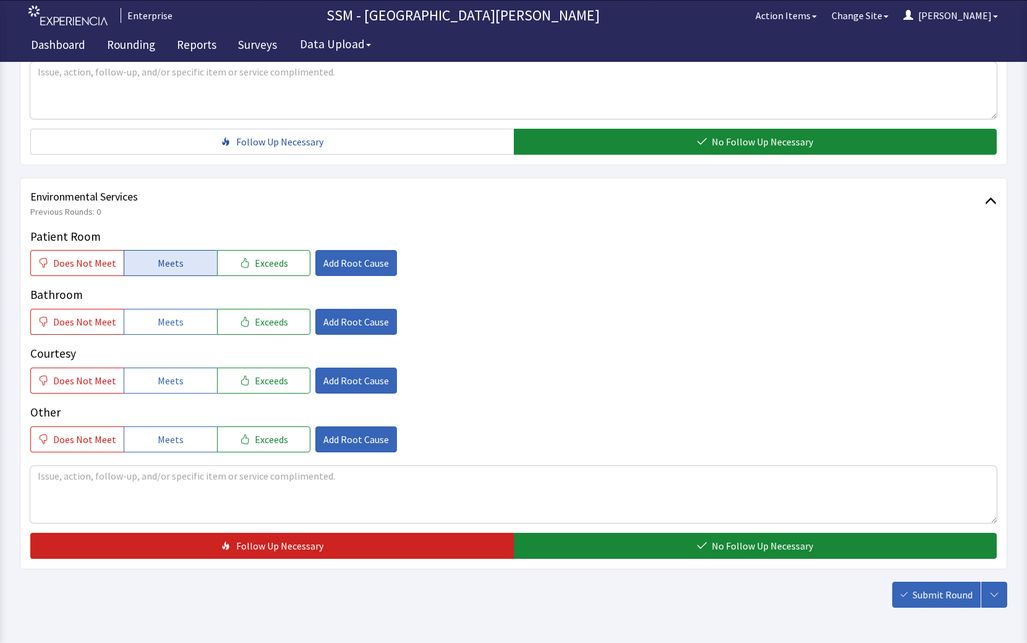
click at [157, 251] on button "Meets" at bounding box center [170, 263] width 93 height 26
click at [162, 325] on span "Meets" at bounding box center [171, 321] width 26 height 15
click at [160, 377] on span "Meets" at bounding box center [171, 380] width 26 height 15
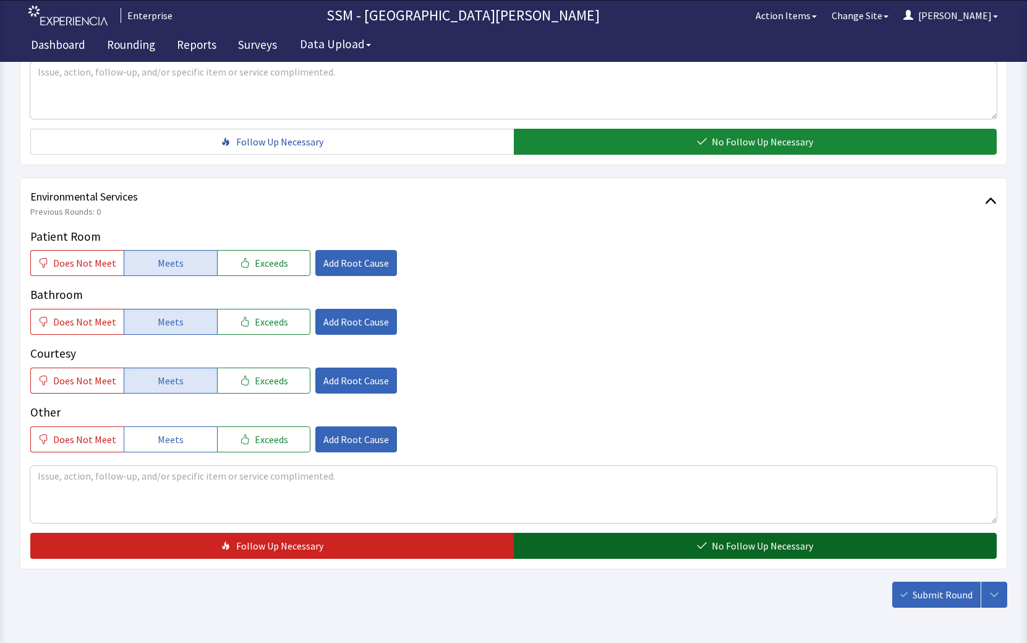
click at [672, 536] on button "No Follow Up Necessary" at bounding box center [756, 546] width 484 height 26
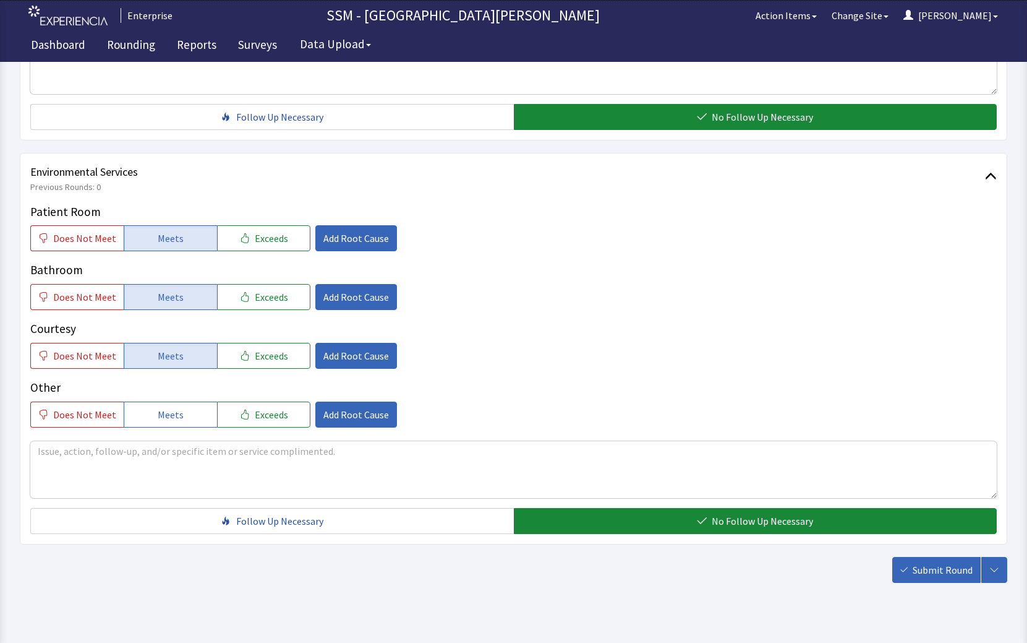
scroll to position [1160, 0]
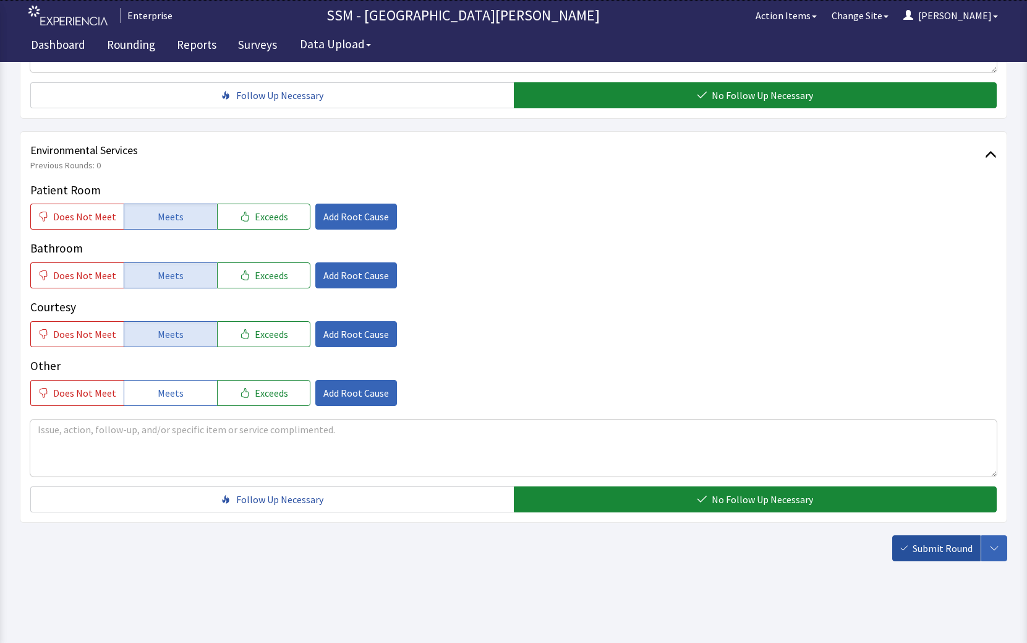
click at [935, 549] on span "Submit Round" at bounding box center [943, 548] width 60 height 15
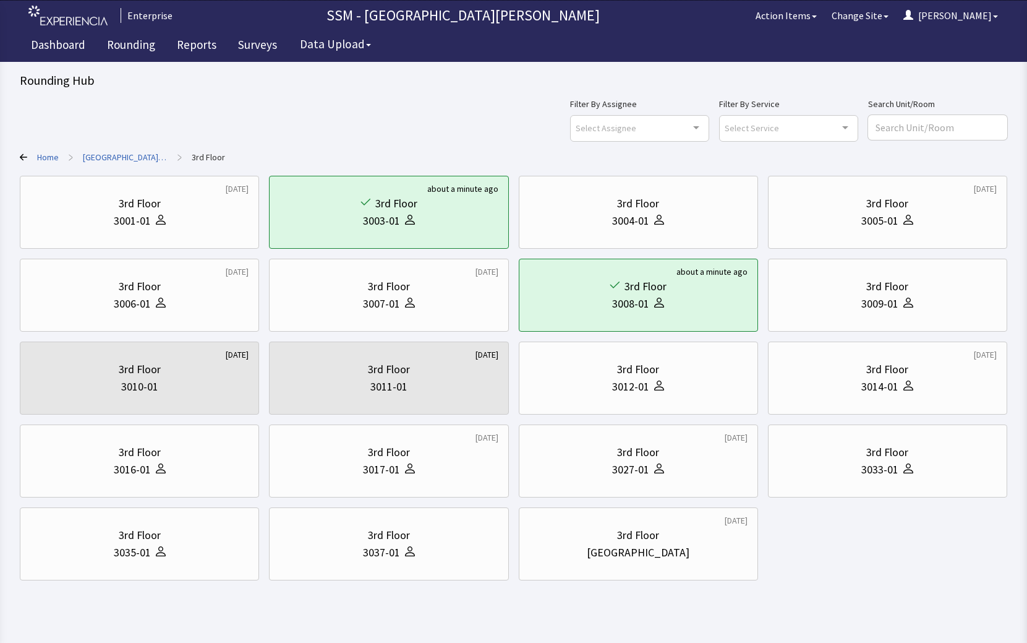
click at [865, 542] on div "[DATE] 3rd Floor 3001-01 about a minute ago 3rd Floor 3003-01 3rd Floor 3004-01…" at bounding box center [514, 378] width 988 height 405
click at [893, 572] on div "[DATE] 3rd Floor 3001-01 about a minute ago 3rd Floor 3003-01 3rd Floor 3004-01…" at bounding box center [514, 378] width 988 height 405
click at [667, 397] on div "3rd Floor 3012-01" at bounding box center [638, 377] width 218 height 59
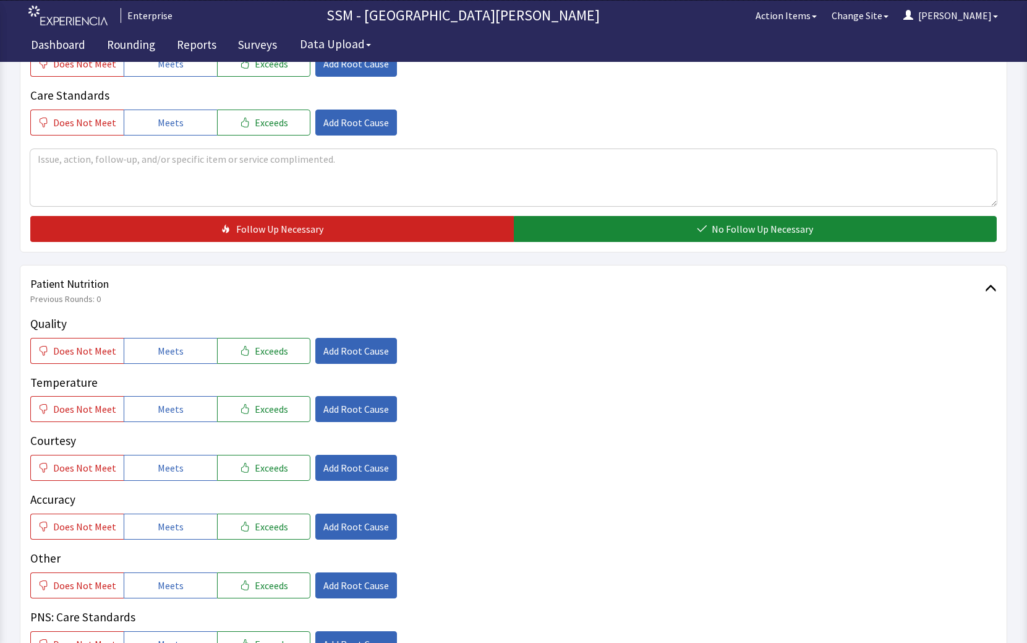
scroll to position [495, 0]
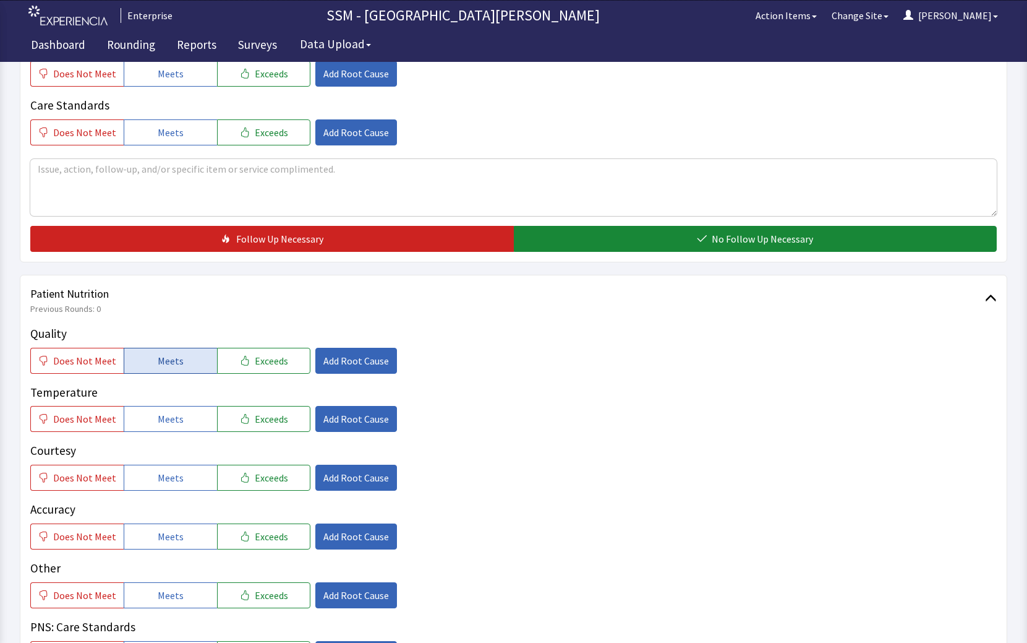
click at [158, 364] on span "Meets" at bounding box center [171, 360] width 26 height 15
click at [158, 418] on span "Meets" at bounding box center [171, 418] width 26 height 15
click at [158, 485] on span "Meets" at bounding box center [171, 477] width 26 height 15
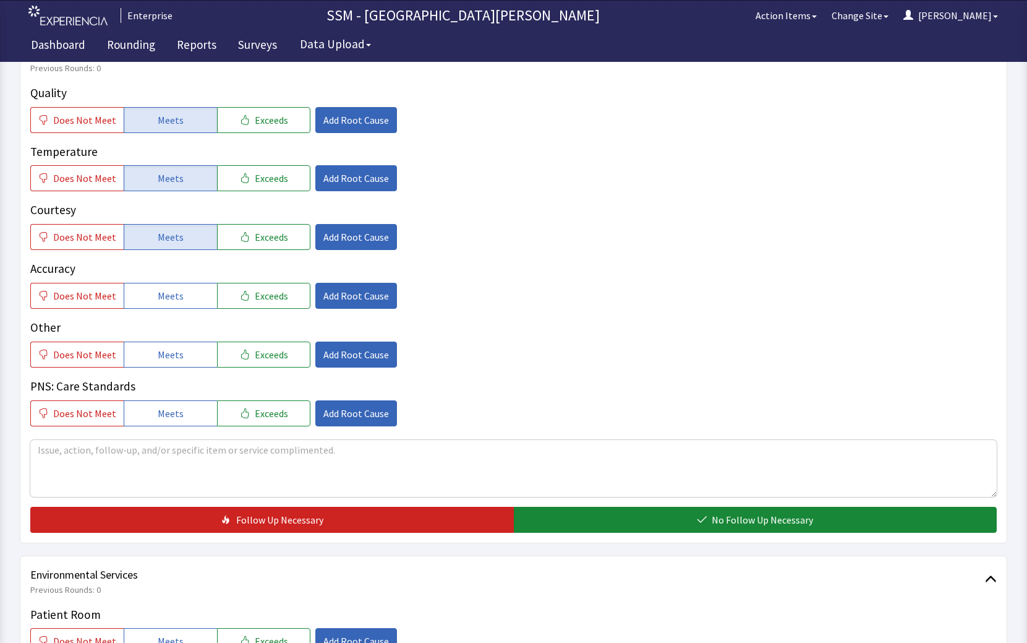
scroll to position [866, 0]
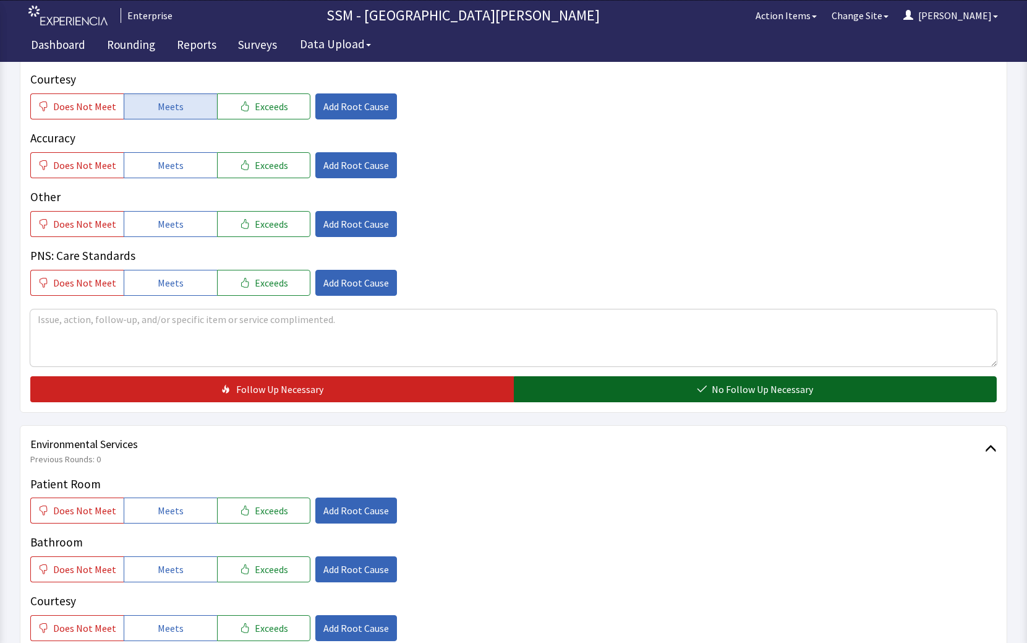
click at [660, 388] on button "No Follow Up Necessary" at bounding box center [756, 389] width 484 height 26
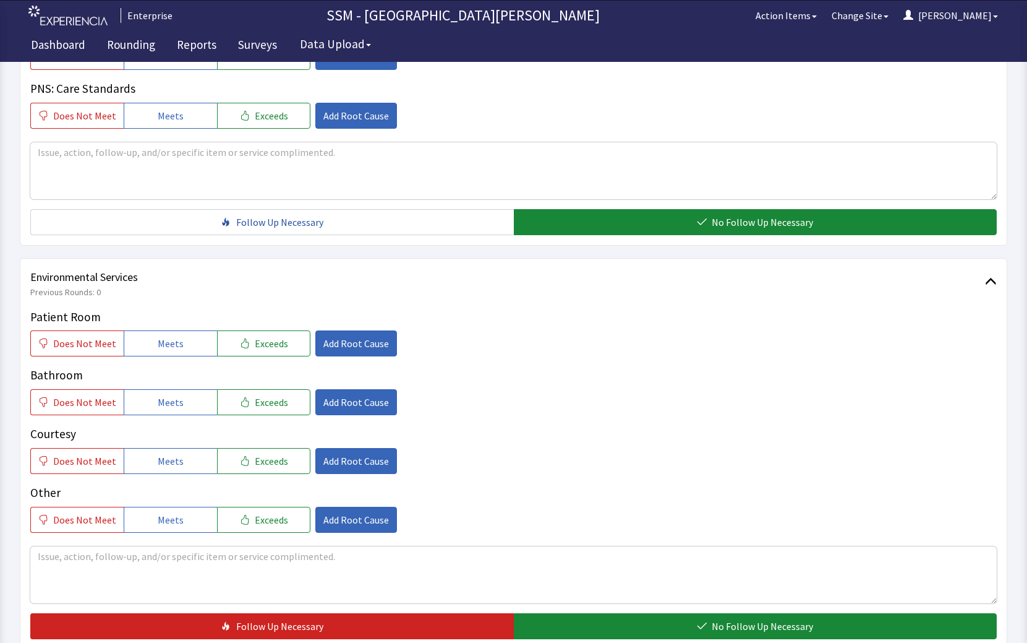
scroll to position [1160, 0]
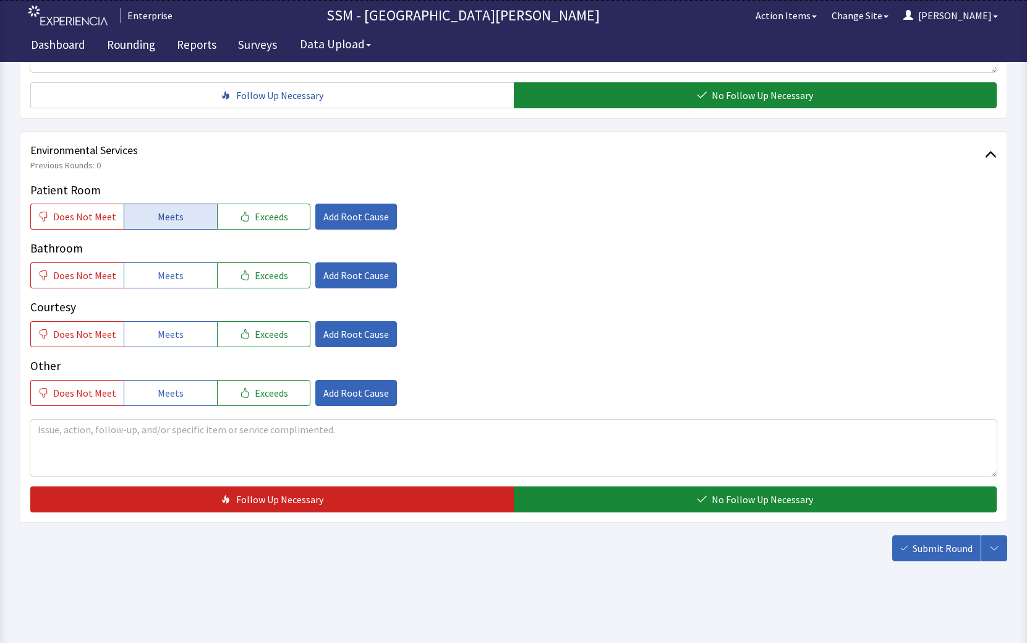
click at [183, 218] on button "Meets" at bounding box center [170, 216] width 93 height 26
click at [164, 294] on div "Patient Room Does Not Meet Meets Exceeds Add Root Cause Bathroom Does Not Meet …" at bounding box center [513, 293] width 967 height 225
click at [166, 280] on span "Meets" at bounding box center [171, 275] width 26 height 15
click at [168, 328] on span "Meets" at bounding box center [171, 334] width 26 height 15
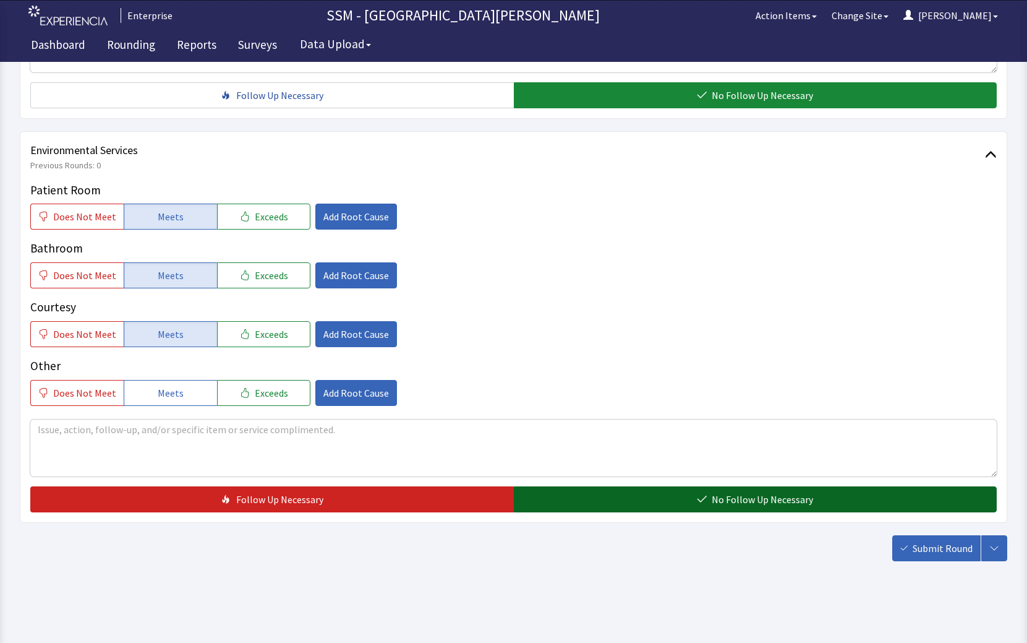
click at [627, 511] on button "No Follow Up Necessary" at bounding box center [756, 499] width 484 height 26
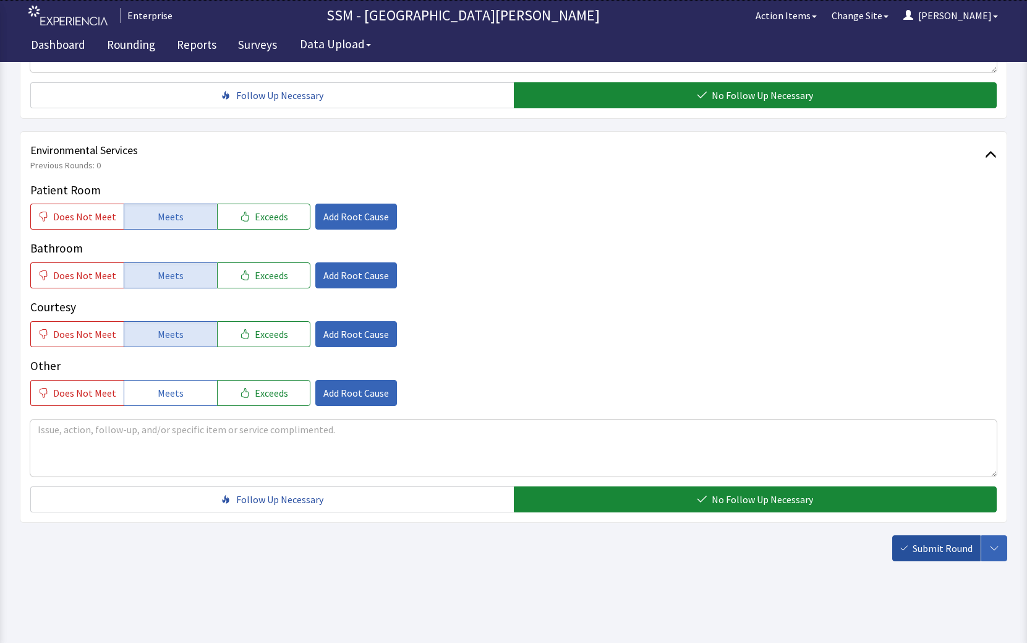
click at [935, 552] on span "Submit Round" at bounding box center [943, 548] width 60 height 15
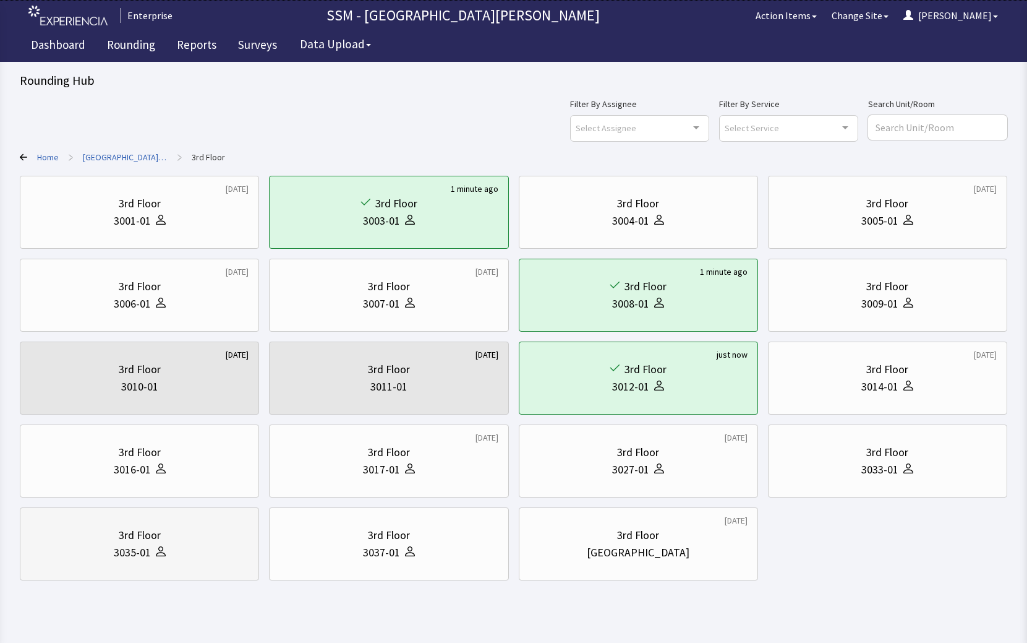
click at [176, 553] on div "3035-01" at bounding box center [139, 552] width 218 height 17
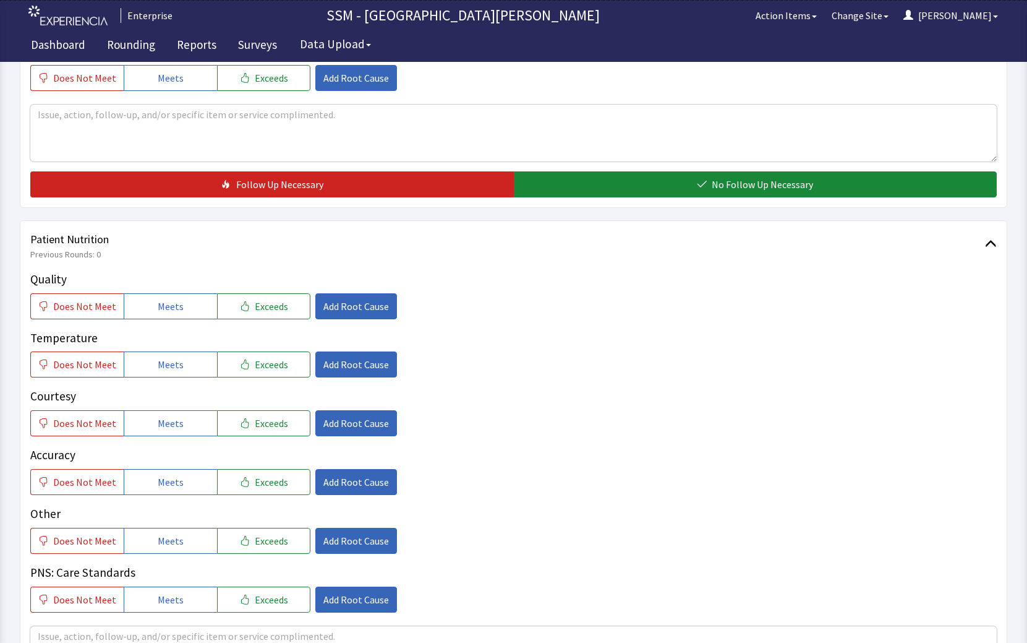
scroll to position [619, 0]
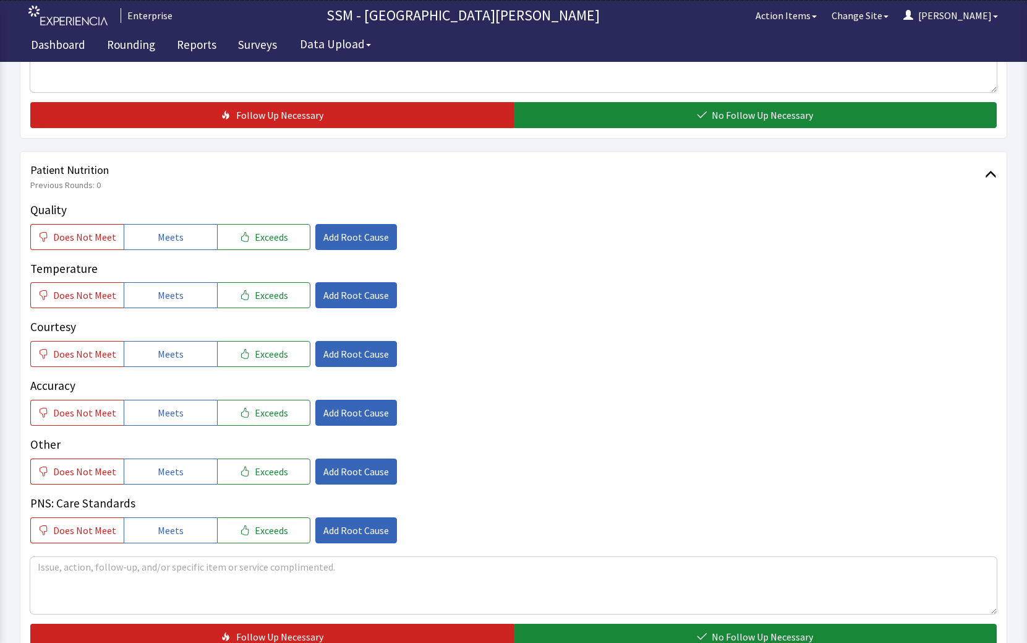
click at [163, 222] on div "Quality Does Not Meet Meets Exceeds Add Root Cause" at bounding box center [513, 225] width 967 height 49
click at [167, 244] on span "Meets" at bounding box center [171, 236] width 26 height 15
click at [165, 290] on span "Meets" at bounding box center [171, 295] width 26 height 15
click at [168, 356] on span "Meets" at bounding box center [171, 353] width 26 height 15
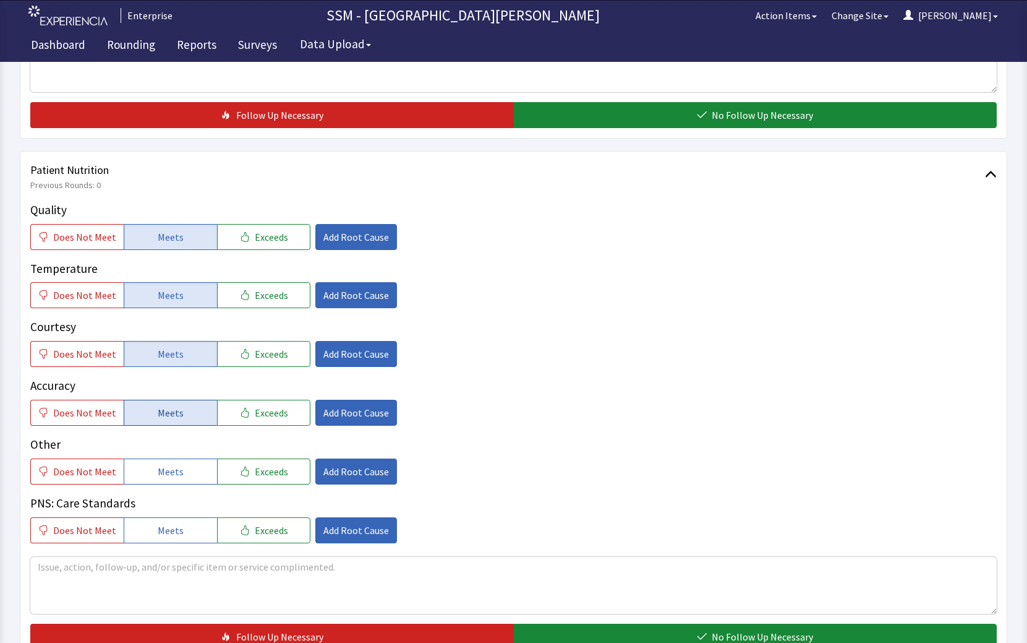
click at [182, 414] on button "Meets" at bounding box center [170, 413] width 93 height 26
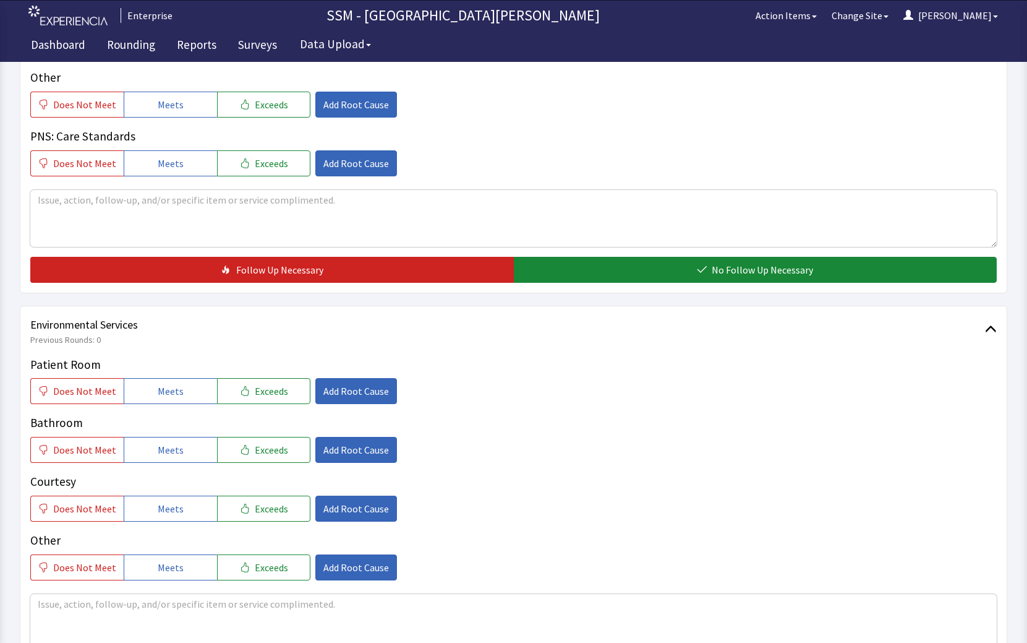
scroll to position [990, 0]
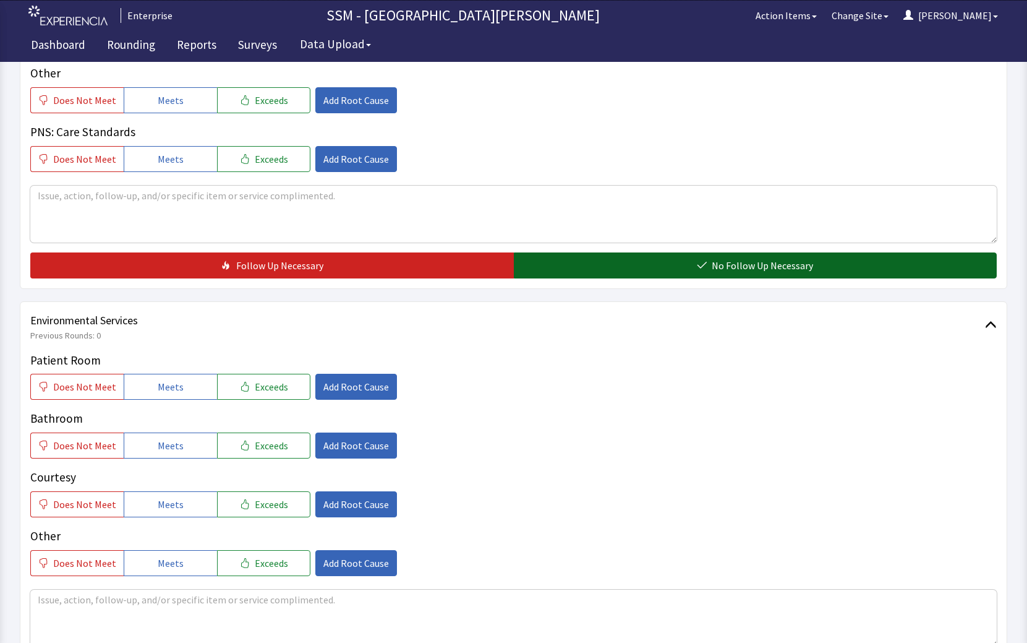
click at [671, 261] on button "No Follow Up Necessary" at bounding box center [756, 265] width 484 height 26
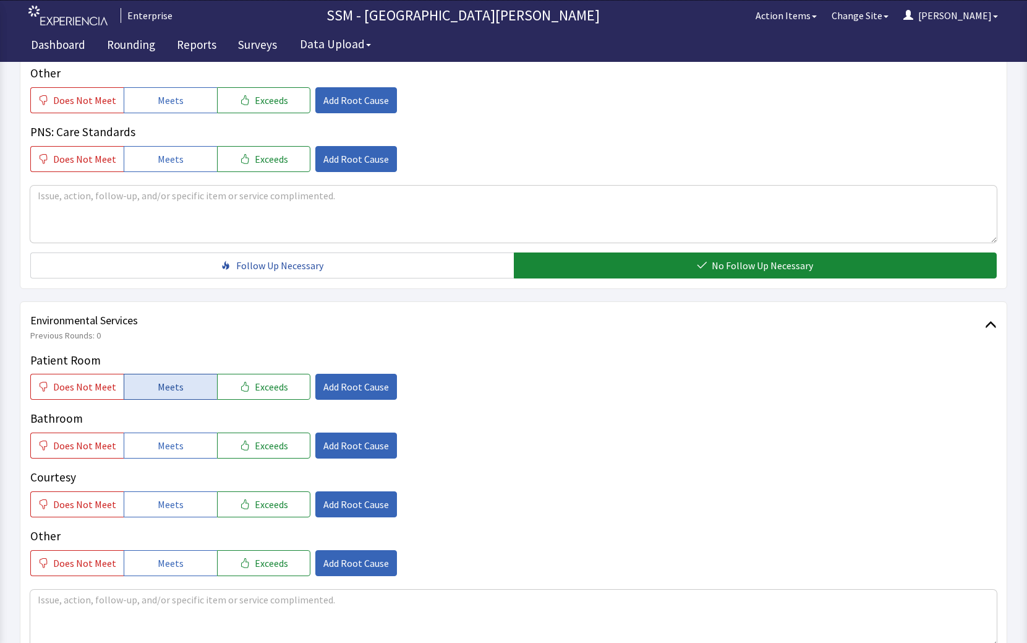
click at [160, 382] on span "Meets" at bounding box center [171, 386] width 26 height 15
click at [158, 446] on span "Meets" at bounding box center [171, 445] width 26 height 15
click at [160, 508] on span "Meets" at bounding box center [171, 504] width 26 height 15
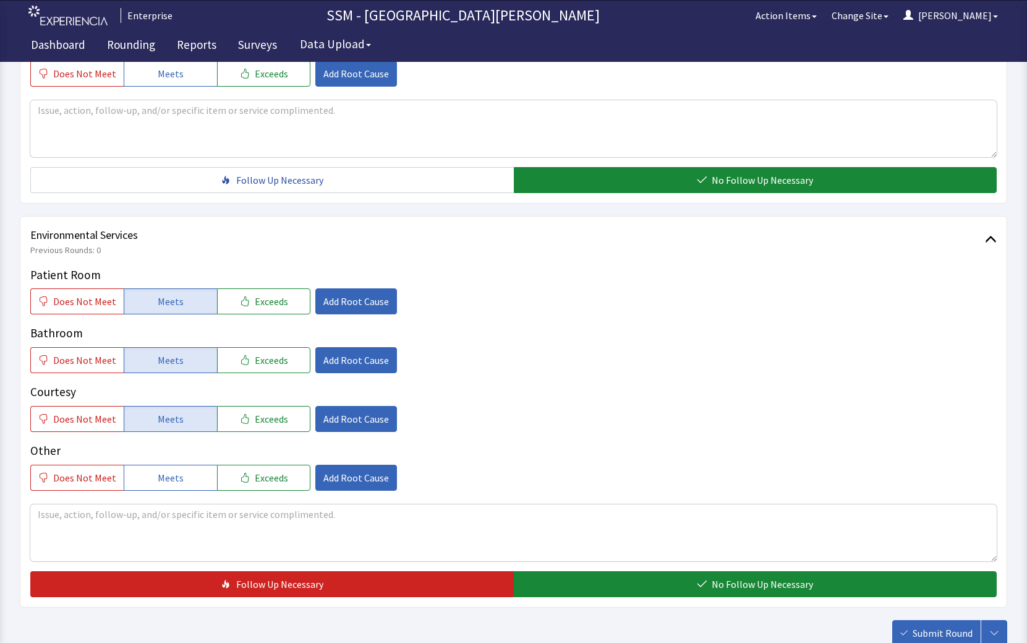
scroll to position [1160, 0]
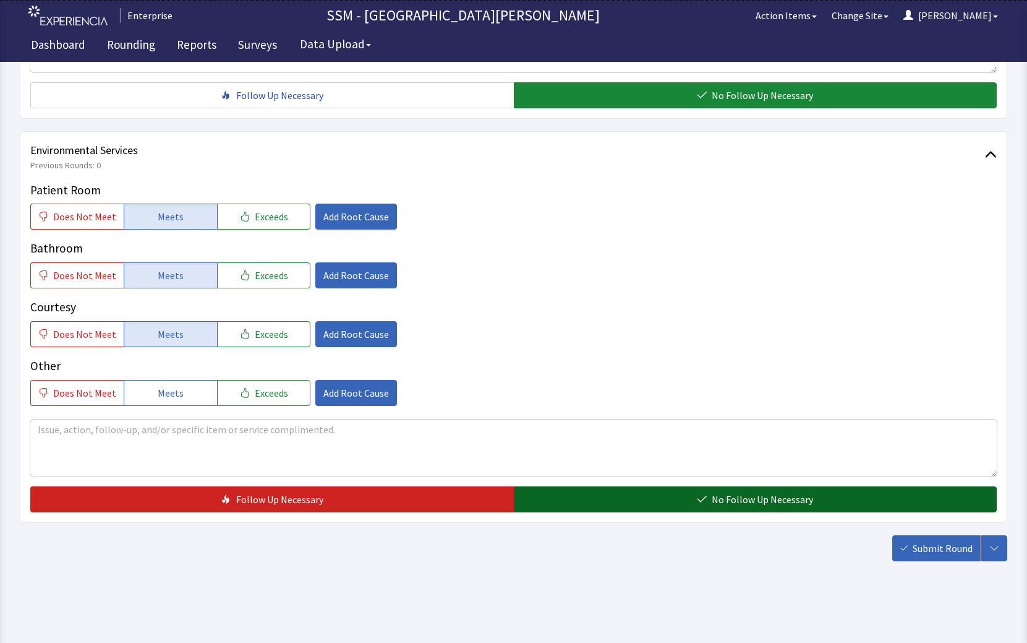
drag, startPoint x: 665, startPoint y: 499, endPoint x: 786, endPoint y: 526, distance: 124.3
click at [666, 499] on button "No Follow Up Necessary" at bounding box center [756, 499] width 484 height 26
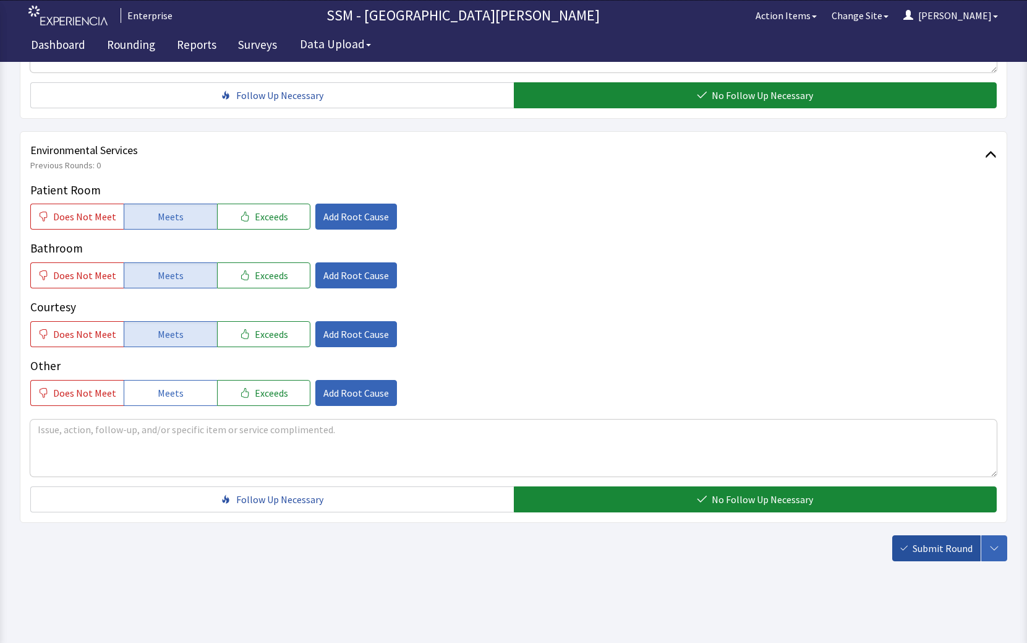
click at [956, 553] on span "Submit Round" at bounding box center [943, 548] width 60 height 15
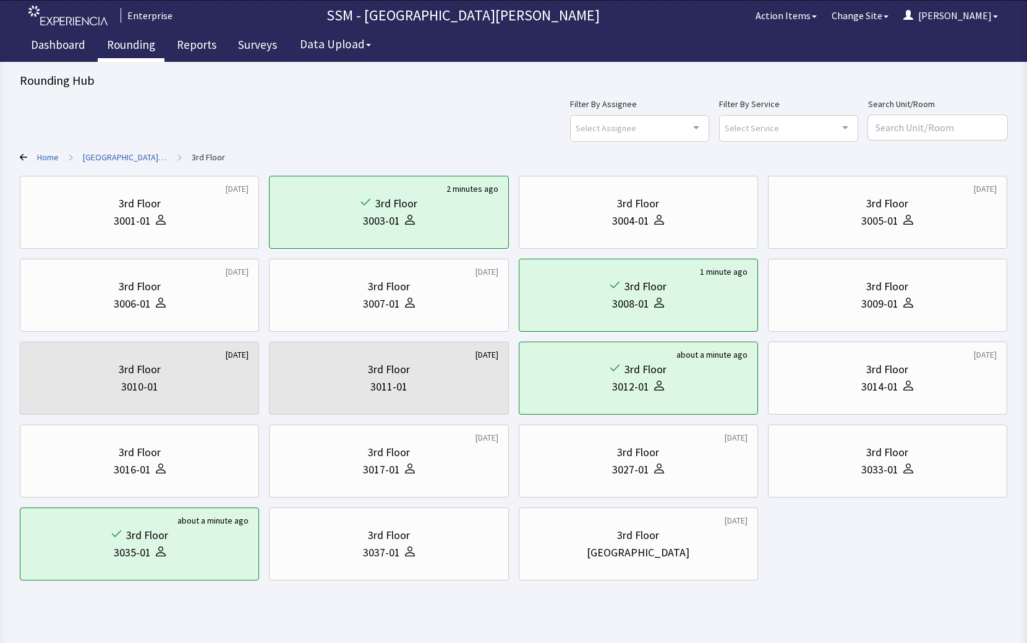
click at [135, 48] on link "Rounding" at bounding box center [131, 46] width 67 height 31
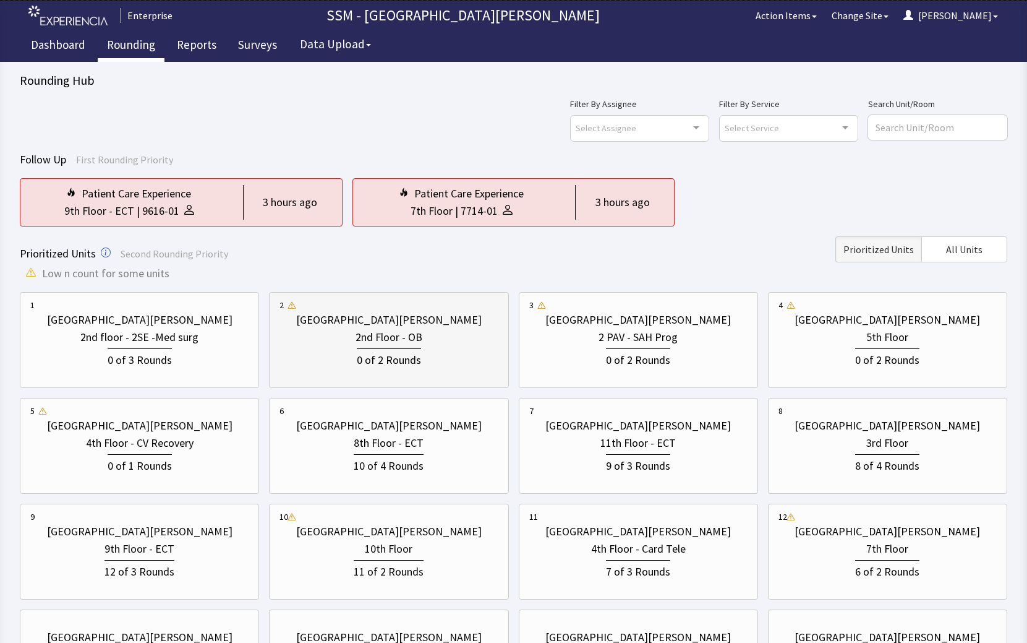
click at [359, 343] on div "2nd Floor - OB" at bounding box center [389, 336] width 67 height 17
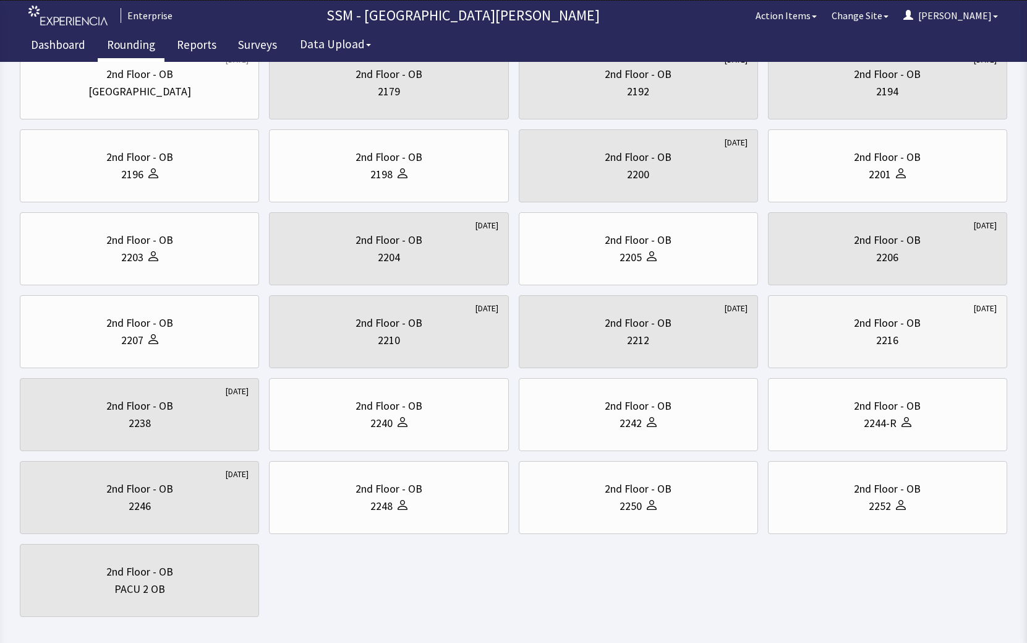
scroll to position [185, 0]
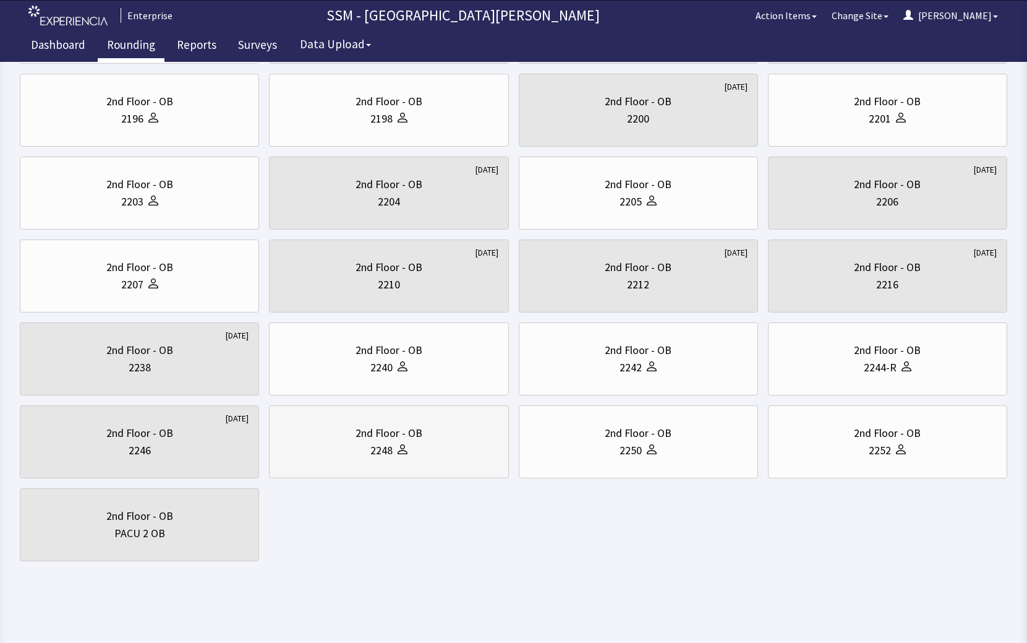
click at [362, 439] on div "2nd Floor - OB" at bounding box center [389, 432] width 67 height 17
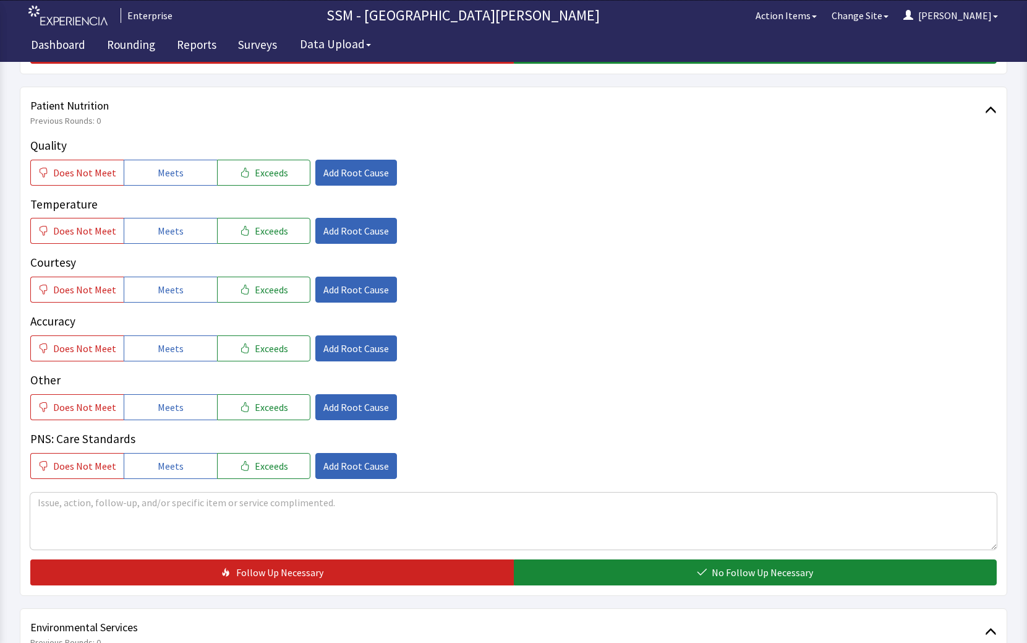
scroll to position [557, 0]
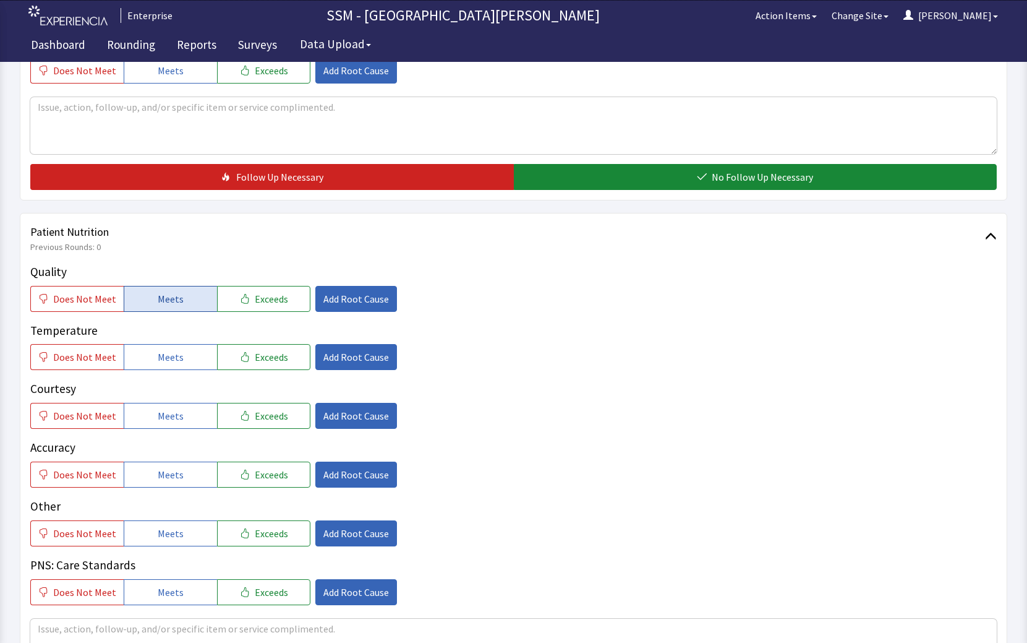
click at [150, 291] on button "Meets" at bounding box center [170, 299] width 93 height 26
click at [148, 351] on button "Meets" at bounding box center [170, 357] width 93 height 26
click at [165, 420] on span "Meets" at bounding box center [171, 415] width 26 height 15
click at [168, 465] on button "Meets" at bounding box center [170, 474] width 93 height 26
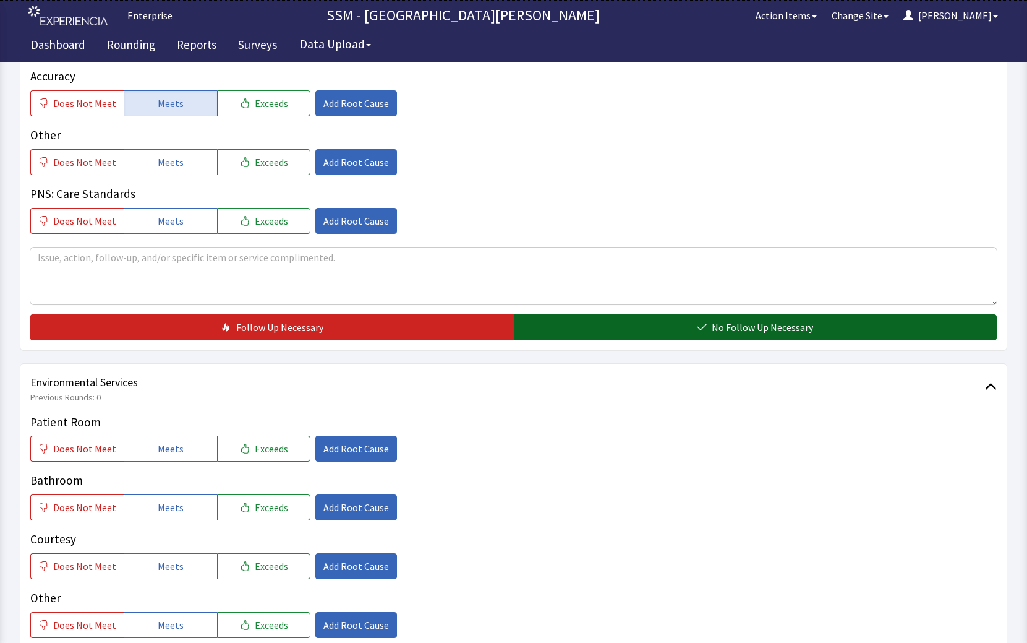
click at [611, 320] on button "No Follow Up Necessary" at bounding box center [756, 327] width 484 height 26
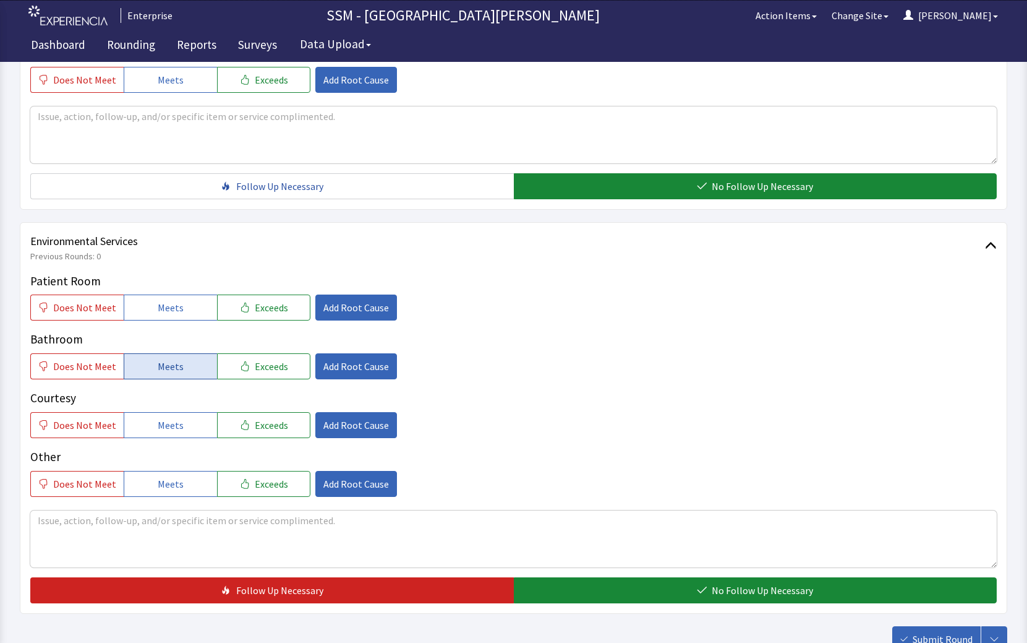
scroll to position [1160, 0]
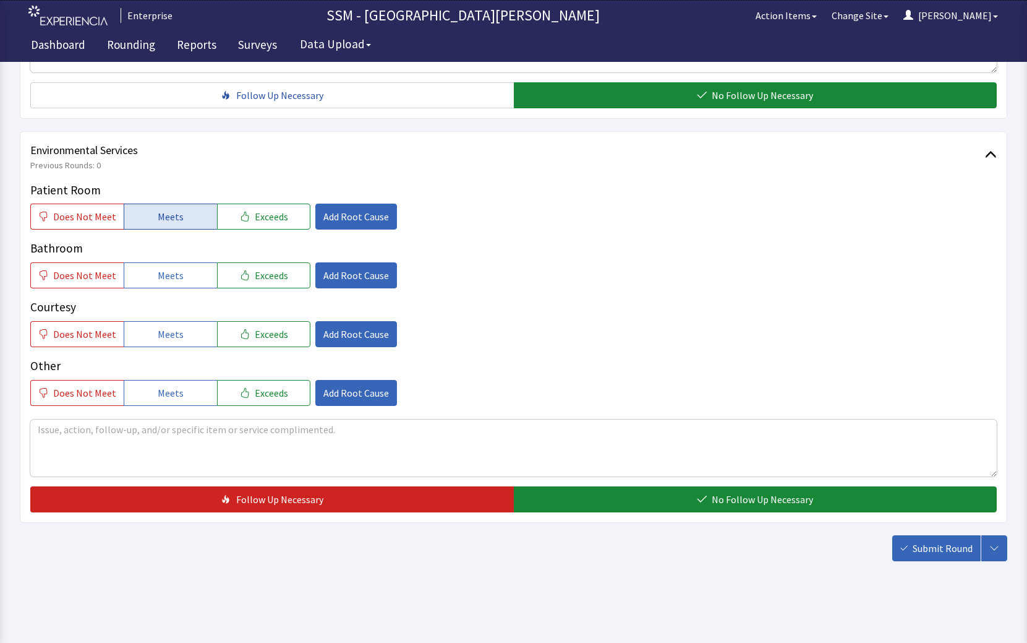
click at [142, 222] on button "Meets" at bounding box center [170, 216] width 93 height 26
click at [141, 272] on button "Meets" at bounding box center [170, 275] width 93 height 26
click at [158, 339] on span "Meets" at bounding box center [171, 334] width 26 height 15
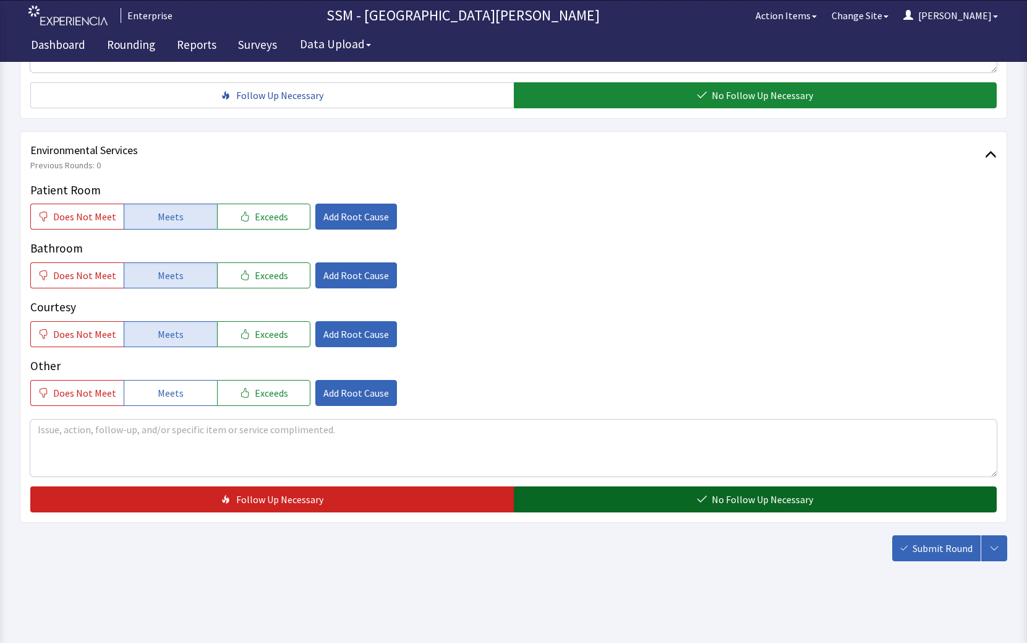
click at [596, 495] on button "No Follow Up Necessary" at bounding box center [756, 499] width 484 height 26
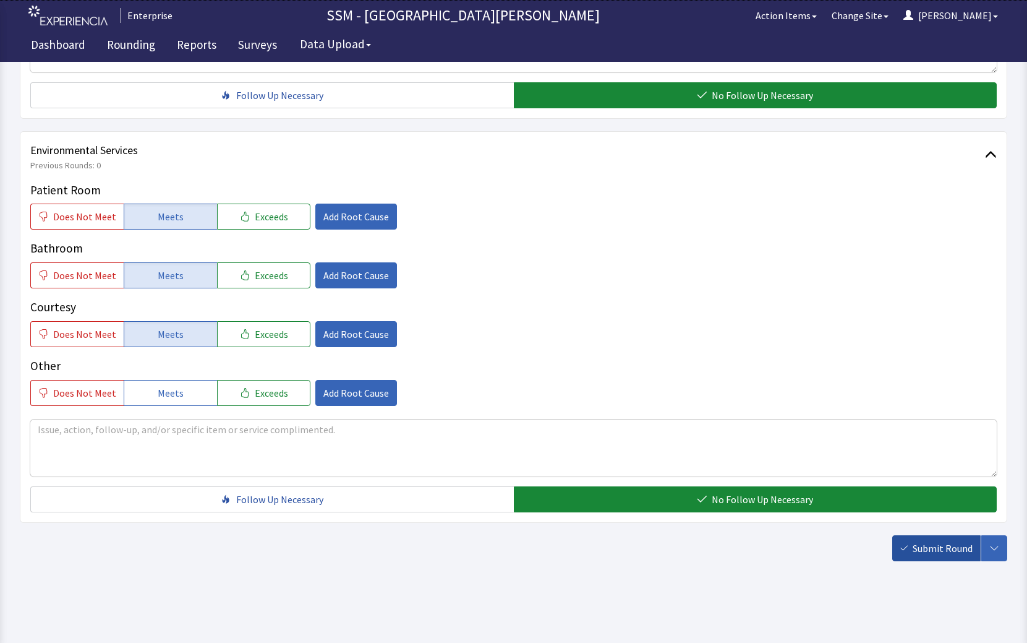
click at [938, 555] on span "Submit Round" at bounding box center [943, 548] width 60 height 15
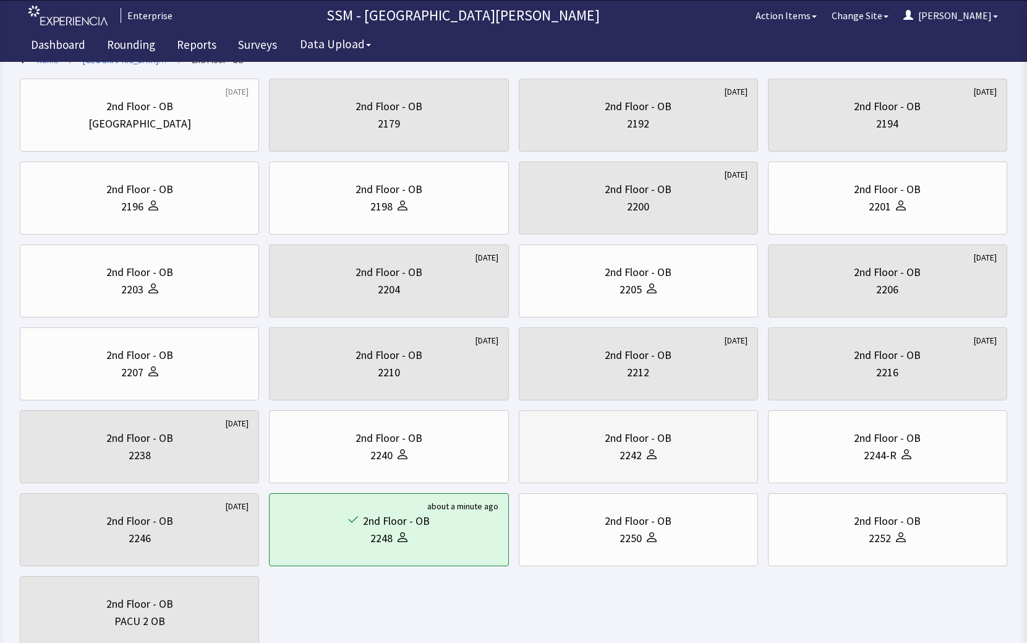
scroll to position [185, 0]
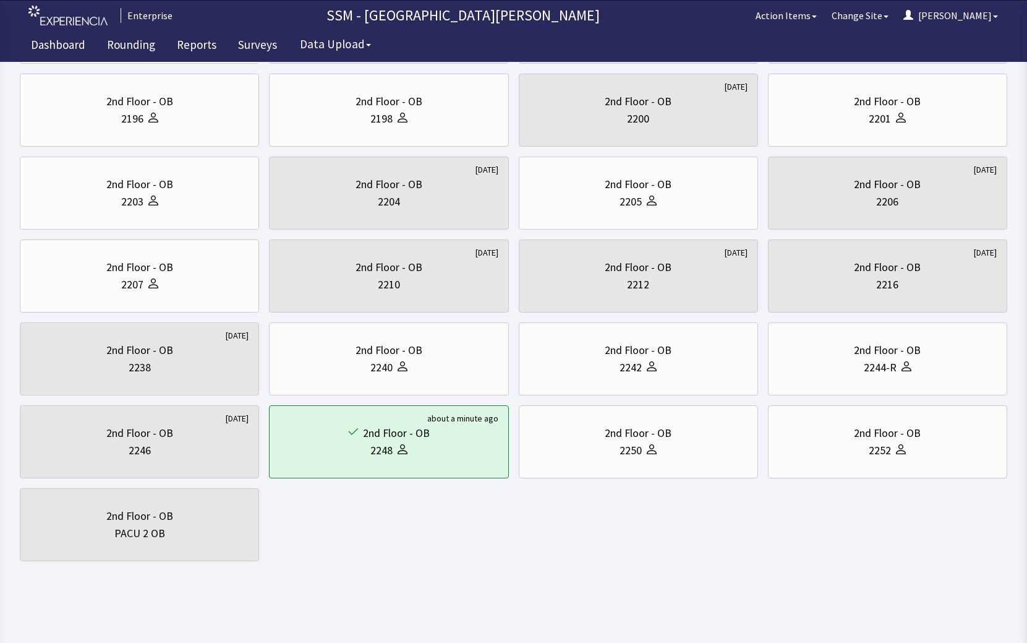
click at [526, 569] on body "Enterprise SSM - St. [PERSON_NAME] Hospital Action Items Change Site [PERSON_NA…" at bounding box center [513, 199] width 1027 height 768
click at [497, 583] on body "Enterprise SSM - St. [PERSON_NAME] Hospital Action Items Change Site [PERSON_NA…" at bounding box center [513, 199] width 1027 height 768
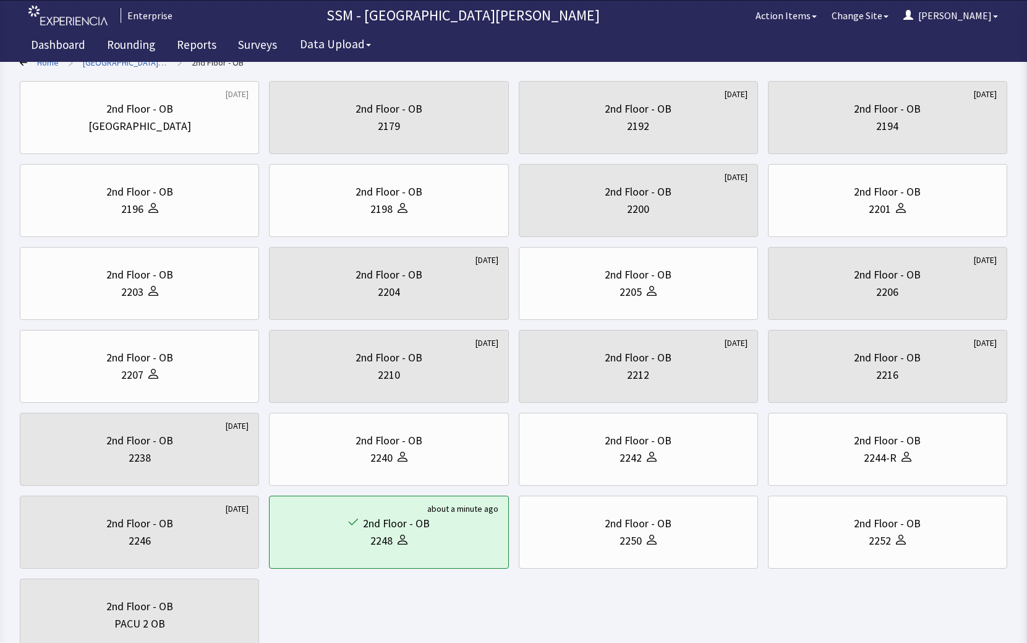
scroll to position [0, 0]
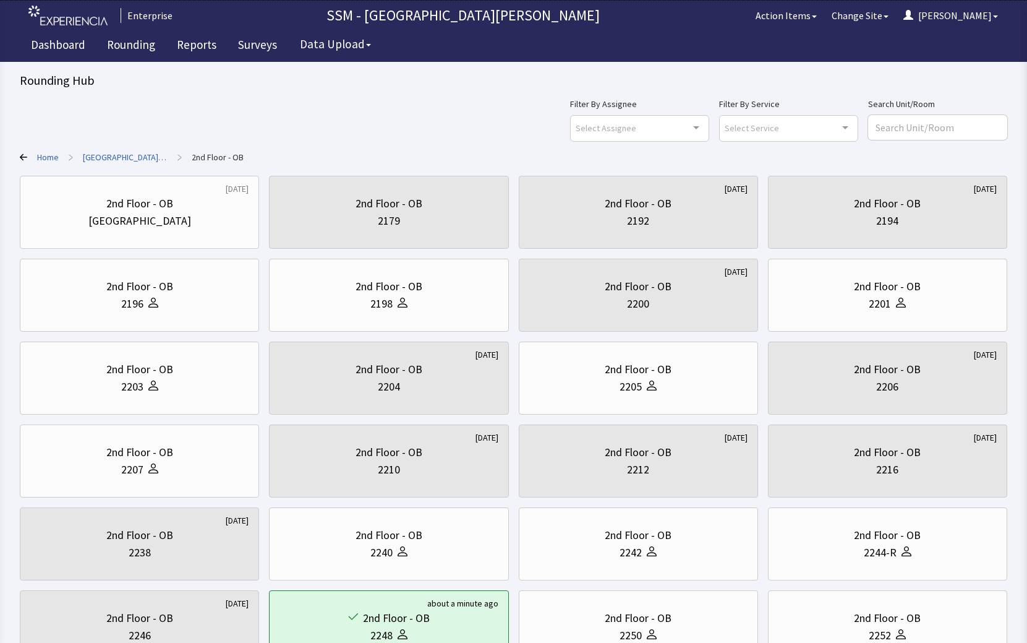
click at [431, 111] on div "Filter By Assignee Select Assignee Clear Selection [PERSON_NAME] [PERSON_NAME] …" at bounding box center [514, 118] width 988 height 45
click at [116, 42] on link "Rounding" at bounding box center [131, 46] width 67 height 31
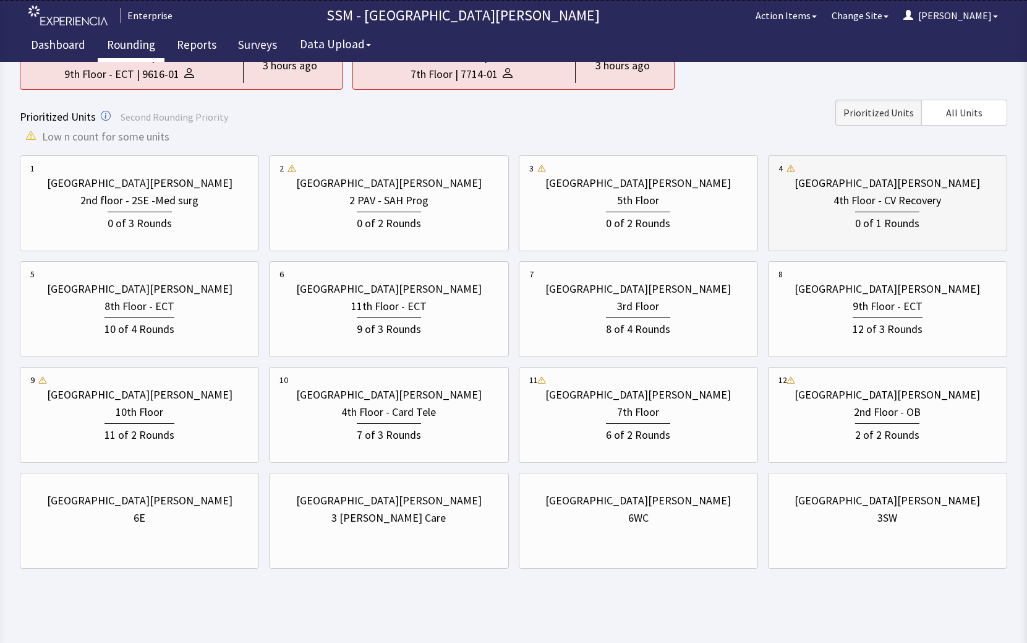
scroll to position [144, 0]
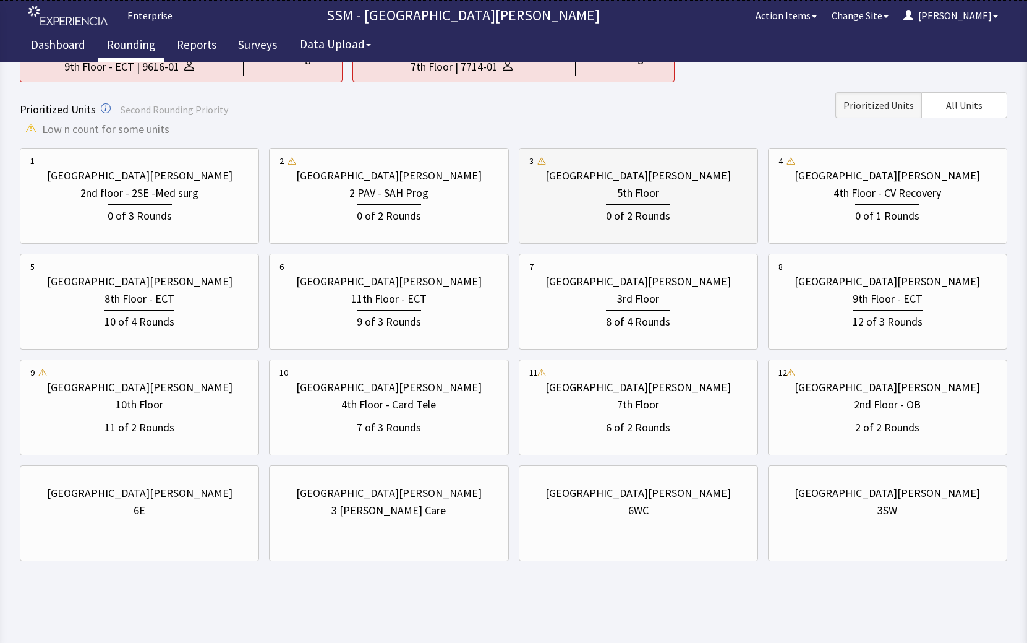
click at [655, 213] on div "0 of 2 Rounds" at bounding box center [638, 214] width 64 height 20
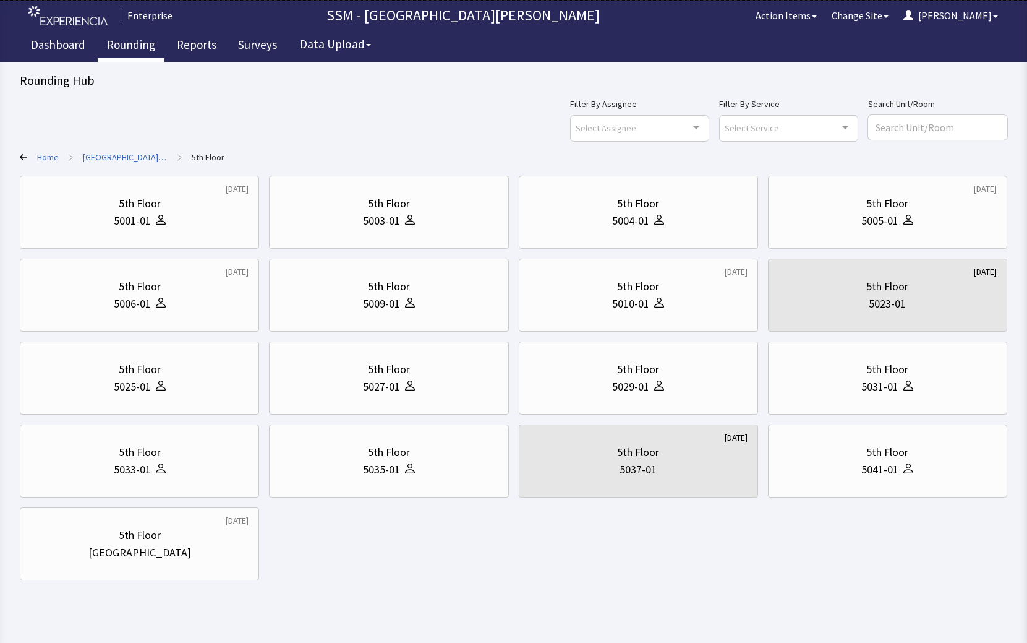
click at [562, 565] on div "[DATE] 5th Floor 5001-01 5th Floor 5003-01 5th Floor 5004-01 [DATE] 5th Floor 5…" at bounding box center [514, 378] width 988 height 405
click at [513, 575] on div "[DATE] 5th Floor 5001-01 5th Floor 5003-01 5th Floor 5004-01 [DATE] 5th Floor 5…" at bounding box center [514, 378] width 988 height 405
click at [374, 137] on div "Filter By Assignee Select Assignee Clear Selection [PERSON_NAME] [PERSON_NAME] …" at bounding box center [514, 118] width 988 height 45
click at [432, 587] on body "Enterprise SSM - St. [PERSON_NAME] Hospital Action Items Change Site [PERSON_NA…" at bounding box center [513, 301] width 1027 height 602
click at [403, 573] on div "[DATE] 5th Floor 5001-01 5th Floor 5003-01 5th Floor 5004-01 [DATE] 5th Floor 5…" at bounding box center [514, 378] width 988 height 405
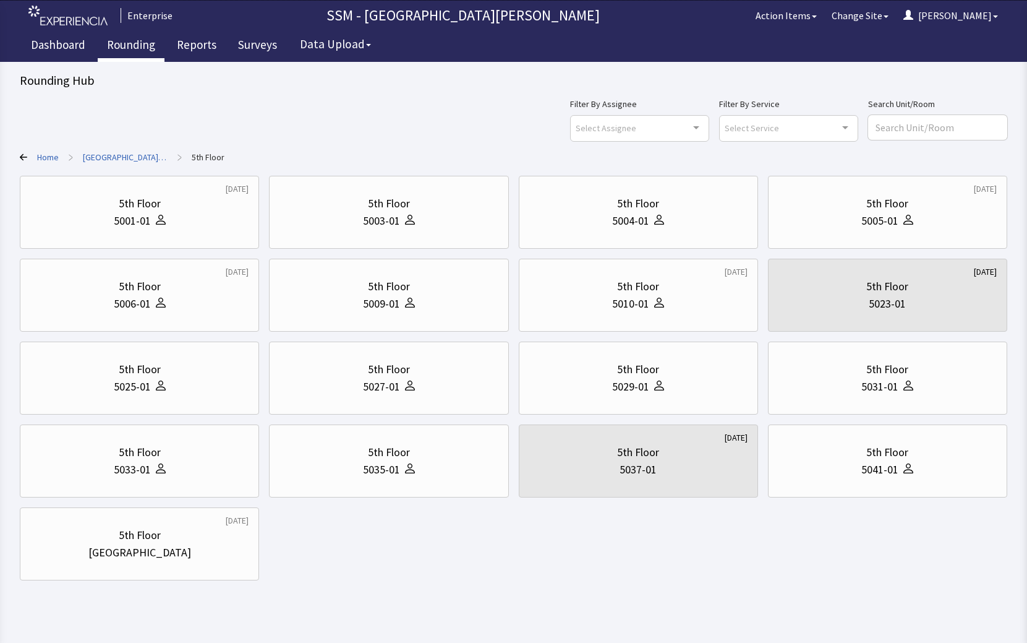
click at [488, 569] on div "[DATE] 5th Floor 5001-01 5th Floor 5003-01 5th Floor 5004-01 [DATE] 5th Floor 5…" at bounding box center [514, 378] width 988 height 405
click at [415, 572] on div "[DATE] 5th Floor 5001-01 5th Floor 5003-01 5th Floor 5004-01 [DATE] 5th Floor 5…" at bounding box center [514, 378] width 988 height 405
click at [500, 536] on div "[DATE] 5th Floor 5001-01 5th Floor 5003-01 5th Floor 5004-01 [DATE] 5th Floor 5…" at bounding box center [514, 378] width 988 height 405
click at [1002, 17] on button "[PERSON_NAME]" at bounding box center [950, 15] width 109 height 25
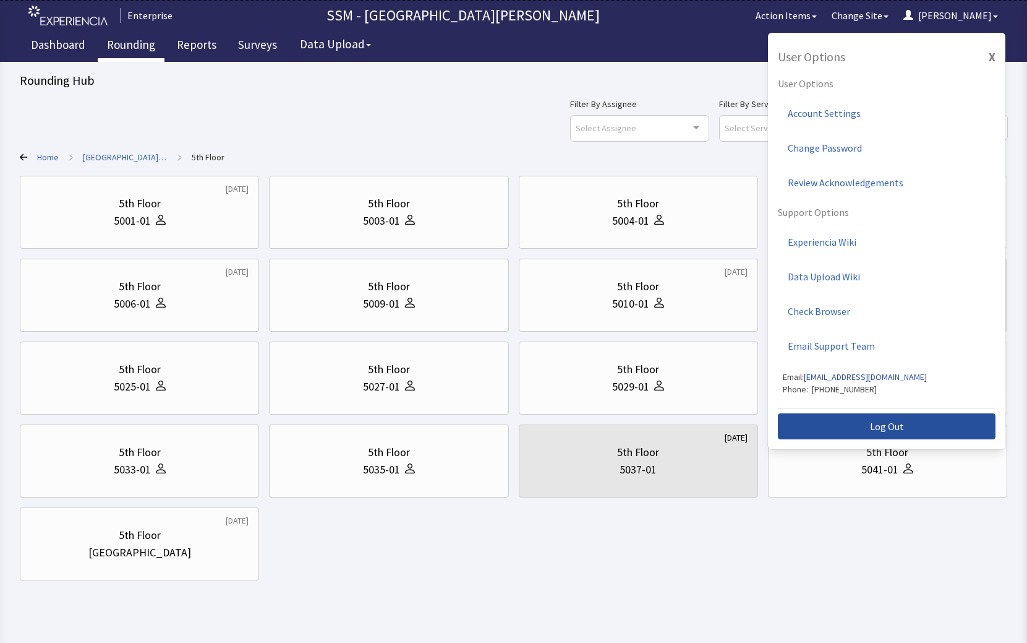
click at [909, 429] on button "Log Out" at bounding box center [887, 426] width 218 height 26
